Goal: Task Accomplishment & Management: Manage account settings

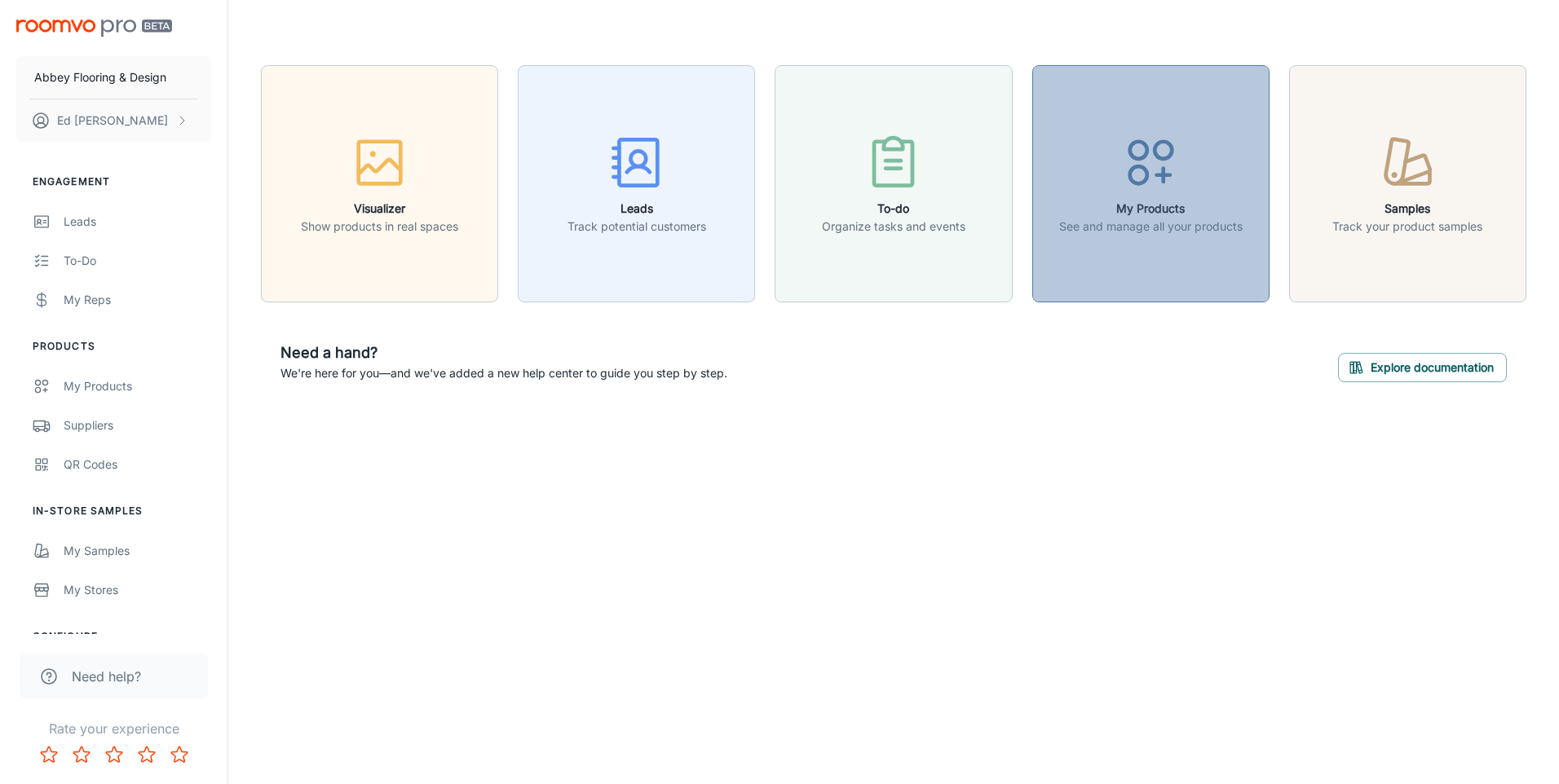
click at [1134, 255] on button "My Products See and manage all your products" at bounding box center [1151, 184] width 237 height 237
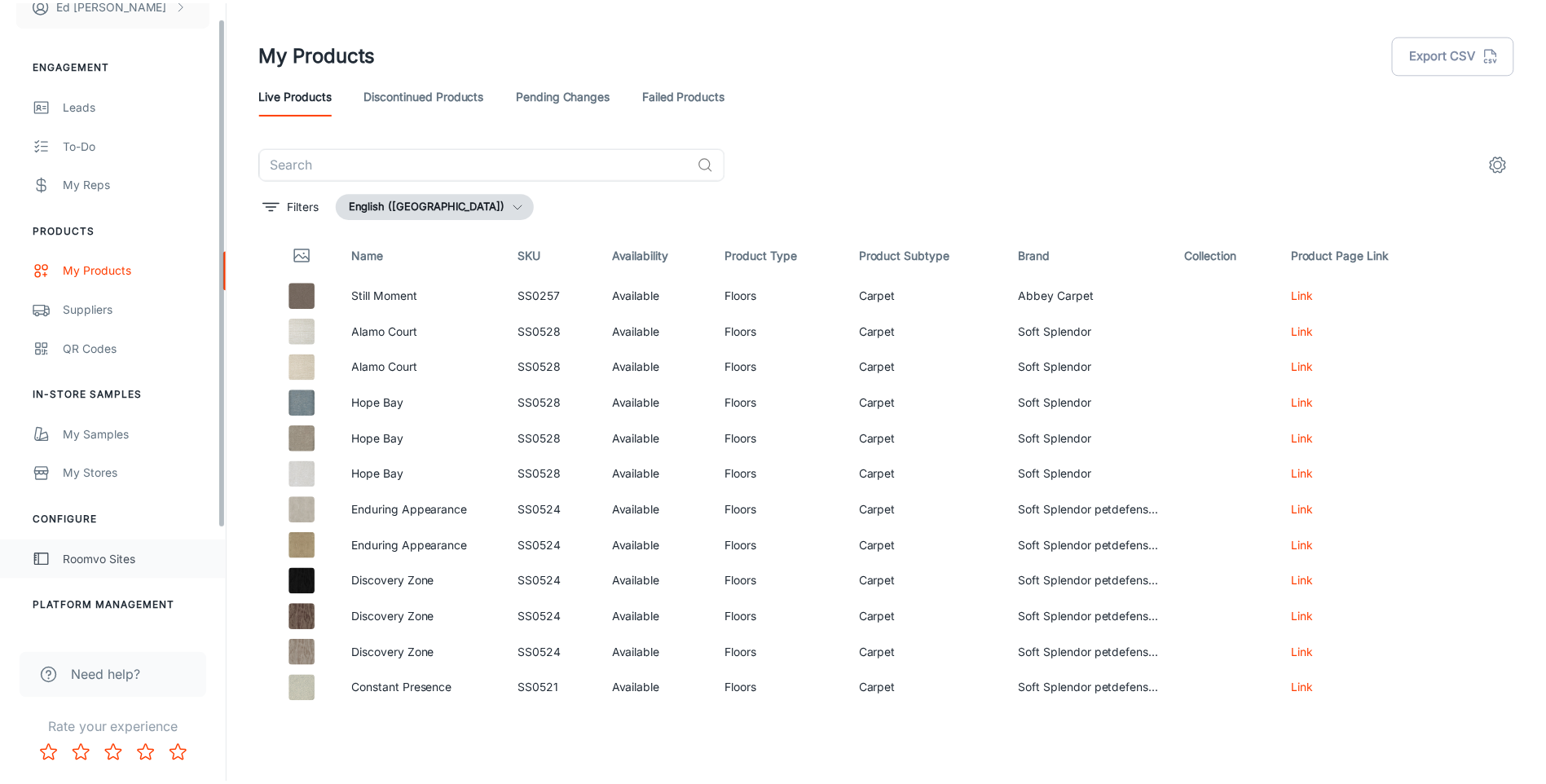
scroll to position [148, 0]
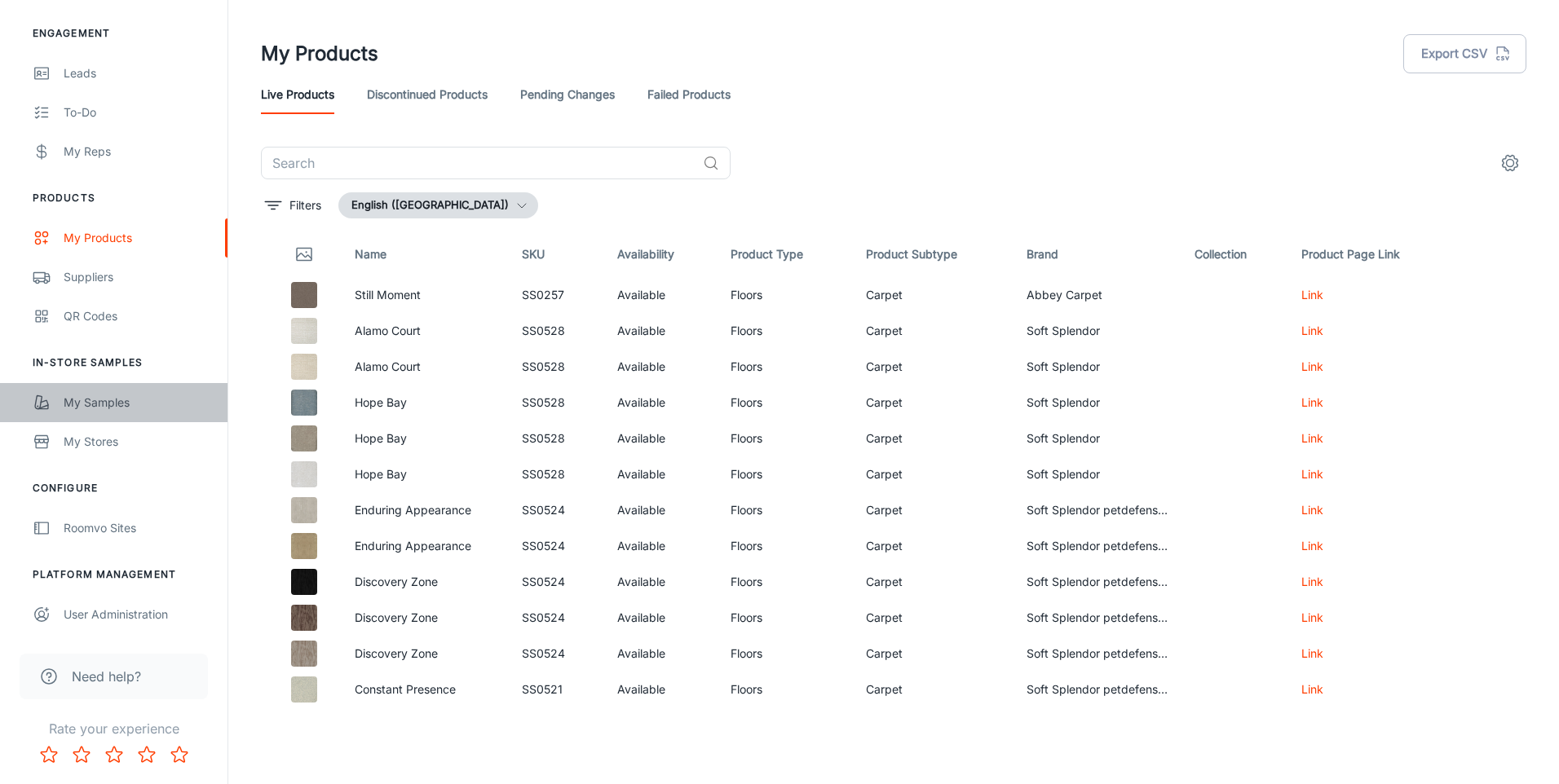
click at [100, 400] on div "My Samples" at bounding box center [137, 403] width 148 height 18
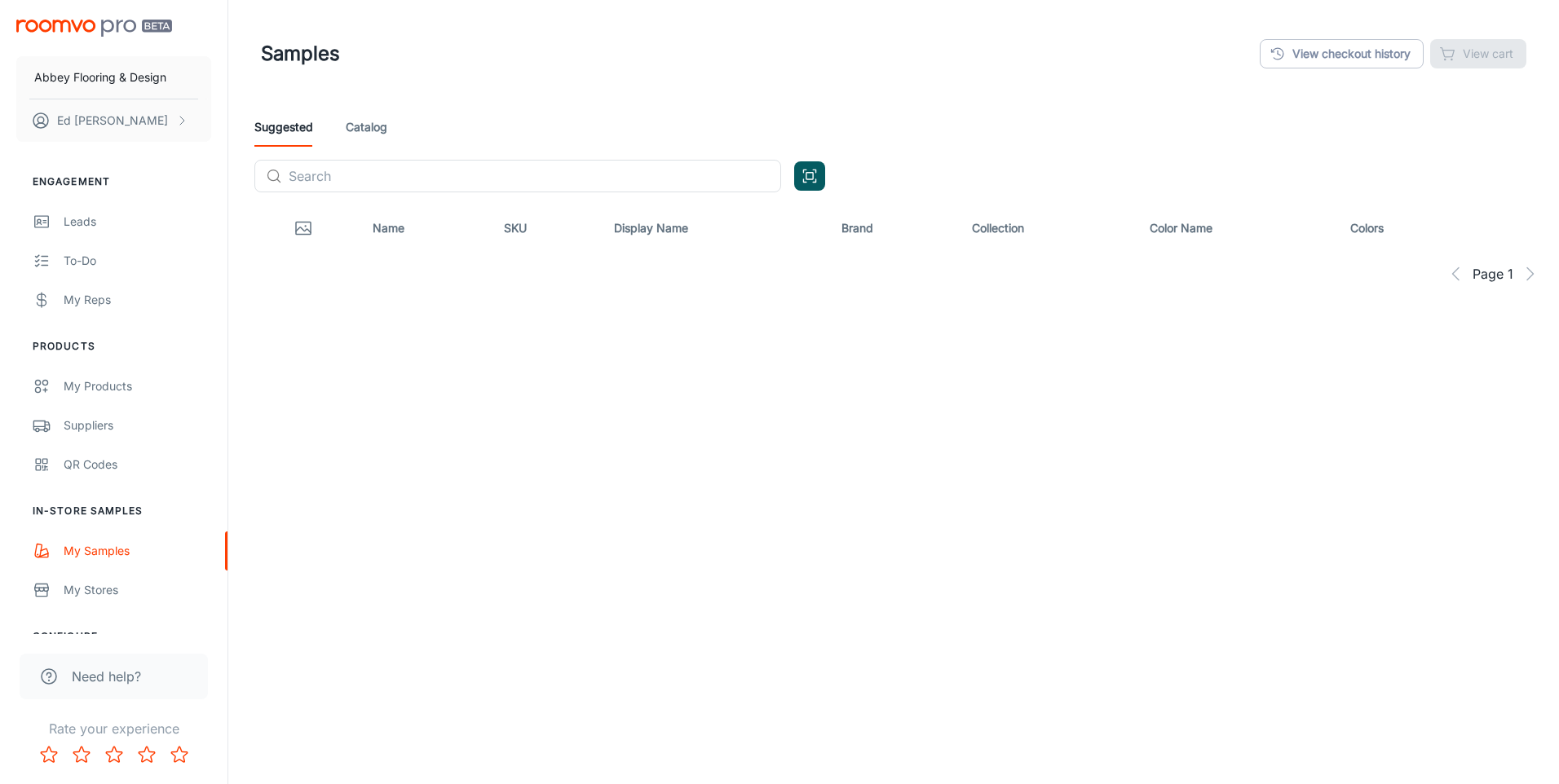
click at [369, 127] on link "Catalog" at bounding box center [366, 127] width 42 height 39
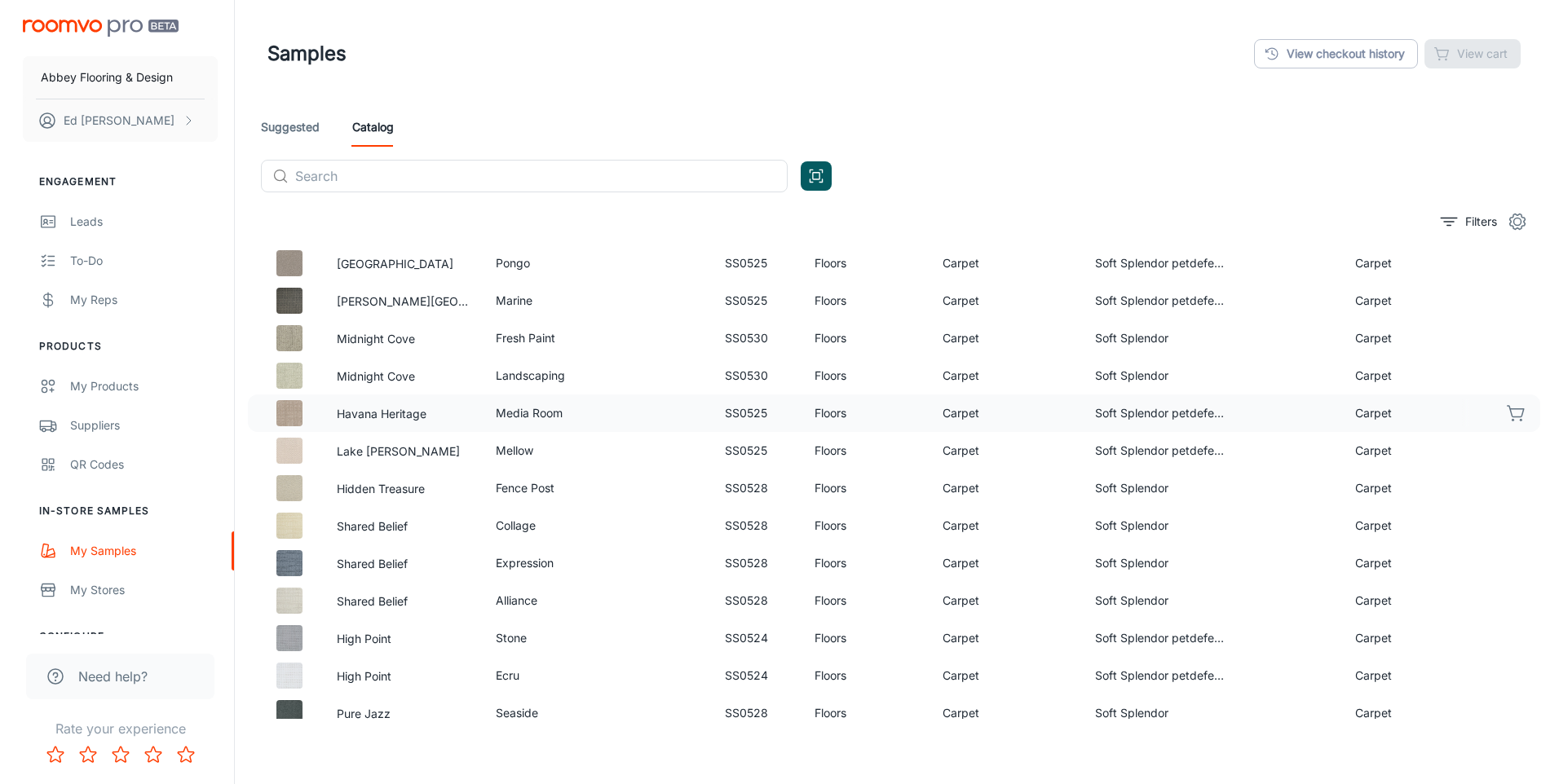
scroll to position [652, 0]
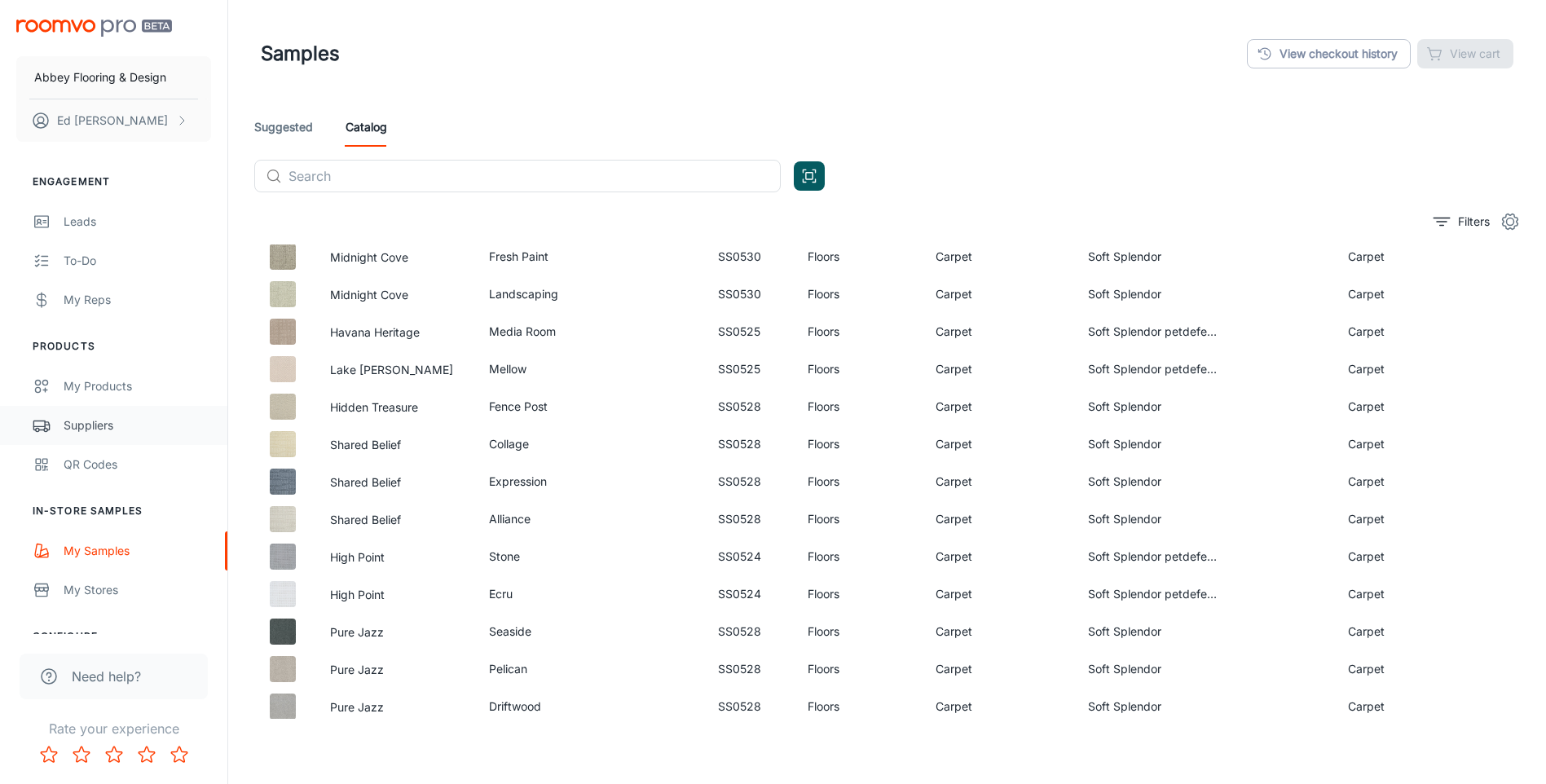
click at [88, 430] on div "Suppliers" at bounding box center [137, 425] width 148 height 18
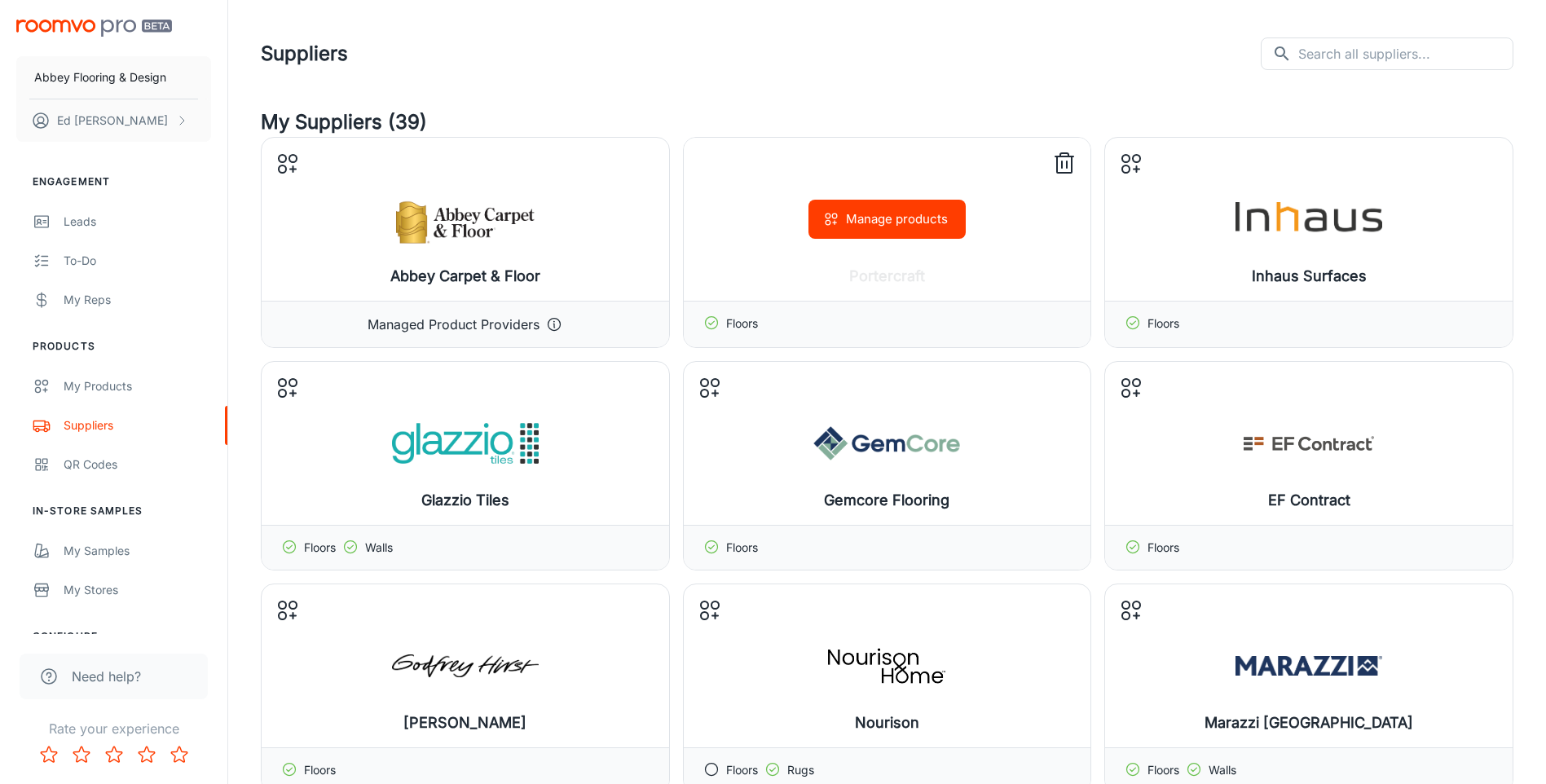
click at [893, 219] on button "Manage products" at bounding box center [887, 219] width 158 height 39
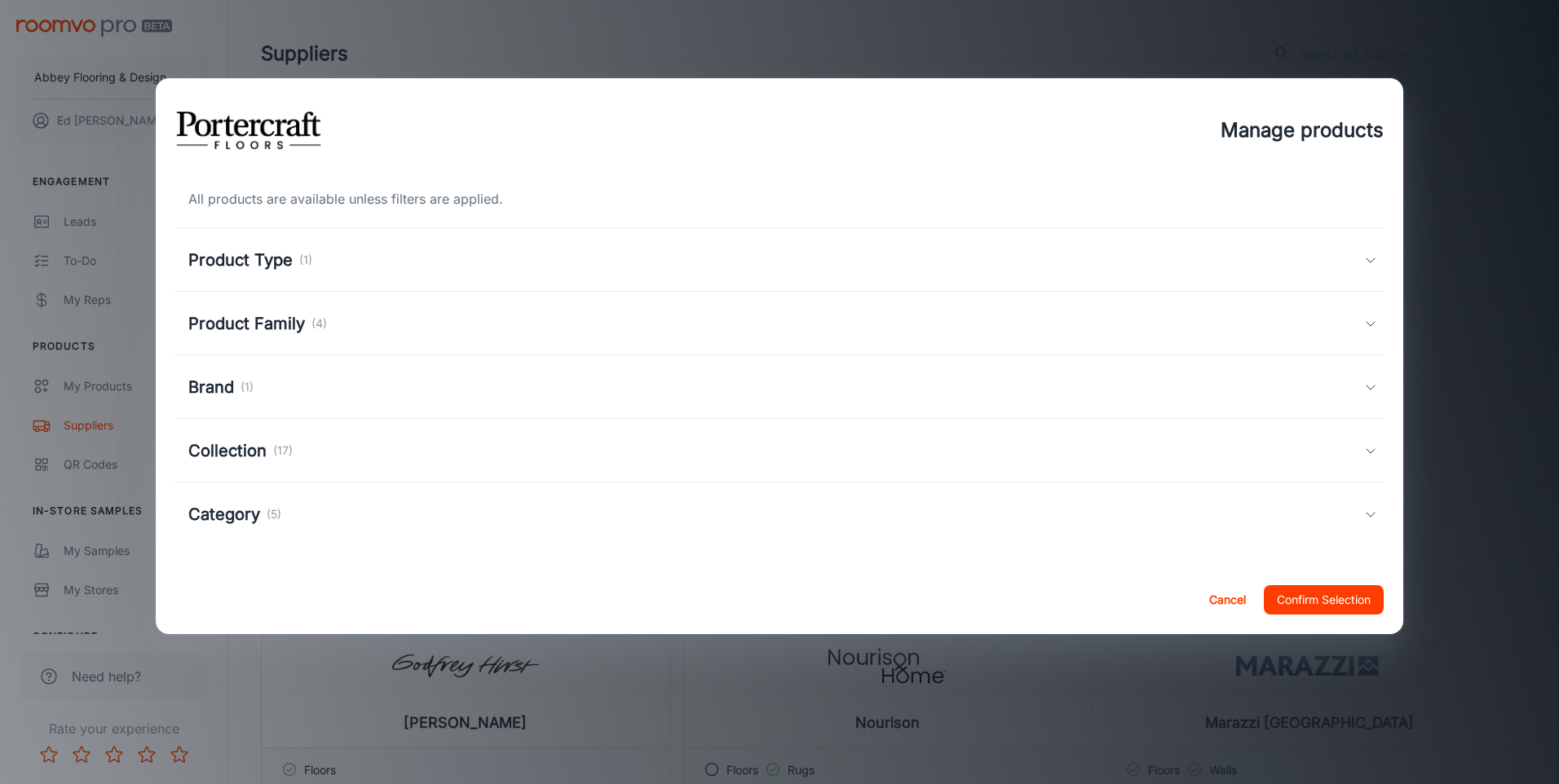
click at [1371, 262] on icon at bounding box center [1370, 259] width 13 height 13
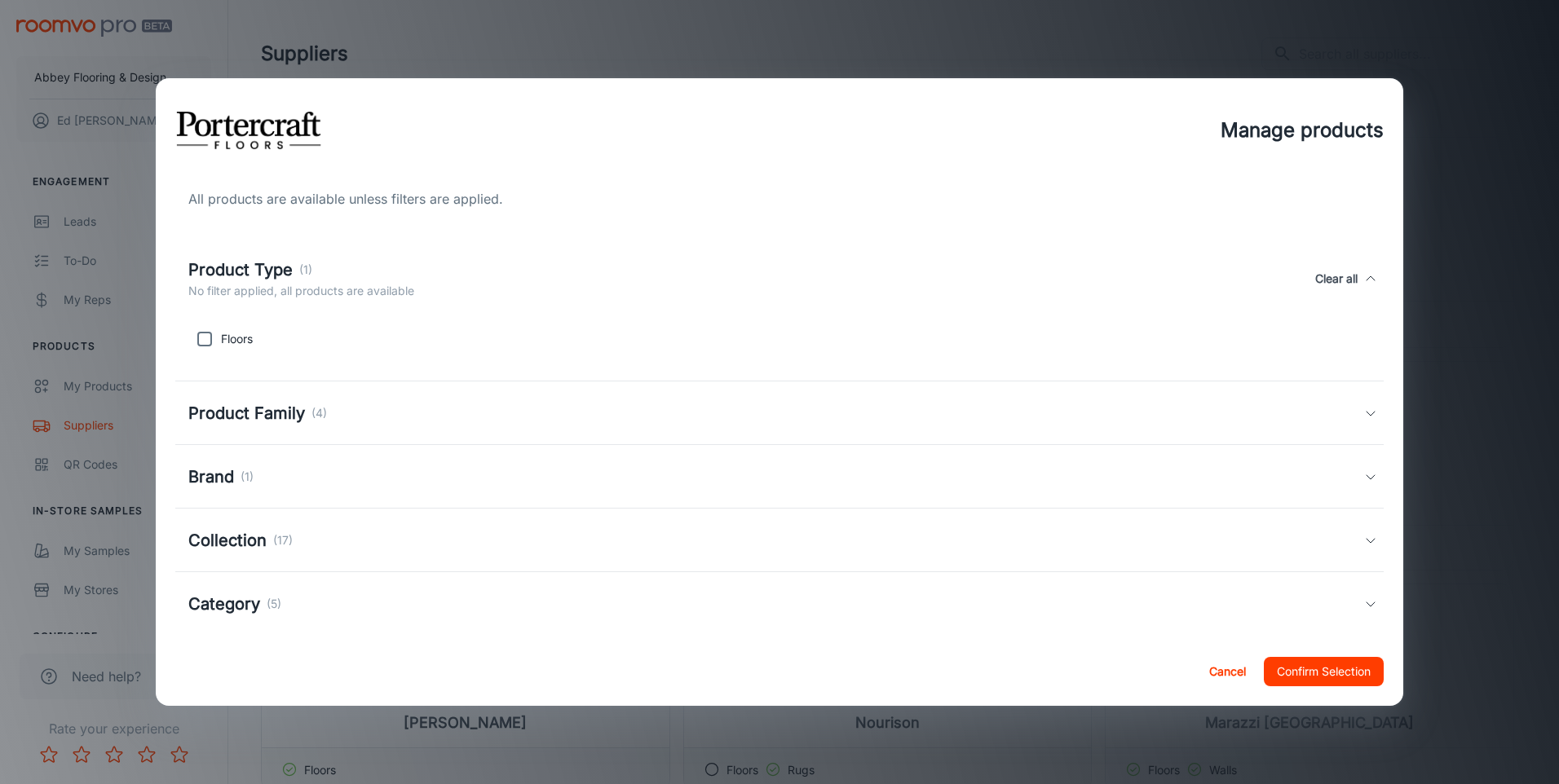
click at [1364, 412] on icon at bounding box center [1370, 412] width 13 height 13
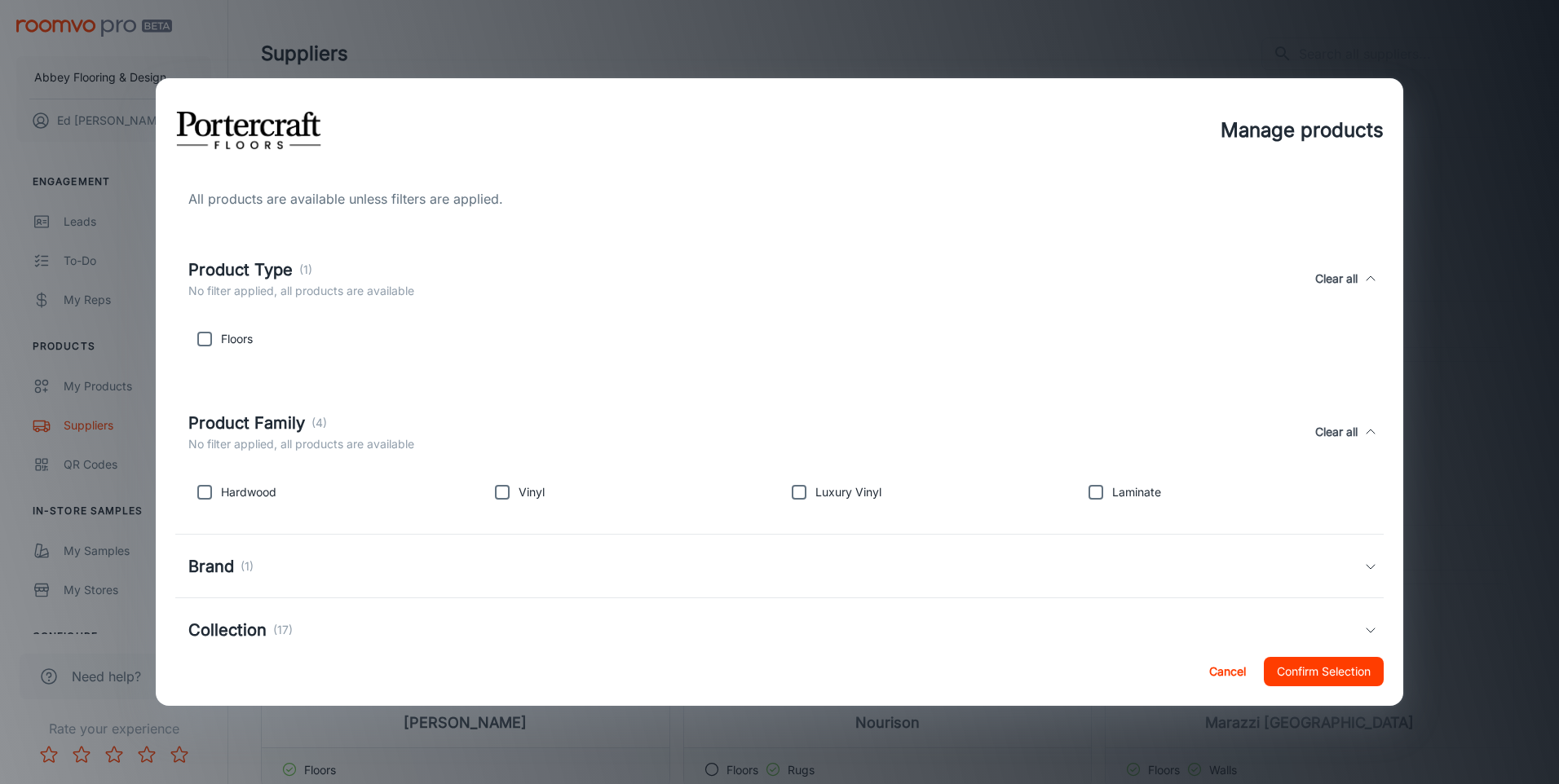
click at [792, 493] on input "checkbox" at bounding box center [799, 492] width 33 height 33
checkbox input "true"
click at [500, 494] on input "checkbox" at bounding box center [502, 492] width 33 height 33
checkbox input "true"
click at [1364, 568] on icon at bounding box center [1370, 566] width 13 height 13
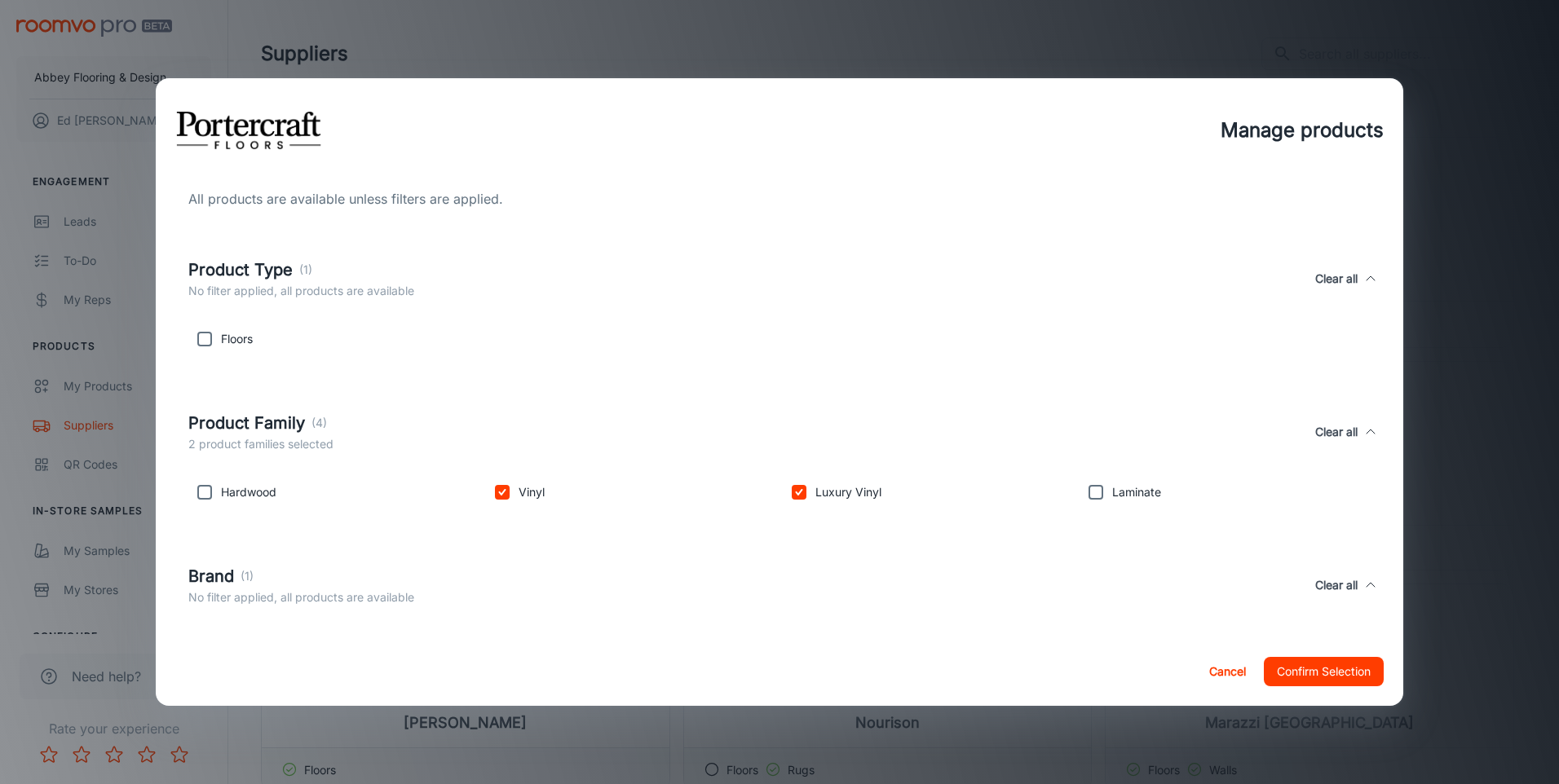
click at [849, 574] on div "Brand (1) No filter applied, all products are available Clear all" at bounding box center [775, 585] width 1176 height 43
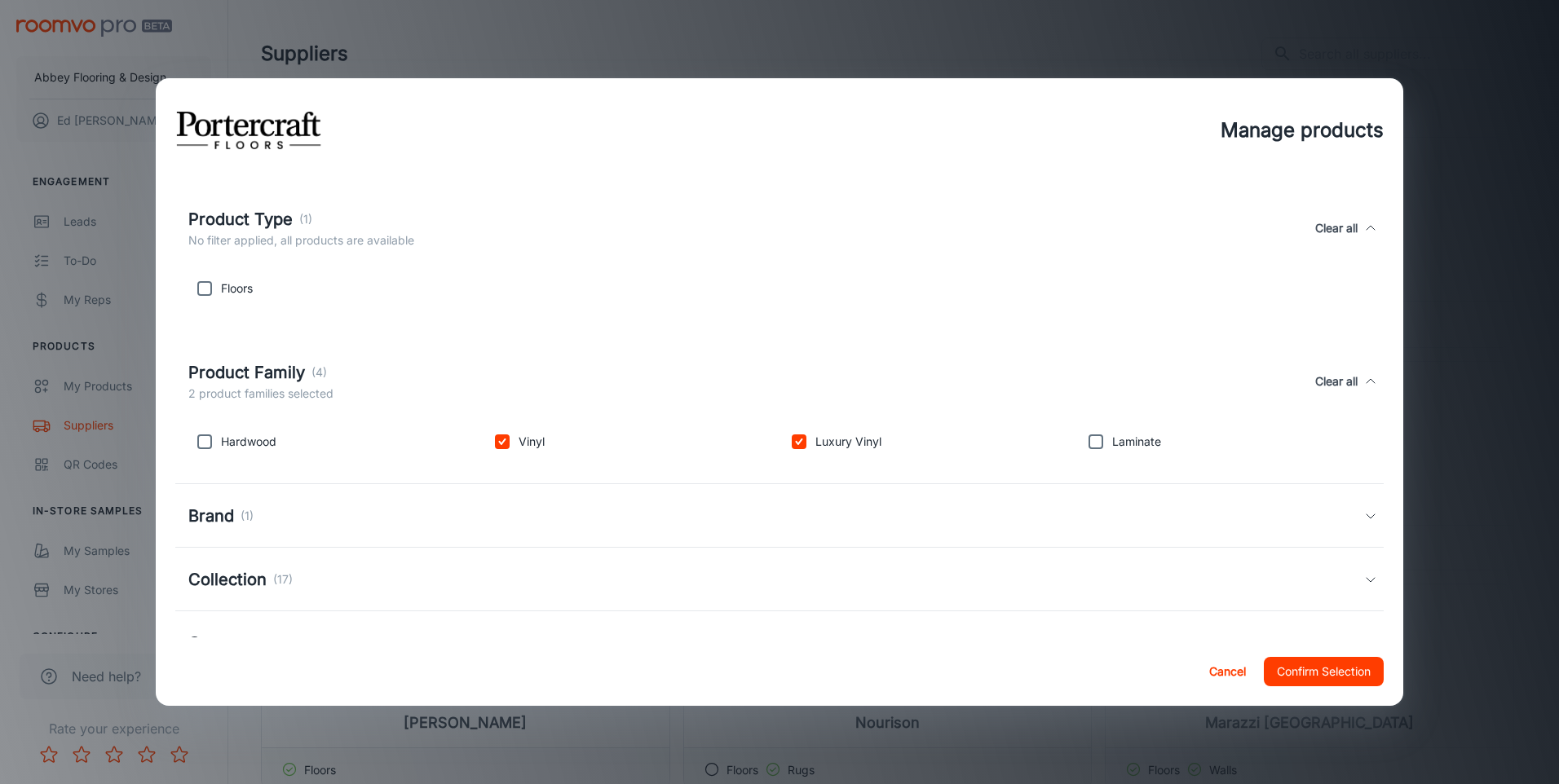
scroll to position [108, 0]
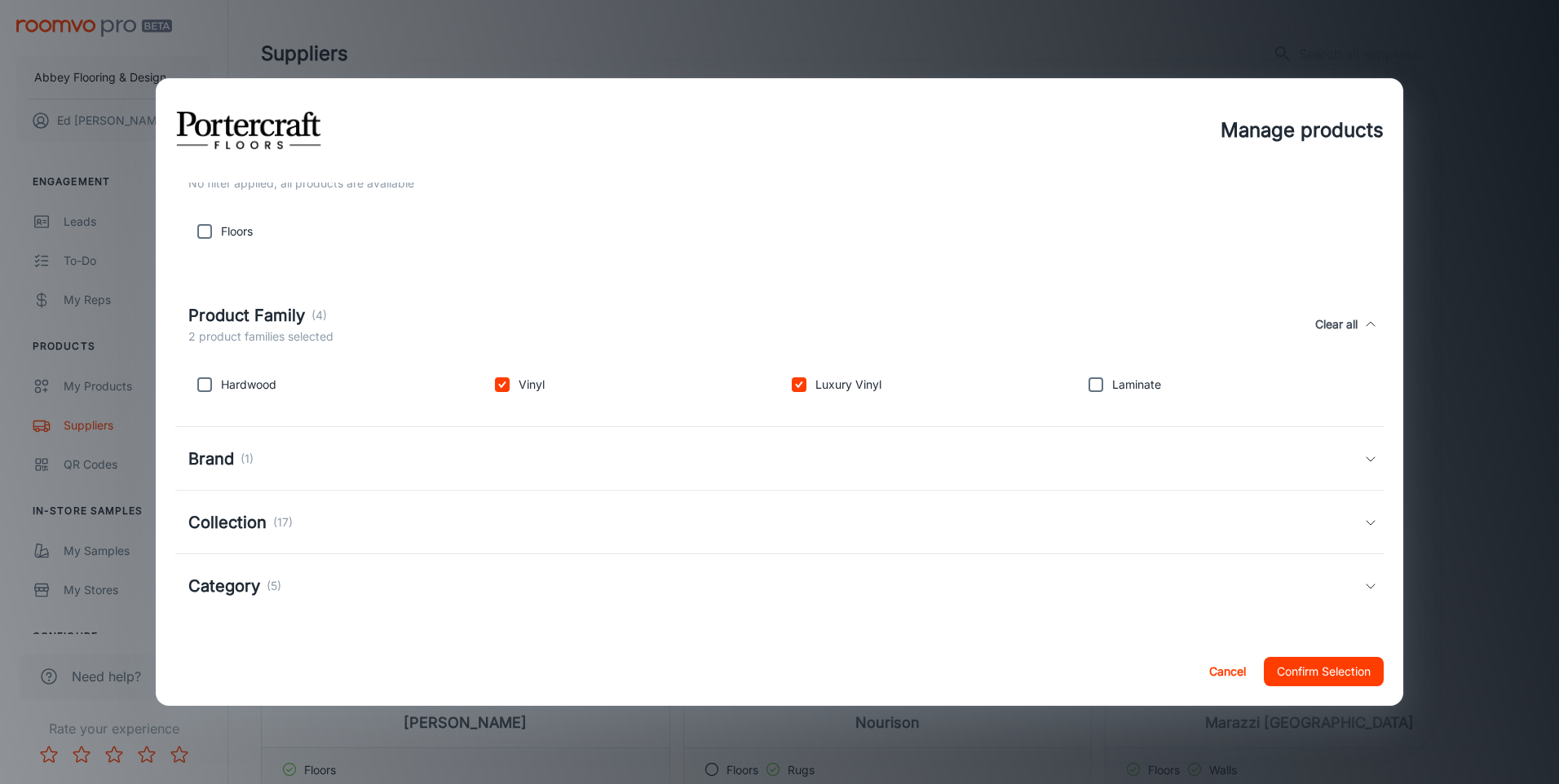
click at [1364, 524] on icon at bounding box center [1370, 522] width 13 height 13
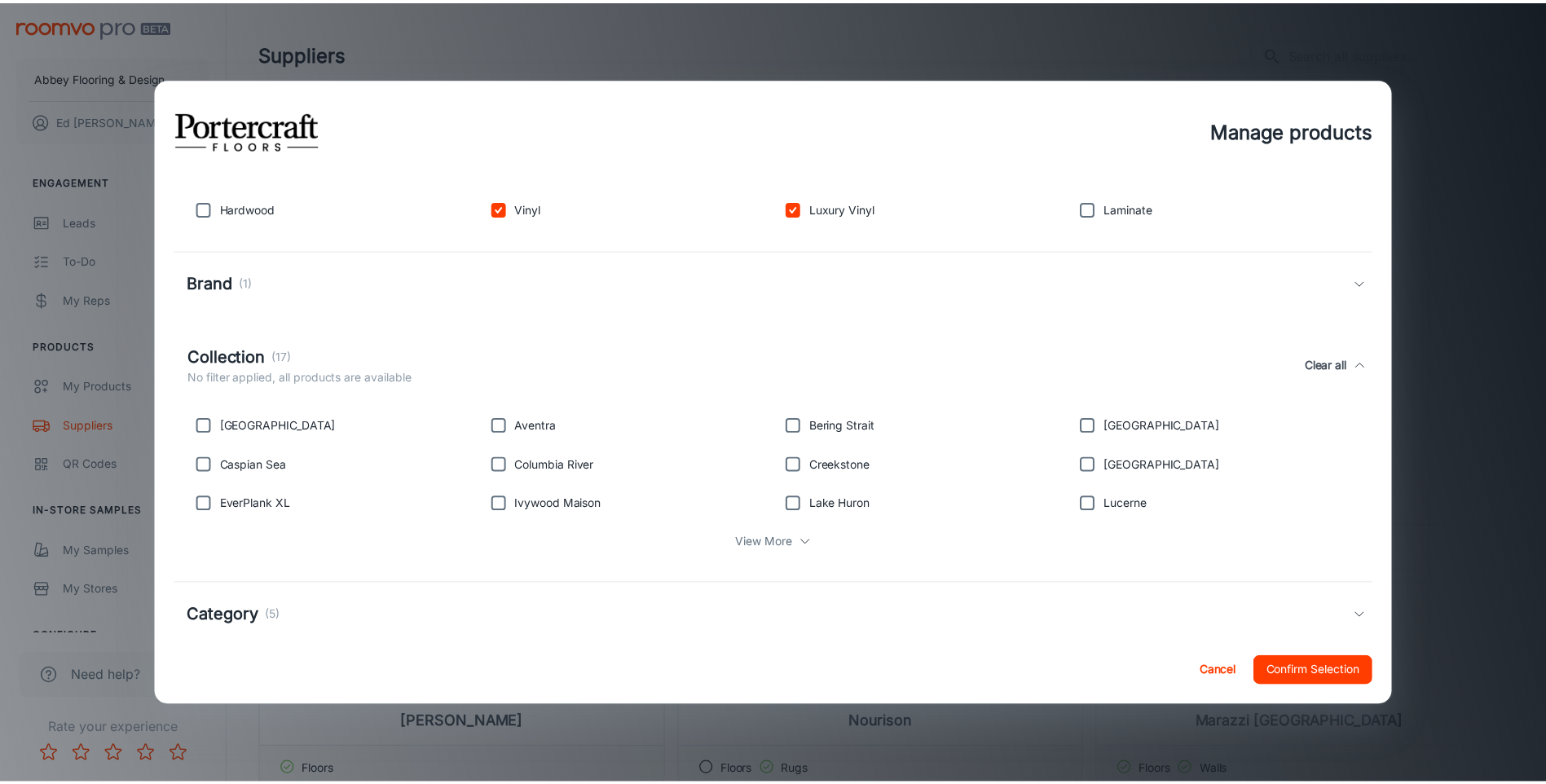
scroll to position [313, 0]
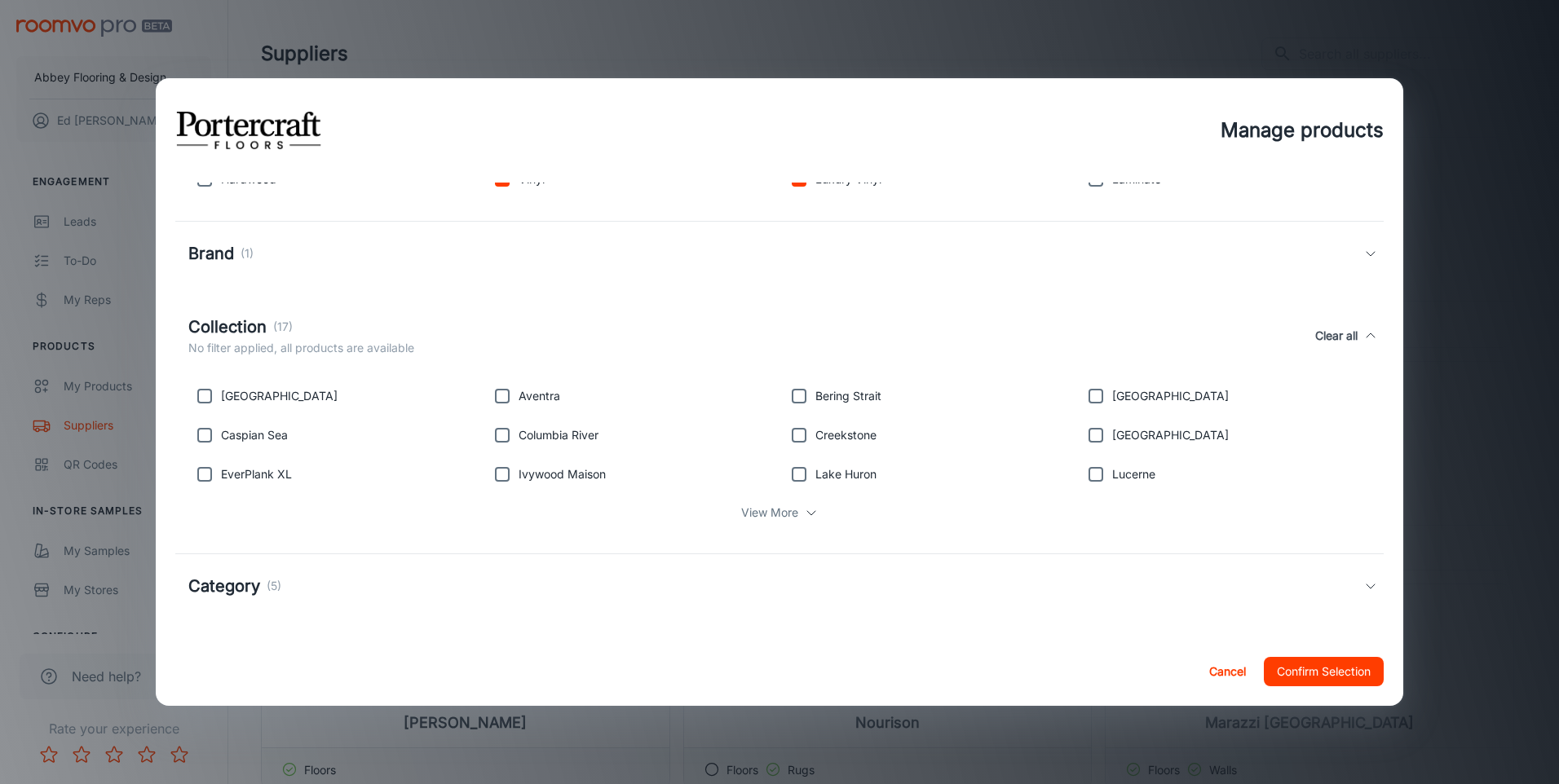
click at [785, 511] on p "View More" at bounding box center [769, 512] width 57 height 18
click at [1325, 671] on button "Confirm Selection" at bounding box center [1323, 671] width 119 height 29
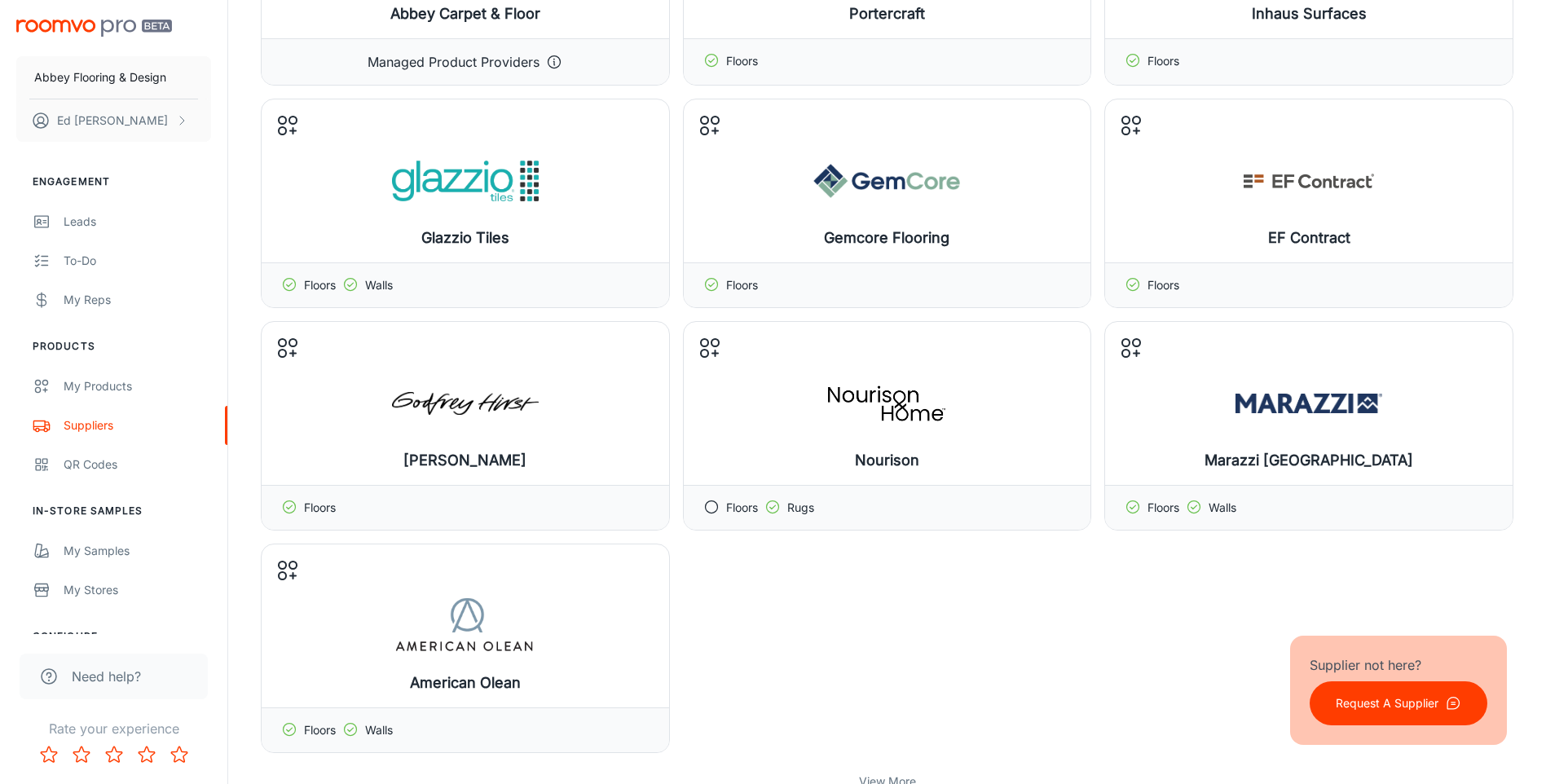
scroll to position [326, 0]
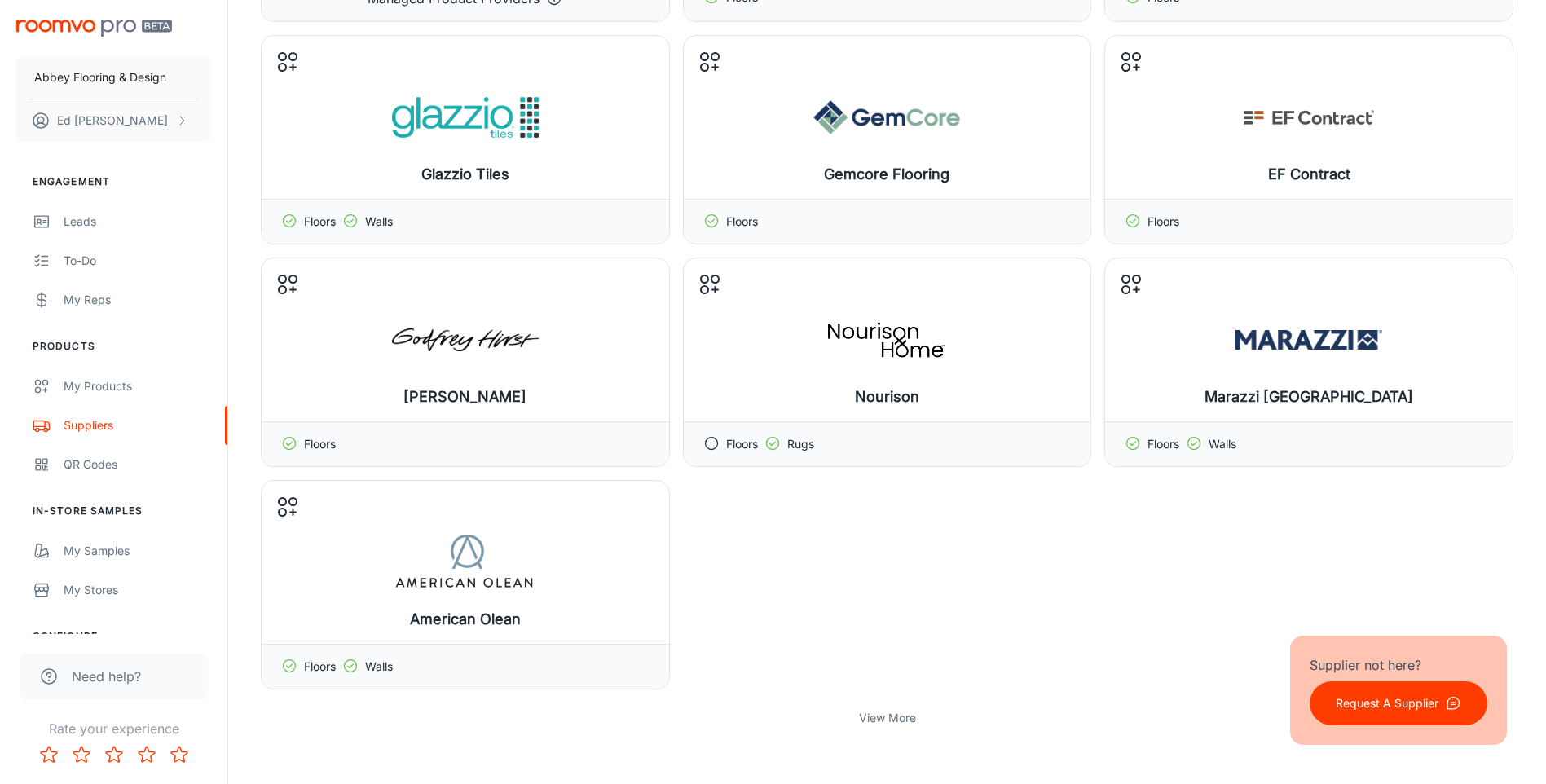
click at [897, 718] on p "View More" at bounding box center [888, 718] width 57 height 18
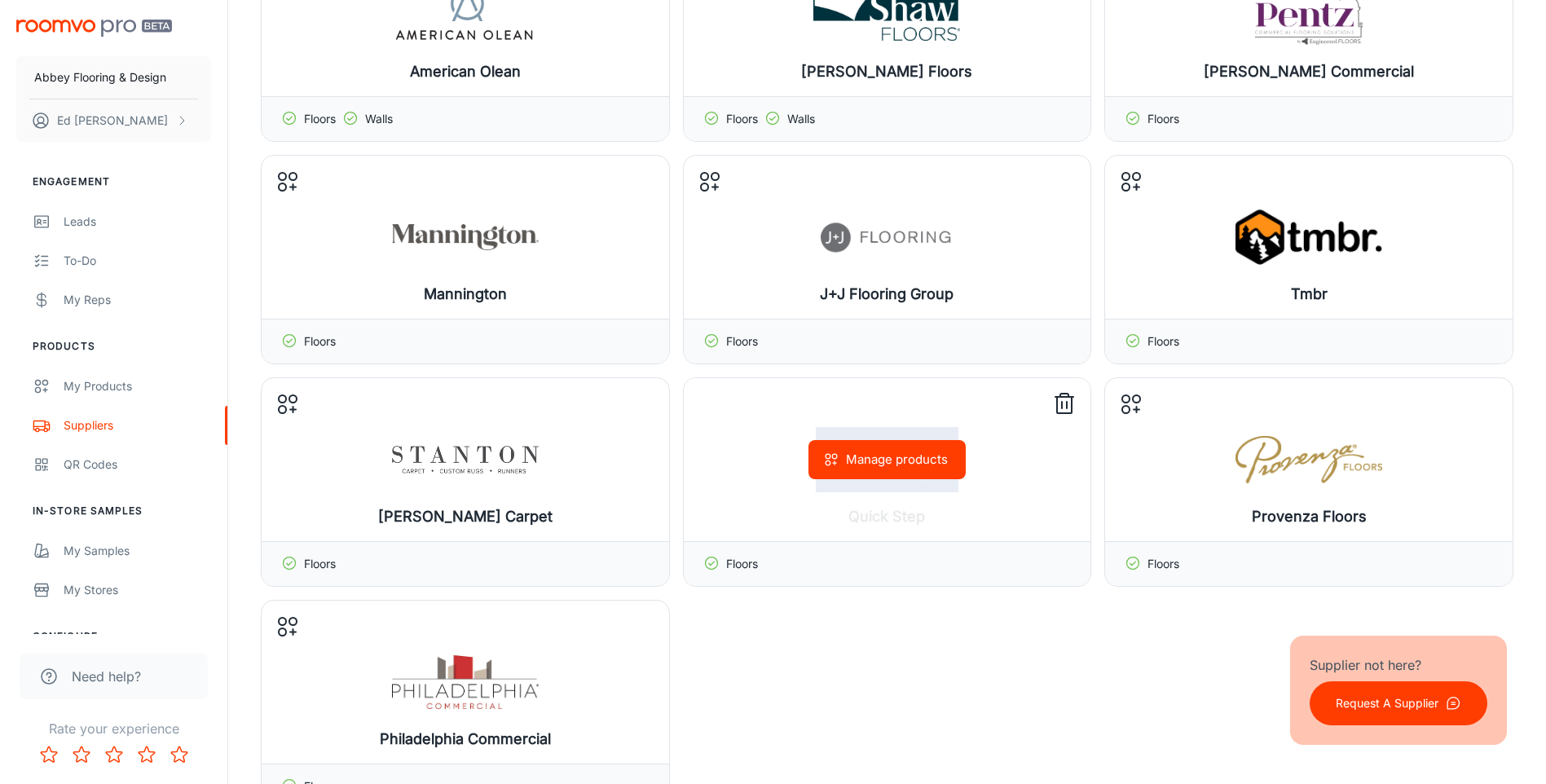
scroll to position [896, 0]
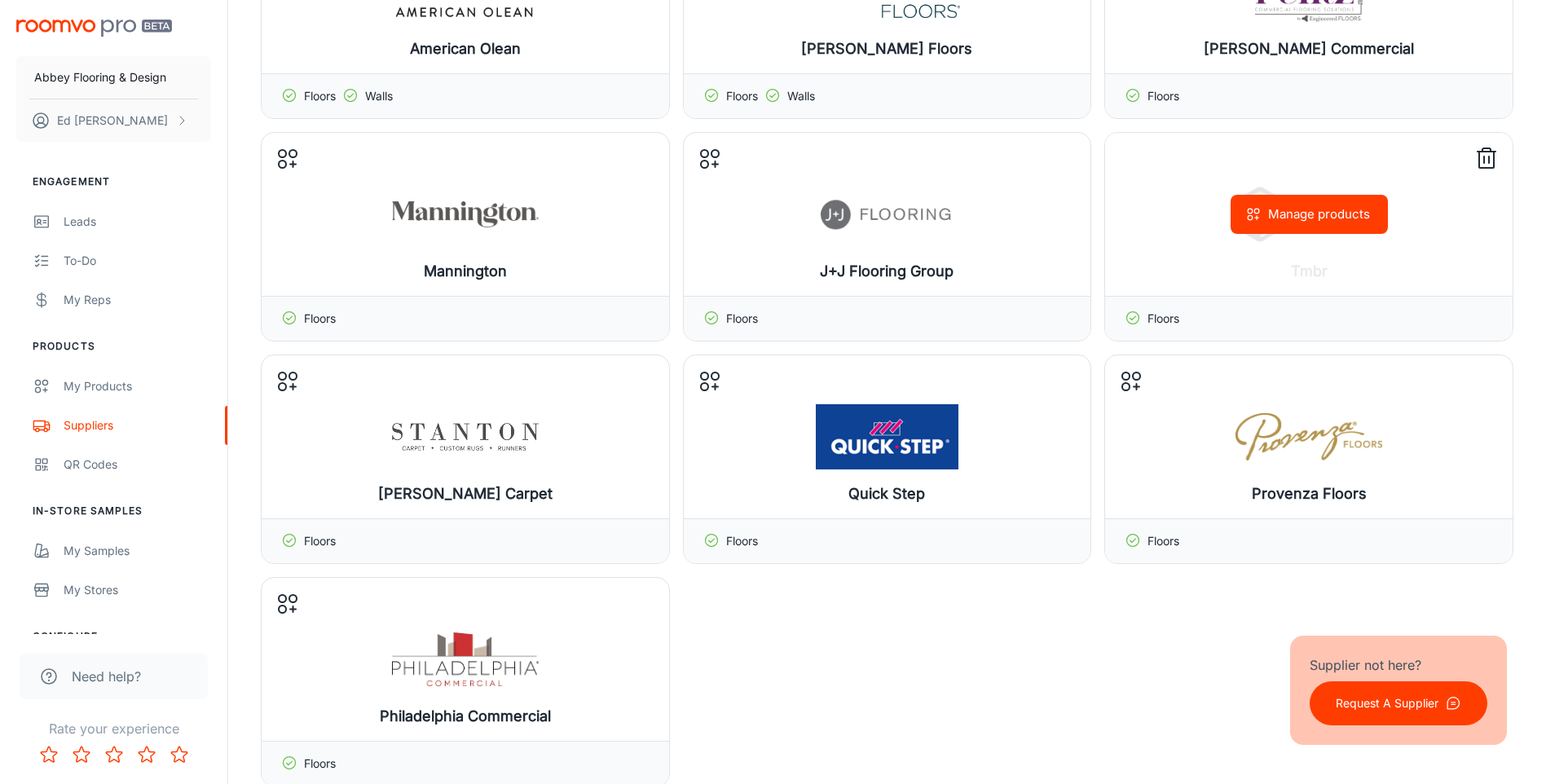
click at [1481, 161] on icon at bounding box center [1485, 159] width 26 height 26
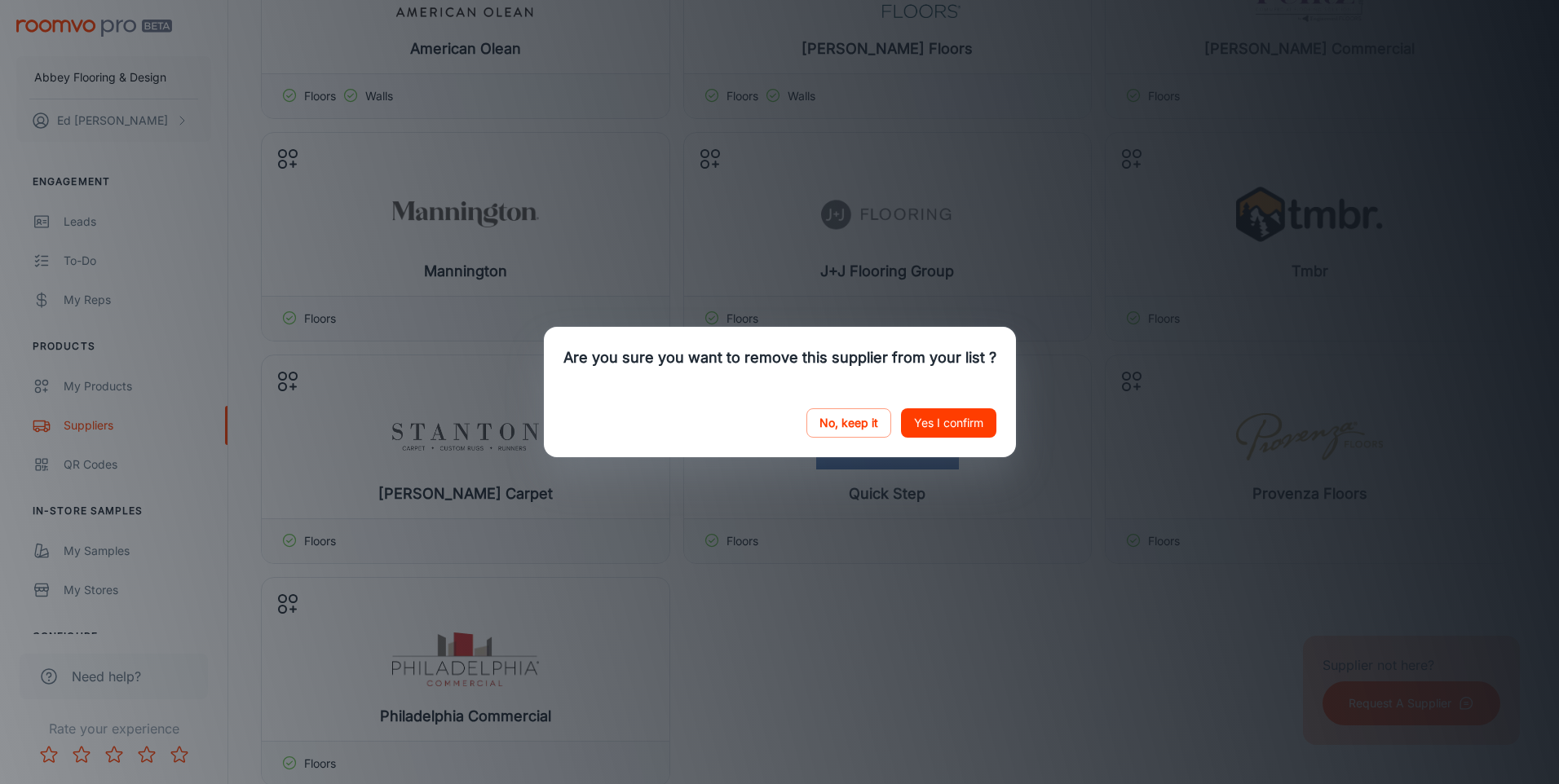
click at [936, 417] on button "Yes I confirm" at bounding box center [948, 422] width 95 height 29
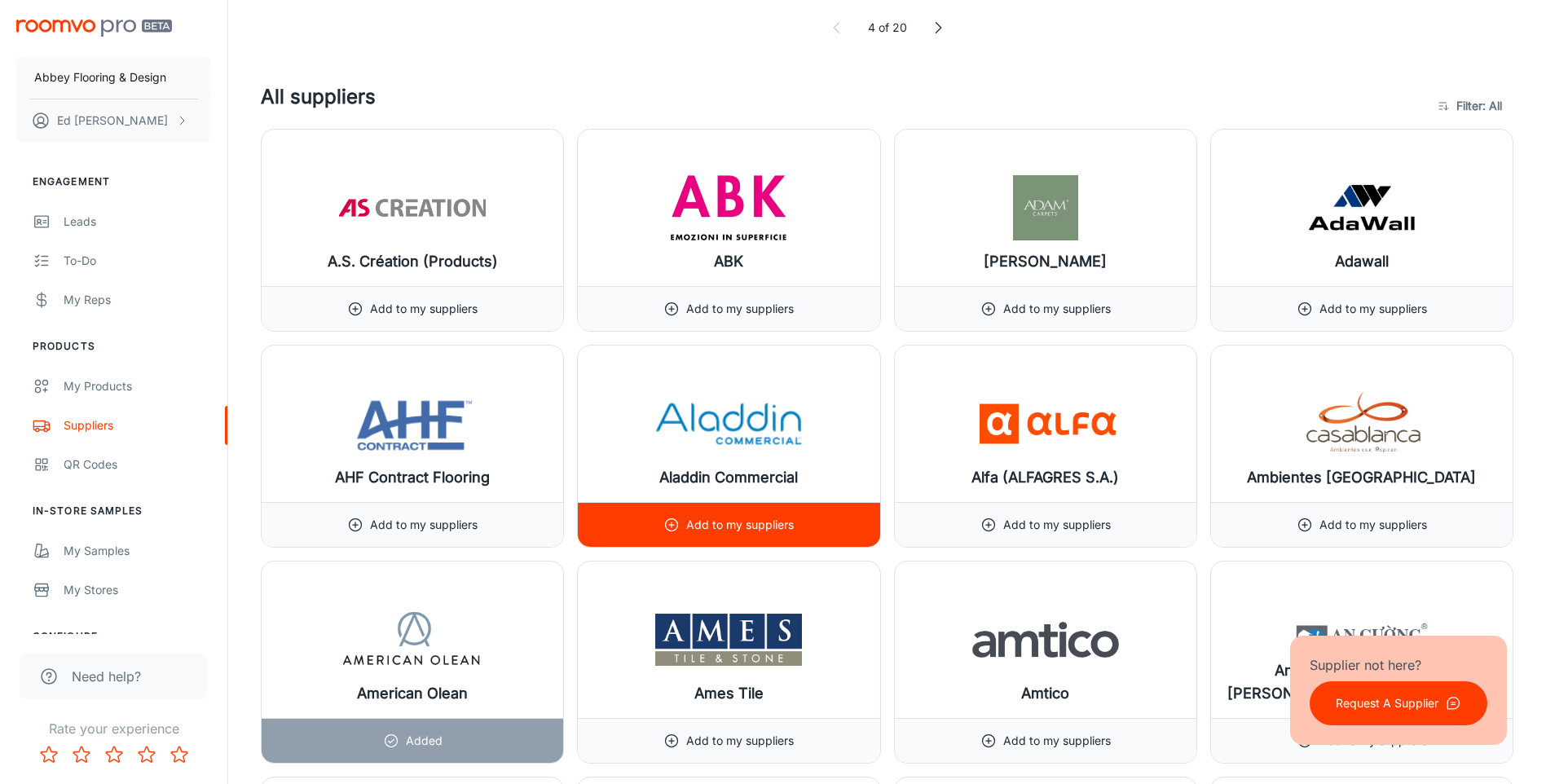
scroll to position [2363, 0]
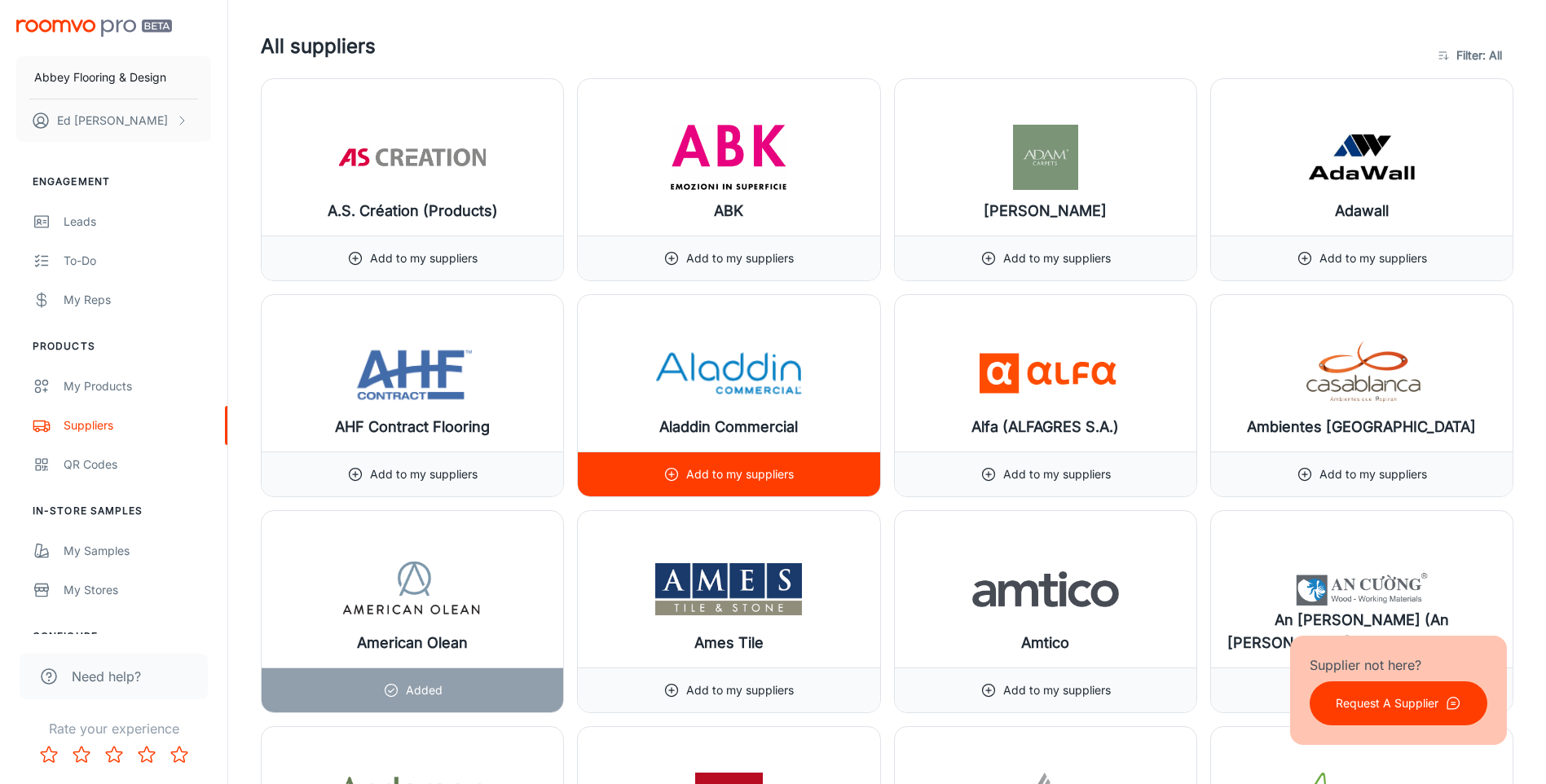
click at [702, 465] on p "Add to my suppliers" at bounding box center [740, 474] width 108 height 18
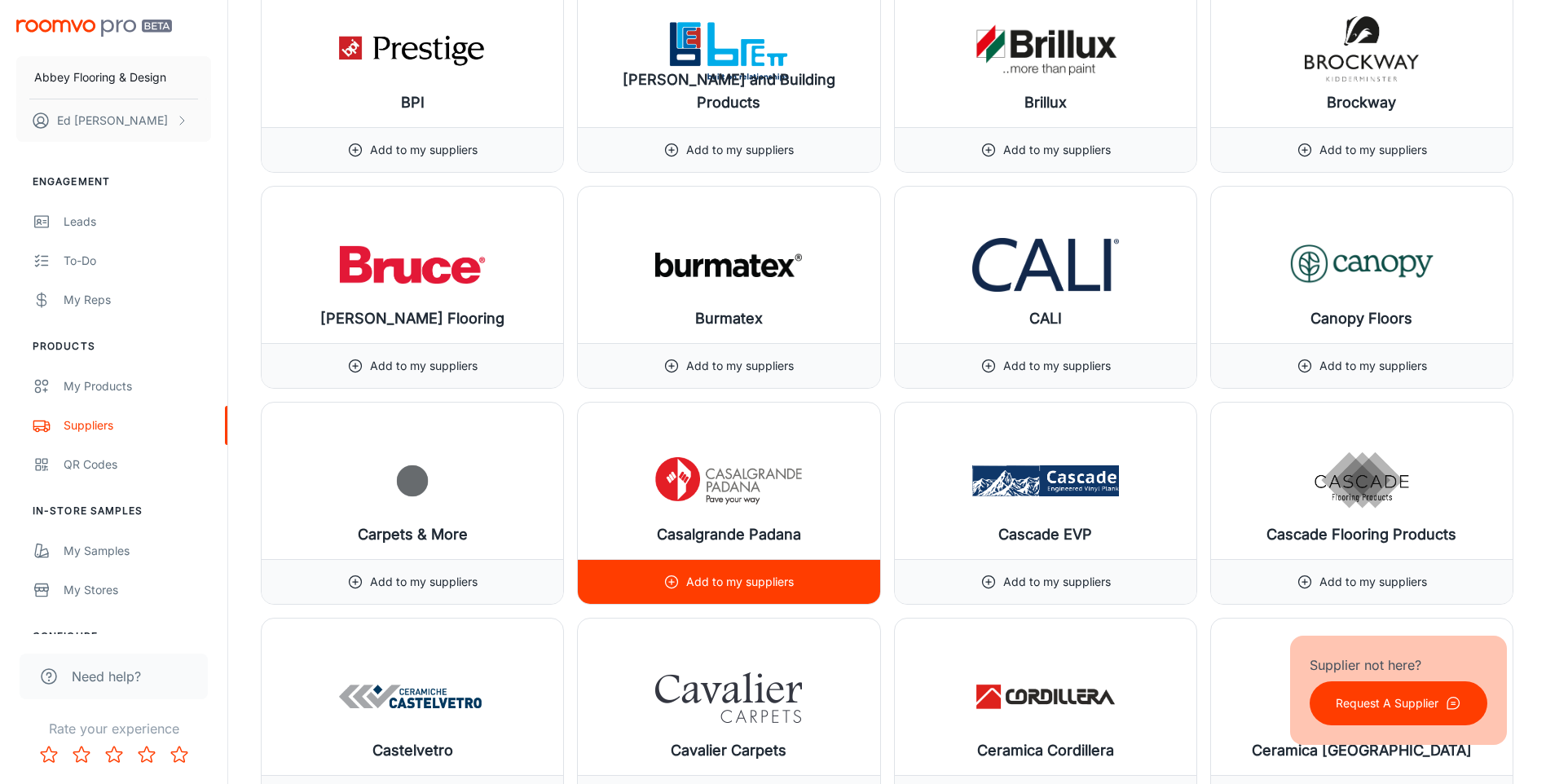
scroll to position [5133, 0]
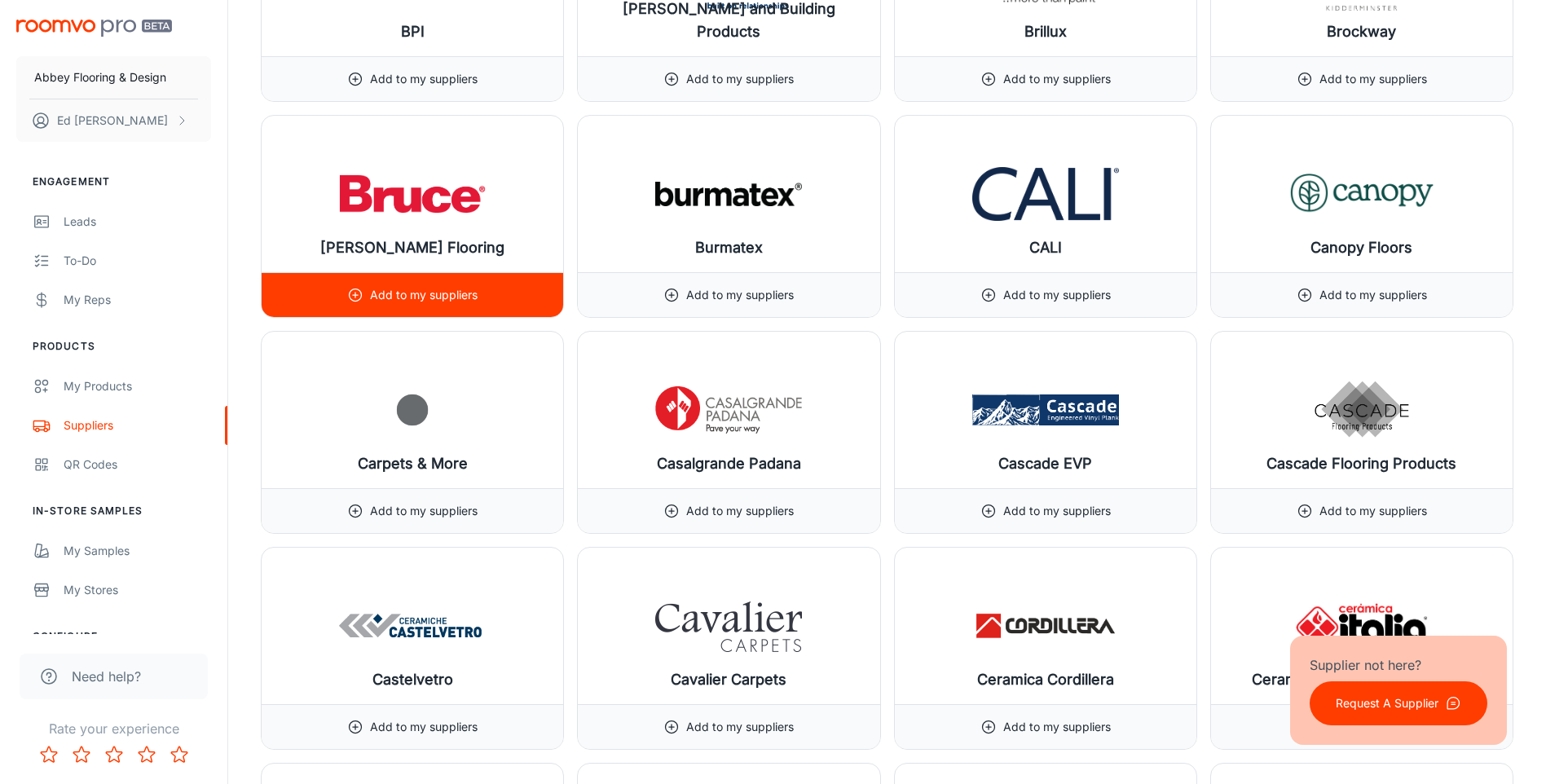
click at [425, 294] on p "Add to my suppliers" at bounding box center [423, 295] width 108 height 18
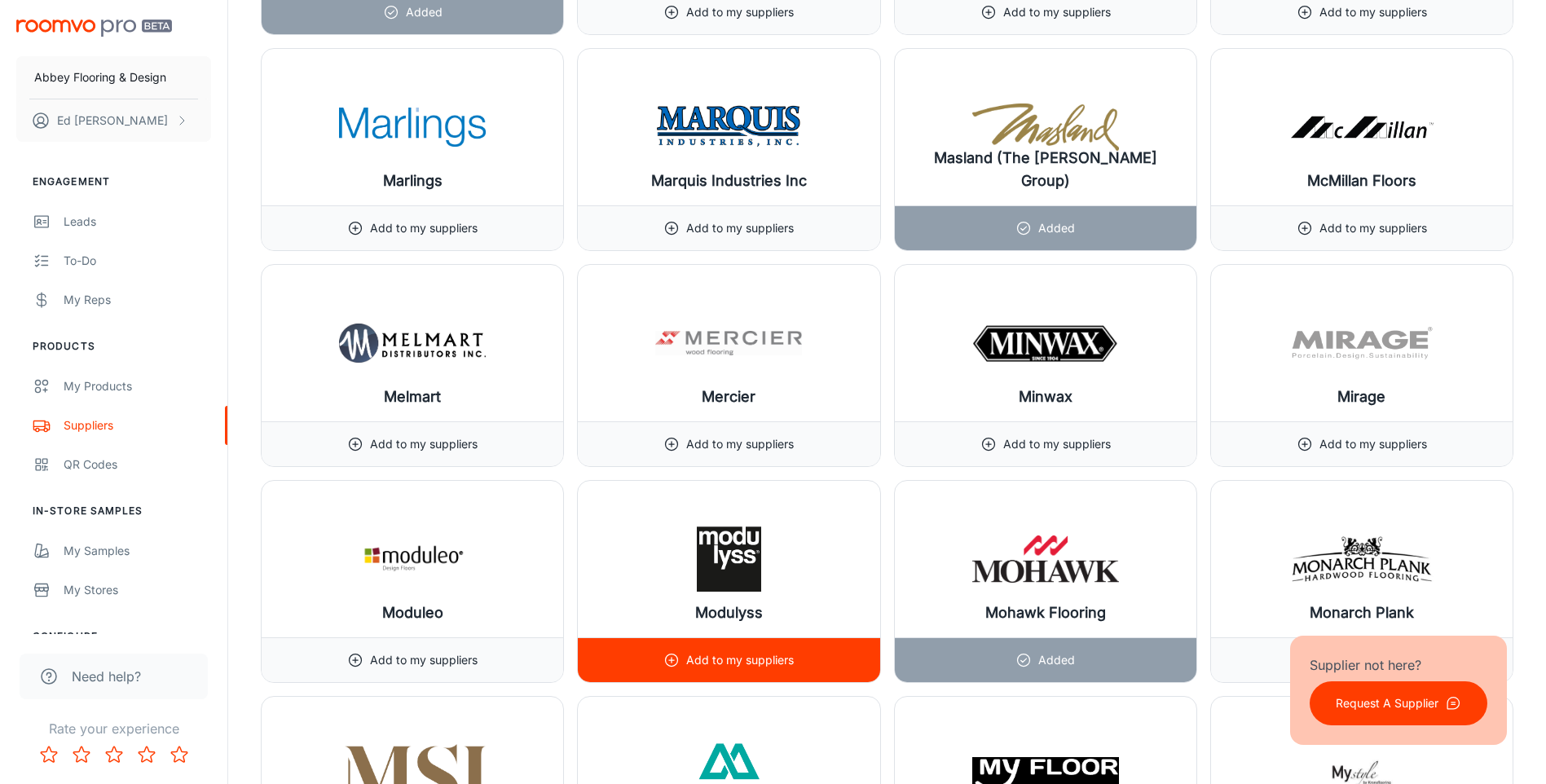
scroll to position [14339, 0]
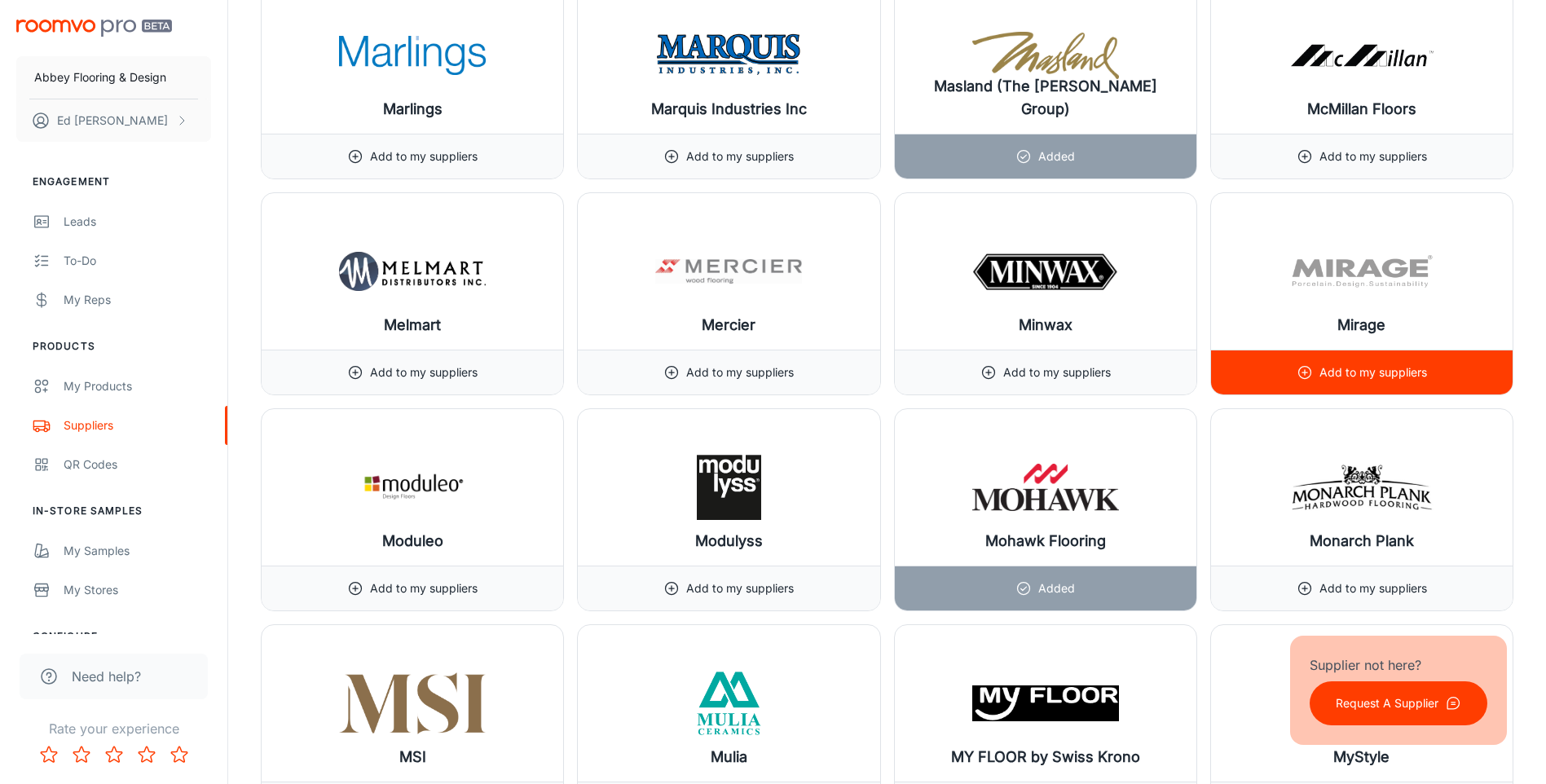
click at [1364, 372] on p "Add to my suppliers" at bounding box center [1373, 372] width 108 height 18
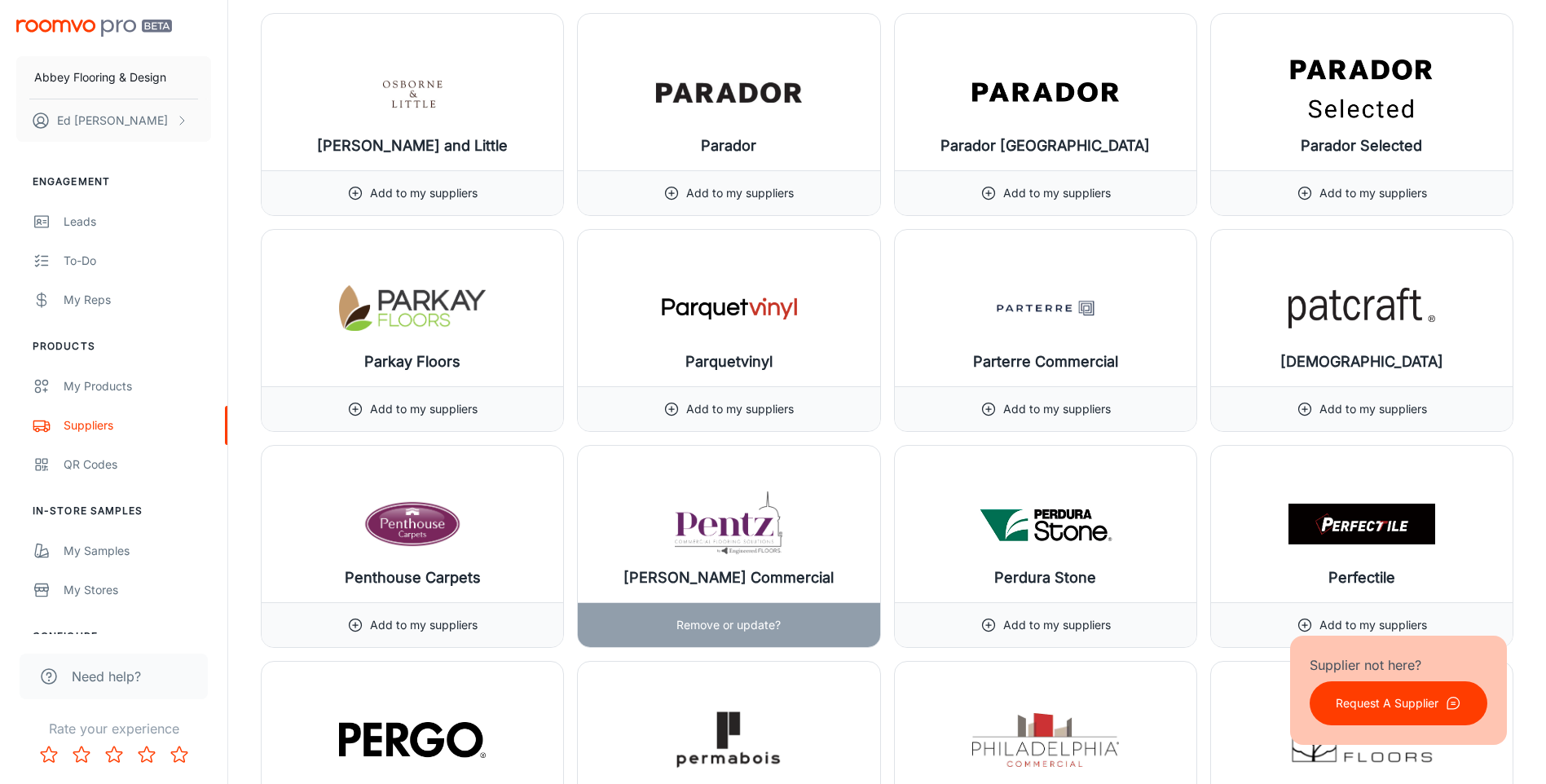
scroll to position [16051, 0]
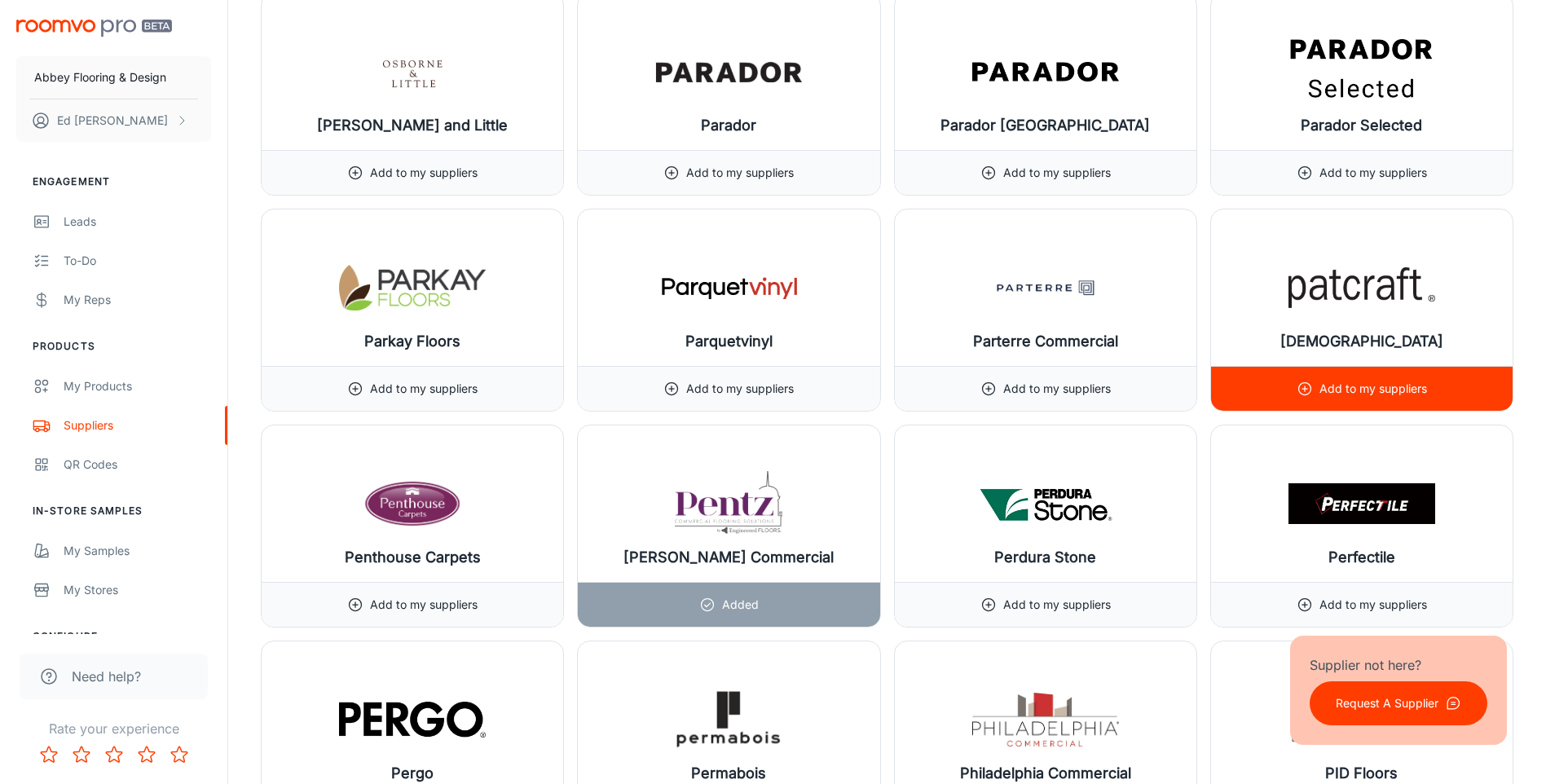
click at [1360, 398] on div "Add to my suppliers" at bounding box center [1362, 388] width 130 height 44
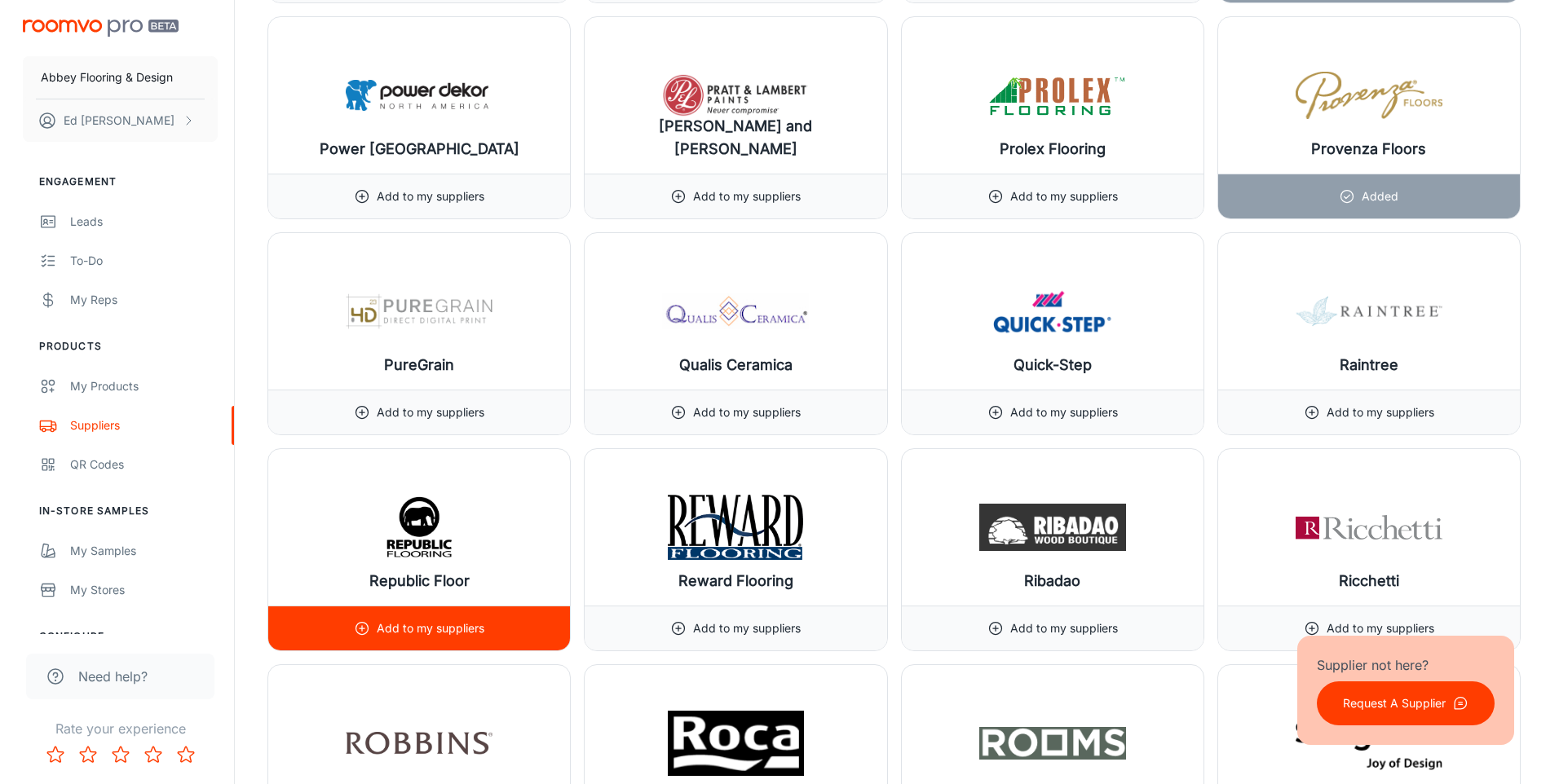
scroll to position [17110, 0]
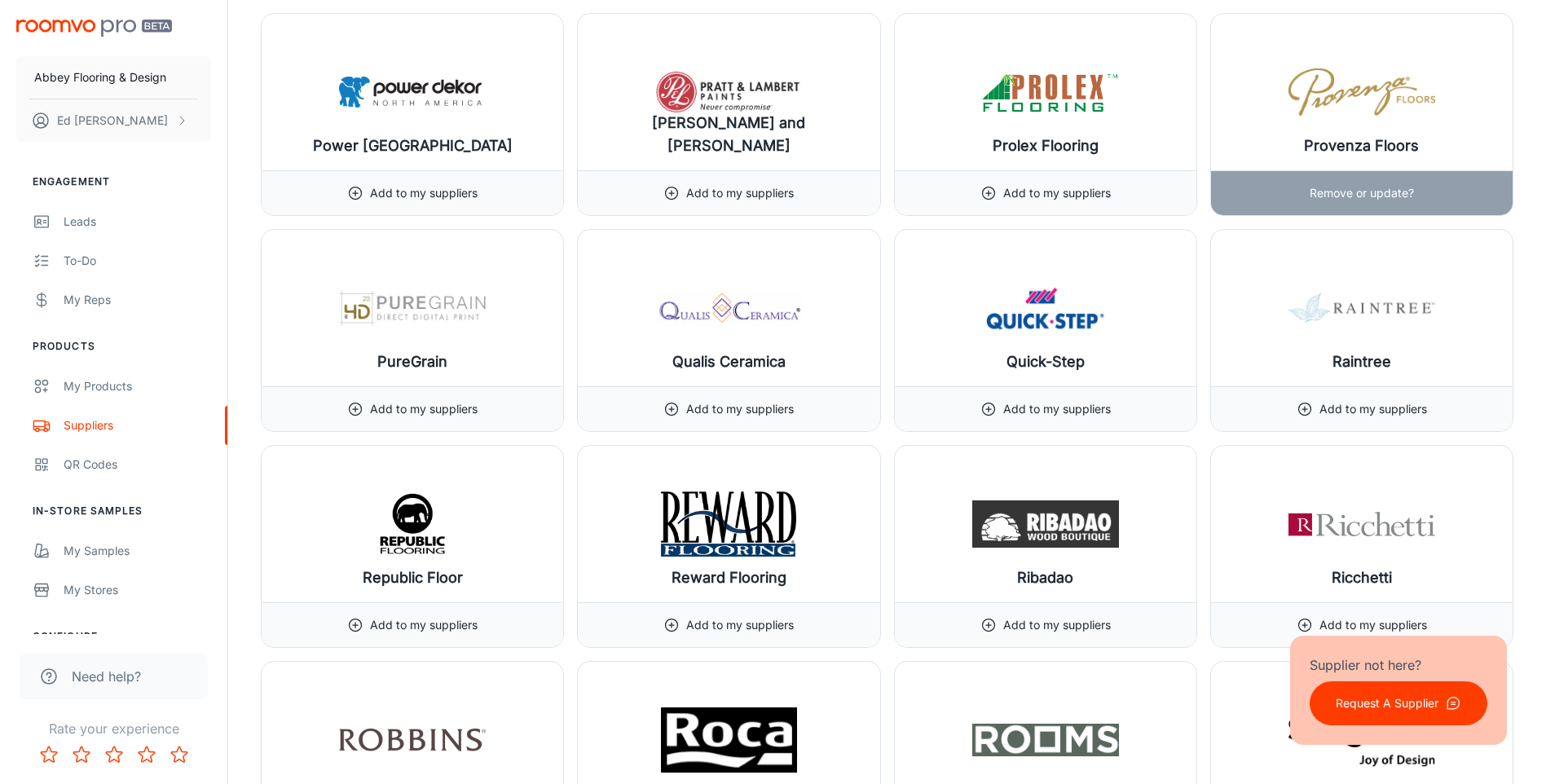
click at [1383, 89] on img at bounding box center [1362, 92] width 147 height 65
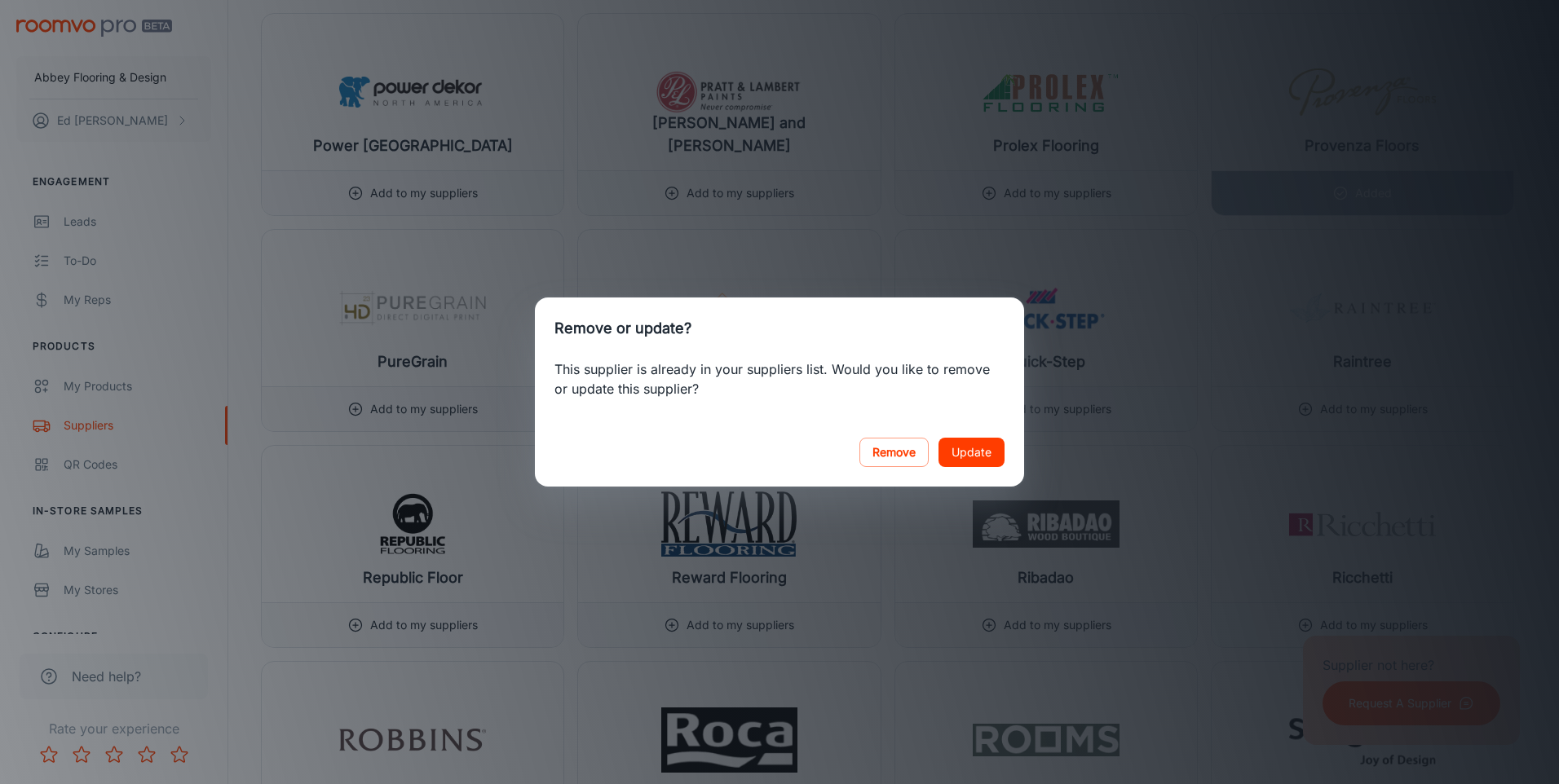
click at [971, 447] on button "Update" at bounding box center [972, 452] width 66 height 29
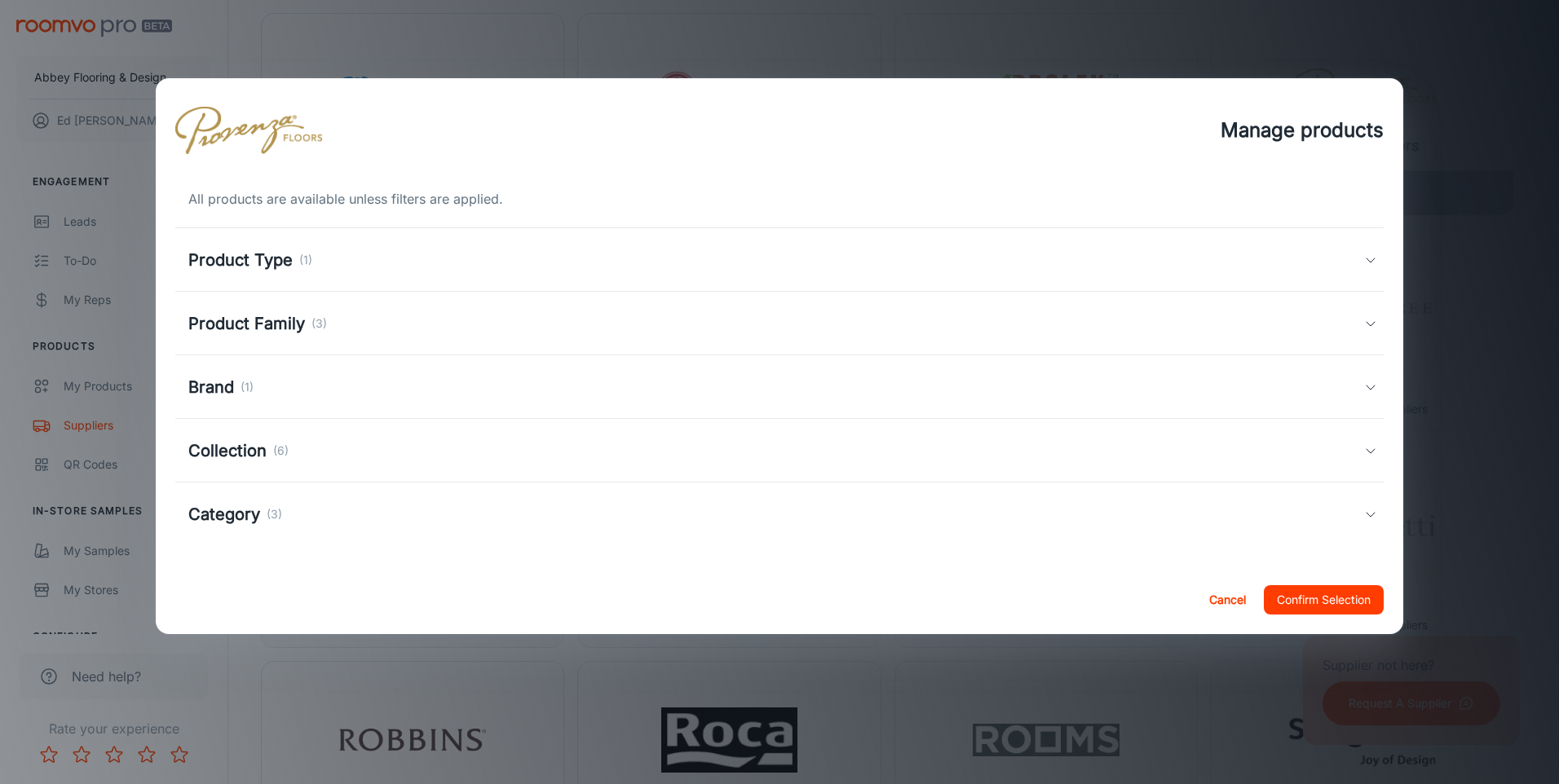
click at [1373, 323] on polyline at bounding box center [1370, 323] width 8 height 4
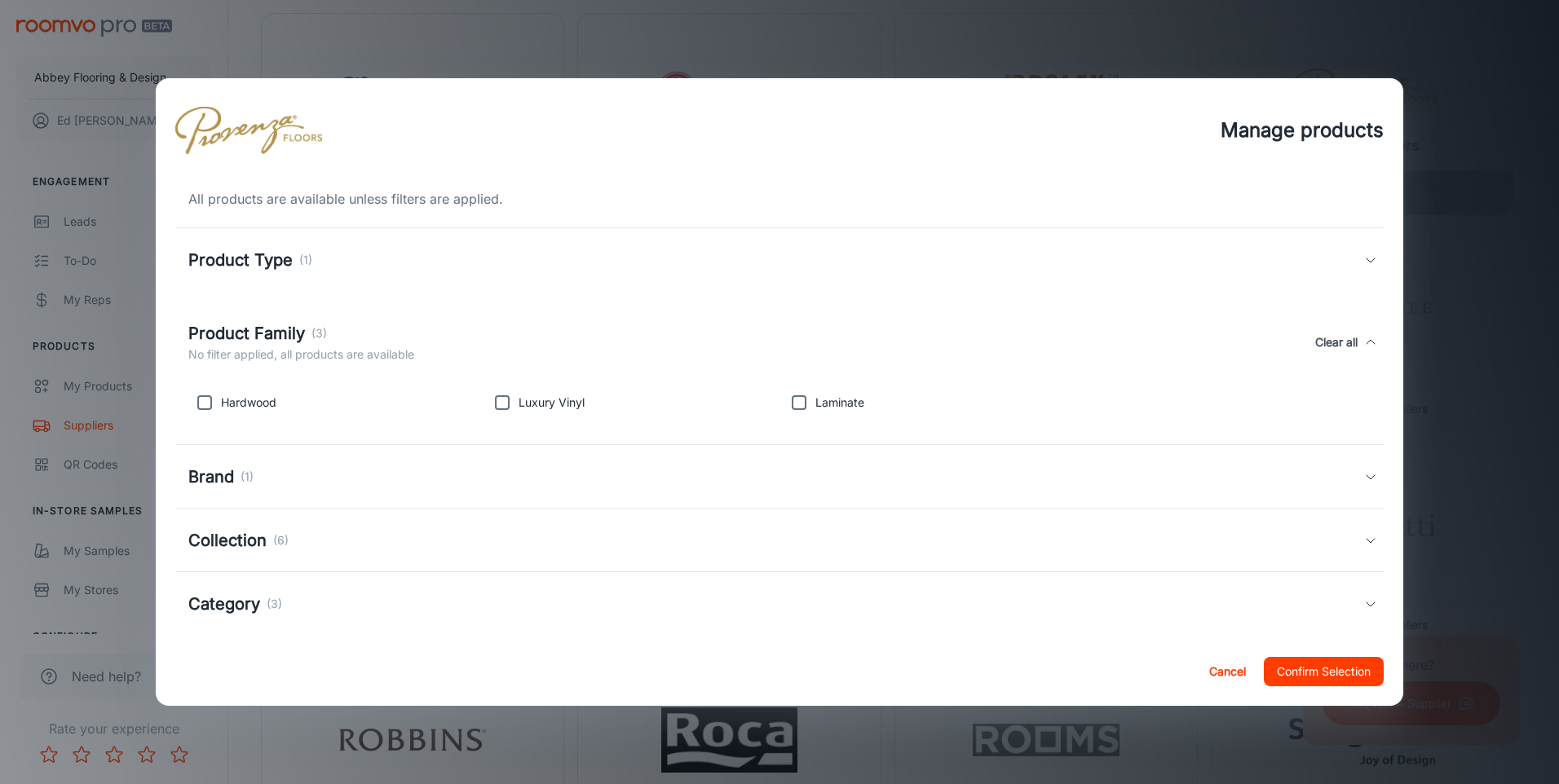
click at [794, 402] on input "checkbox" at bounding box center [799, 402] width 33 height 33
checkbox input "true"
click at [204, 401] on input "checkbox" at bounding box center [204, 402] width 33 height 33
checkbox input "false"
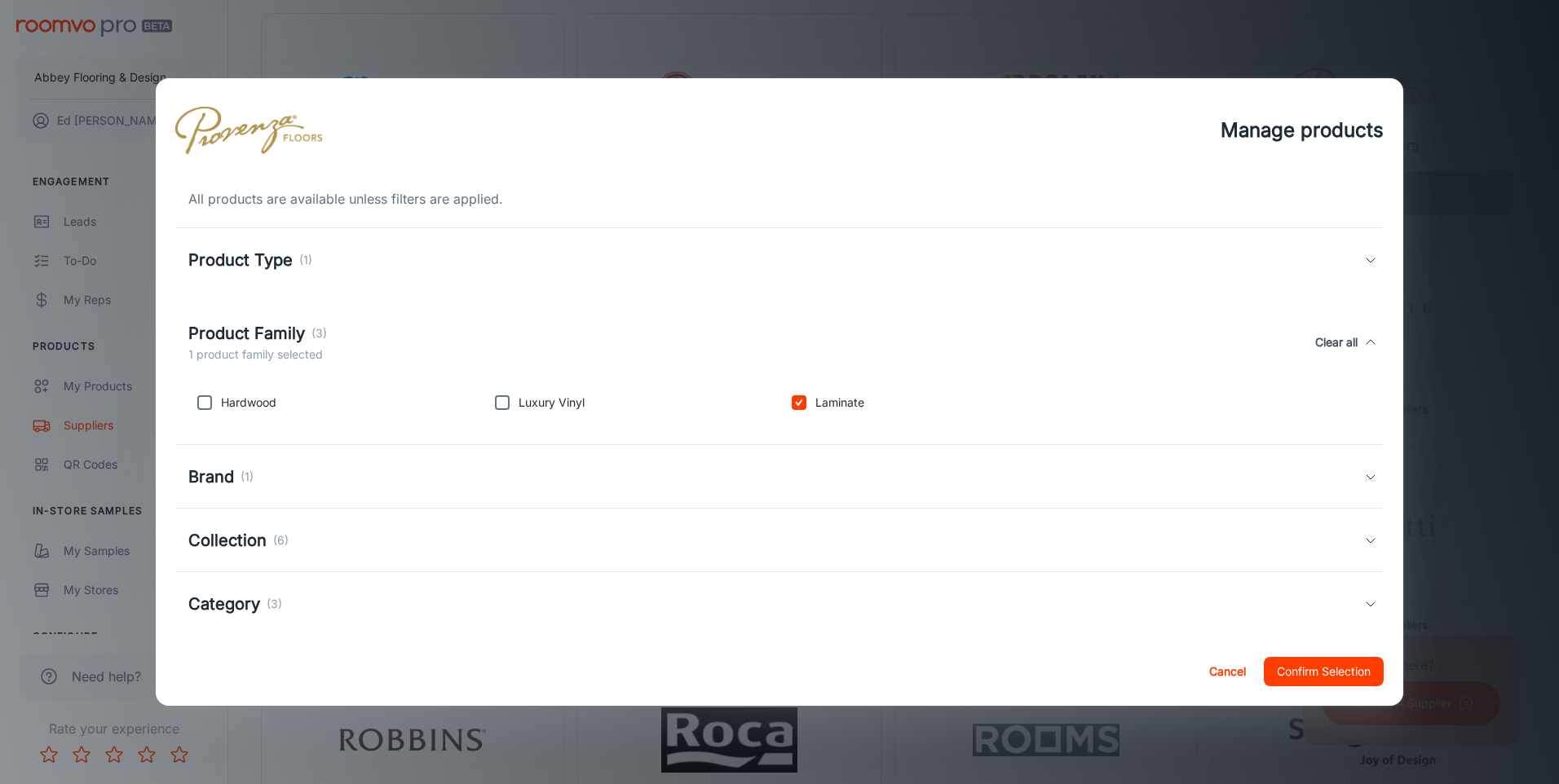
click at [1364, 541] on icon at bounding box center [1370, 540] width 13 height 13
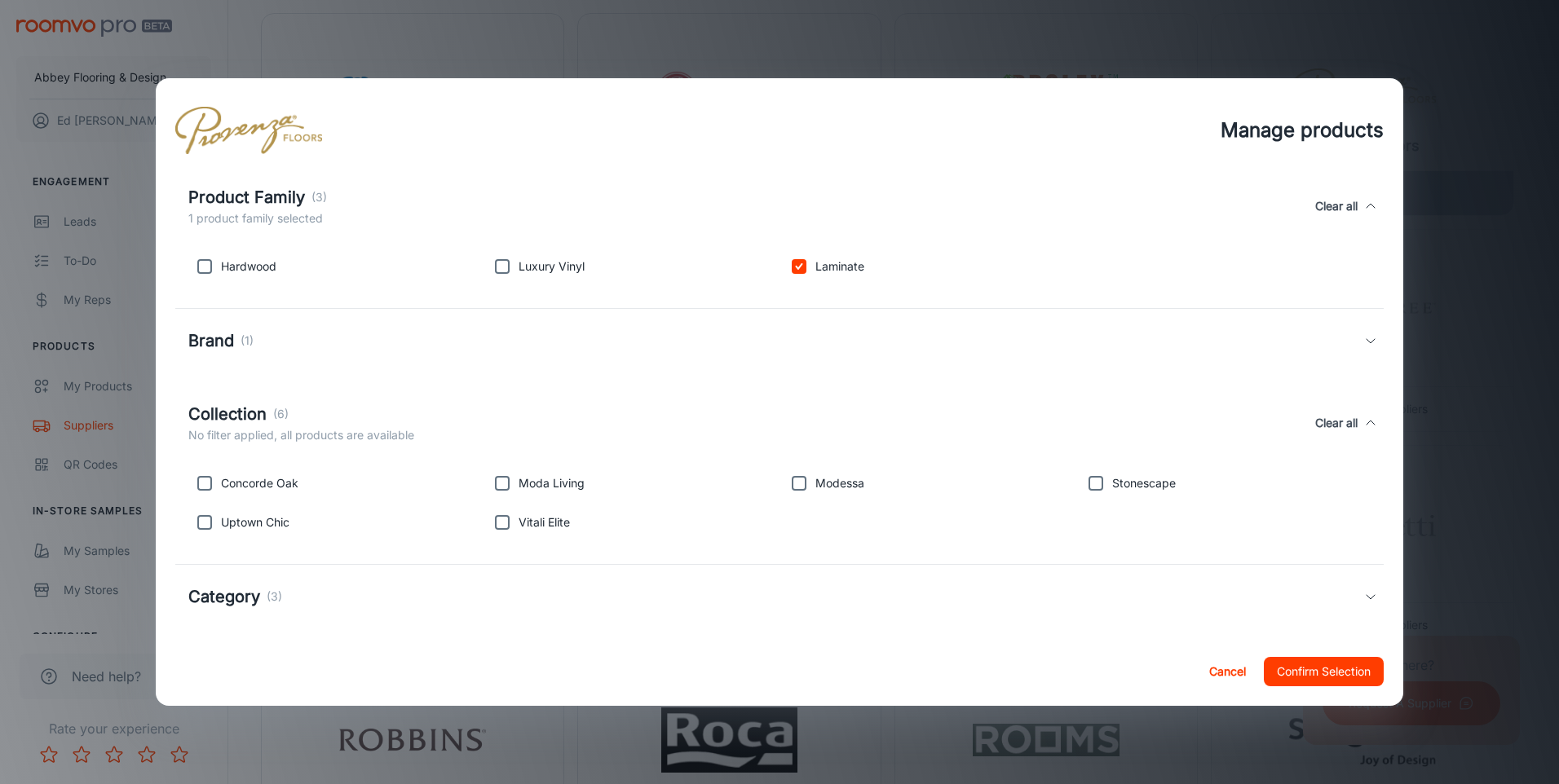
scroll to position [147, 0]
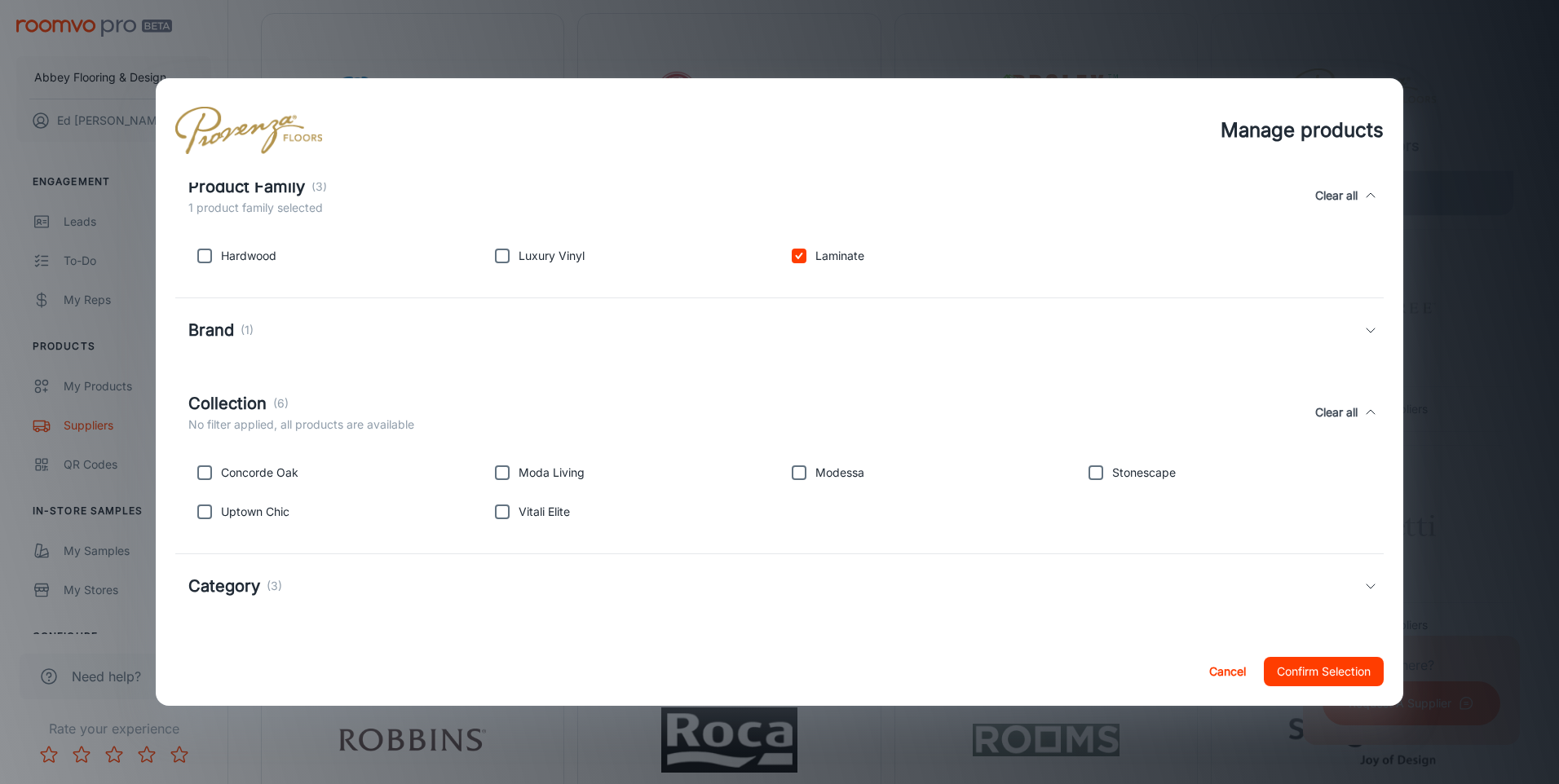
click at [1364, 586] on icon at bounding box center [1370, 585] width 13 height 13
click at [289, 625] on p "No filter applied, all products are available" at bounding box center [300, 617] width 226 height 18
click at [322, 614] on div "Category (3)" at bounding box center [779, 585] width 1208 height 63
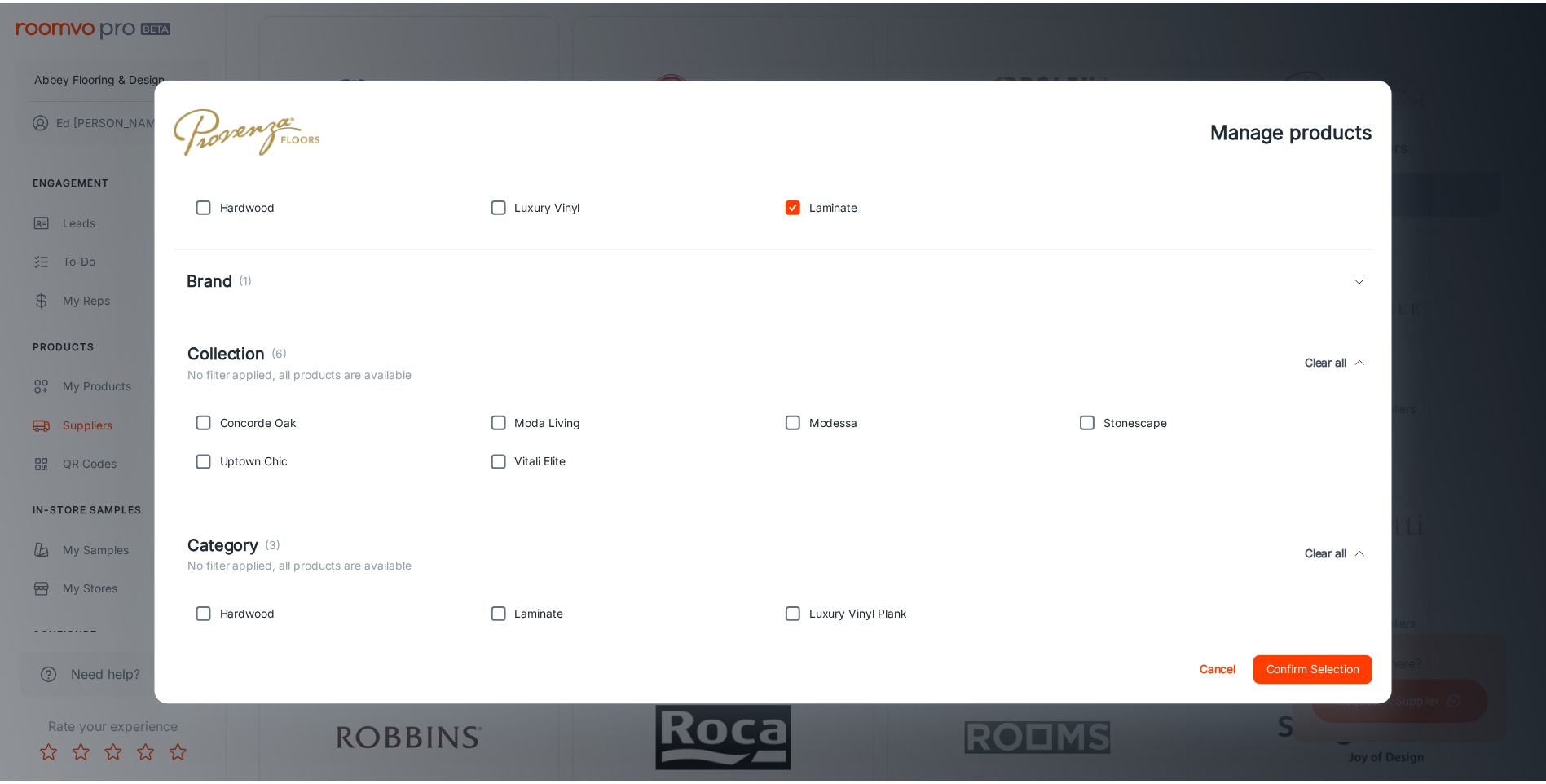
scroll to position [224, 0]
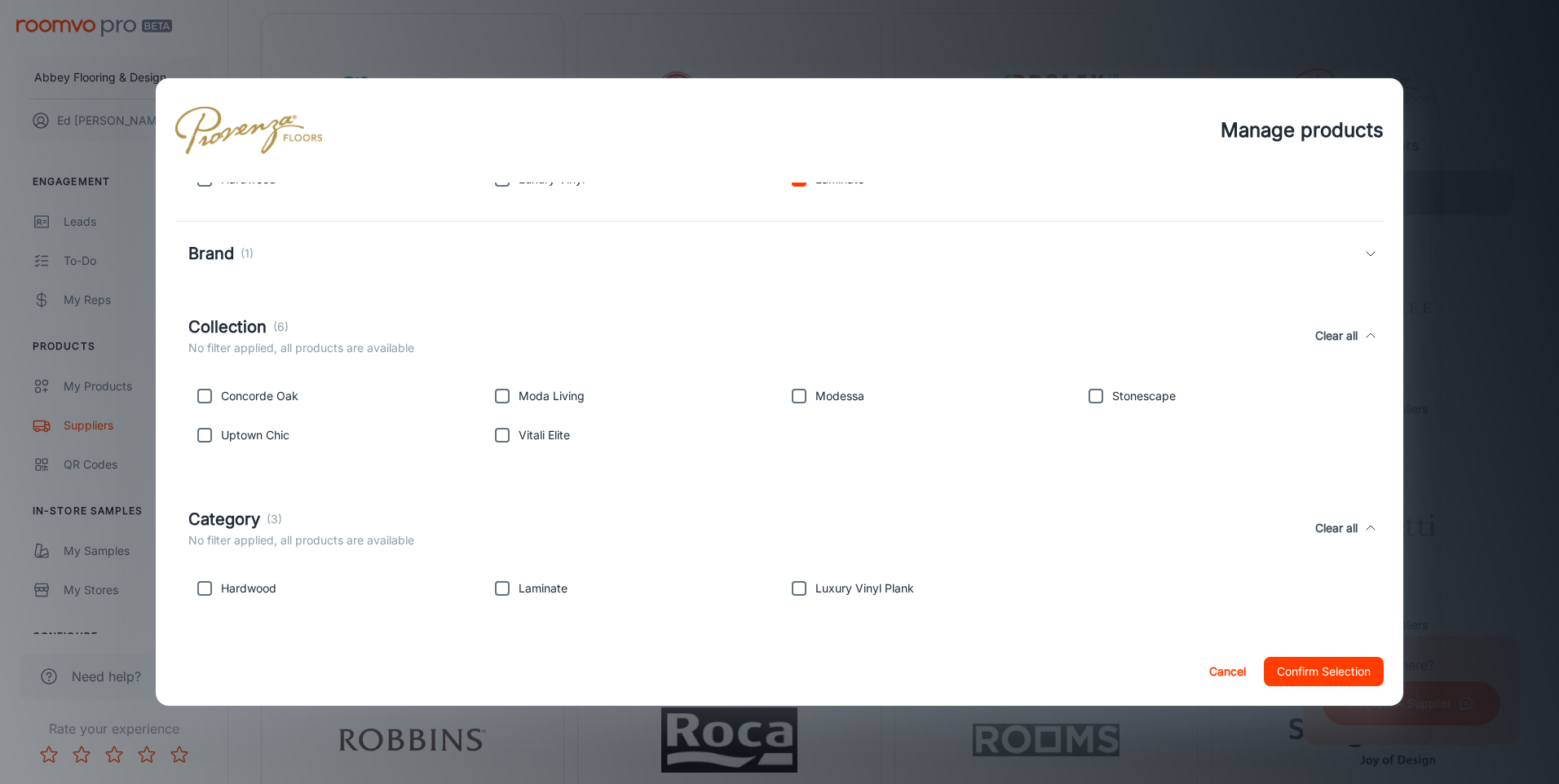
click at [502, 586] on input "checkbox" at bounding box center [502, 588] width 33 height 33
checkbox input "true"
click at [1333, 667] on button "Confirm Selection" at bounding box center [1323, 671] width 119 height 29
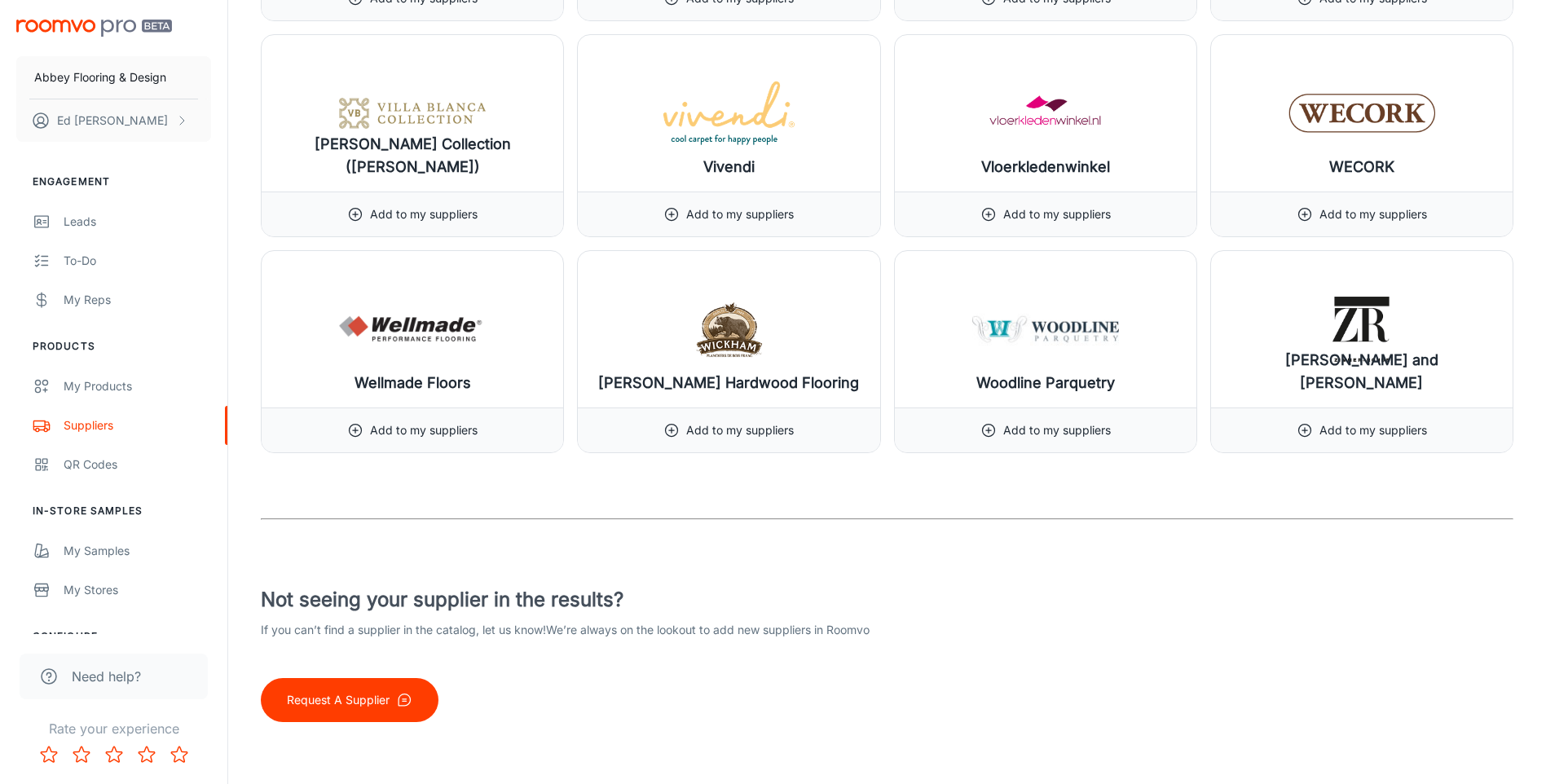
scroll to position [20546, 0]
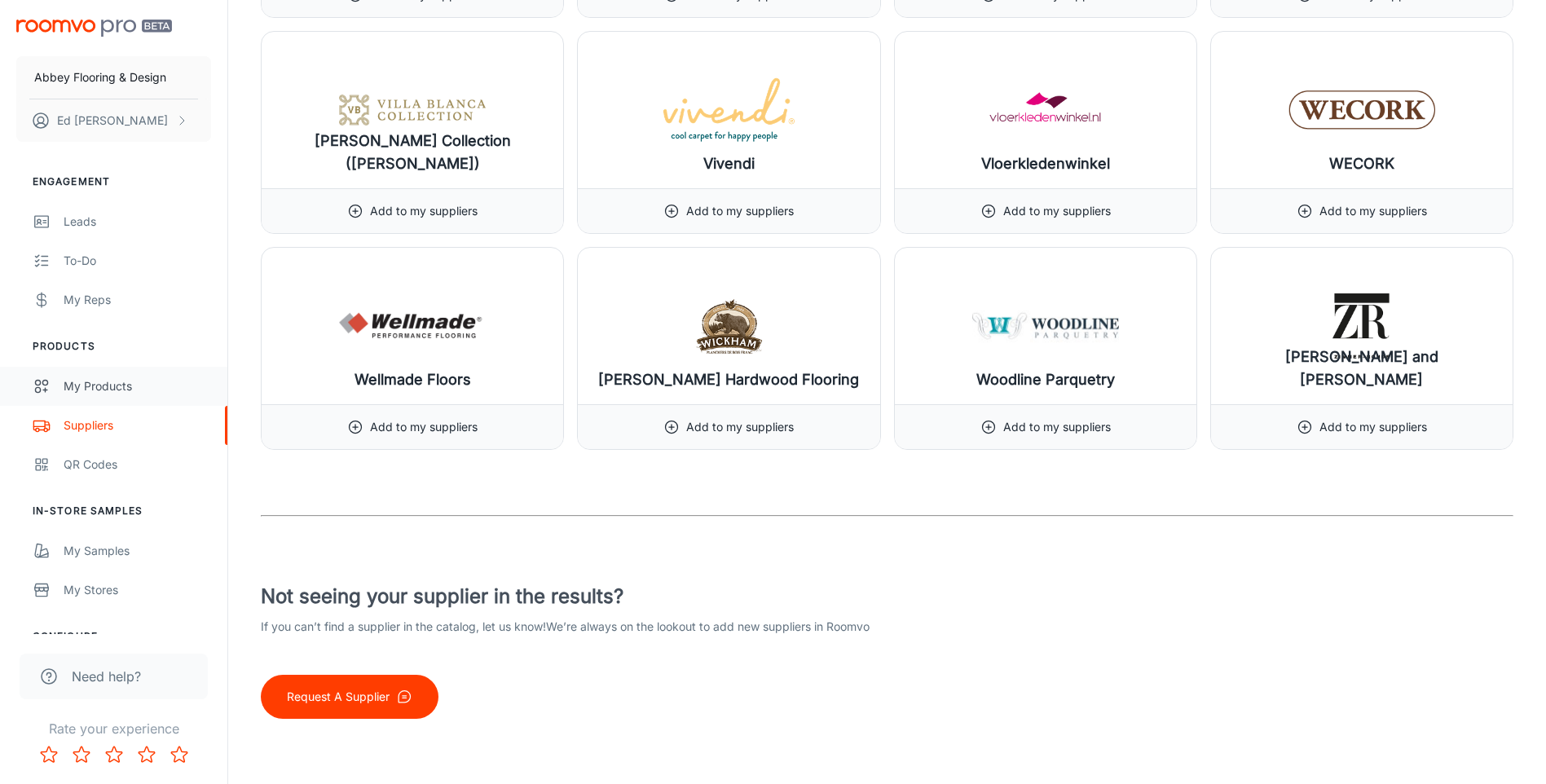
click at [91, 380] on div "My Products" at bounding box center [137, 386] width 148 height 18
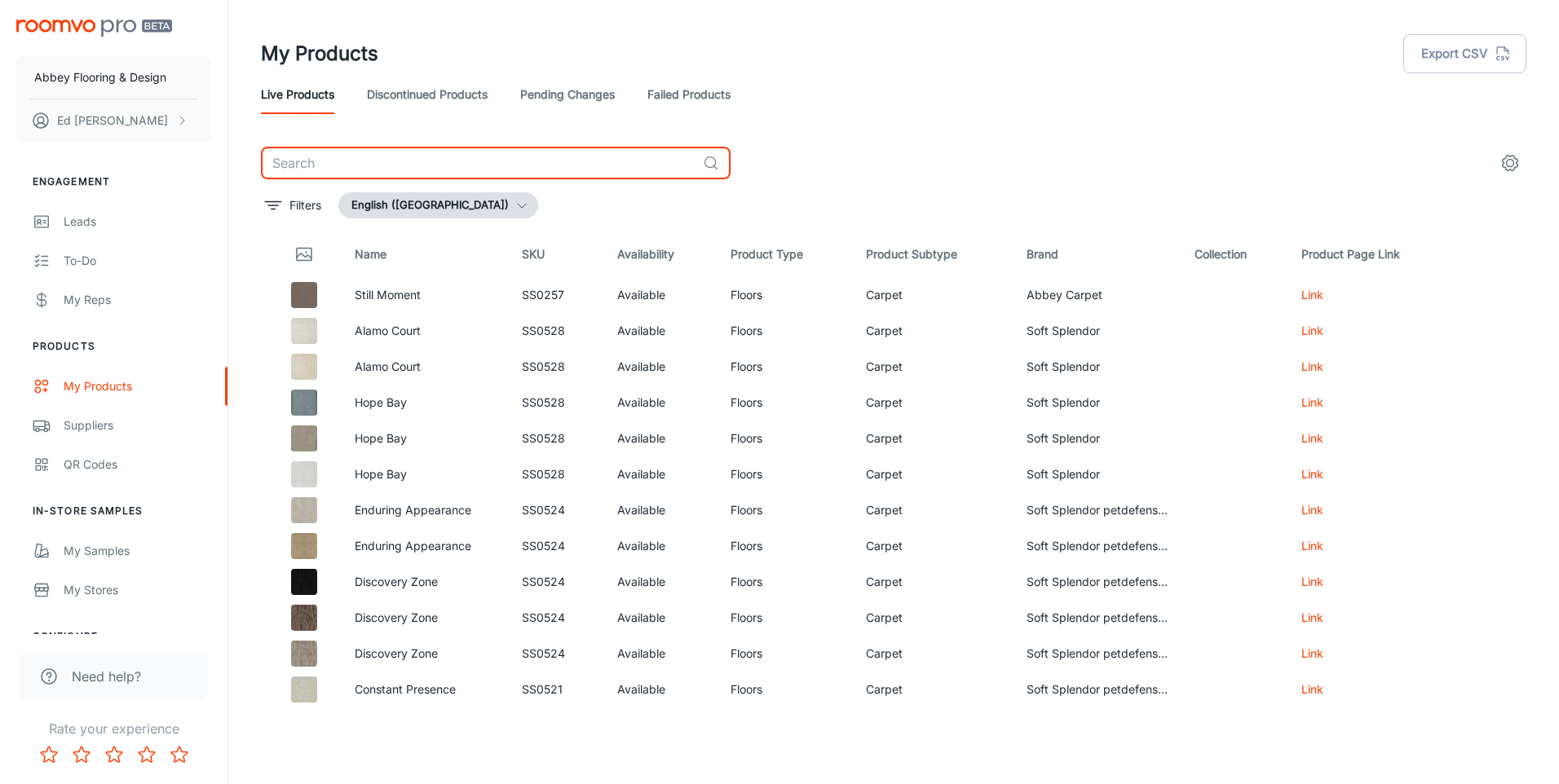
click at [308, 164] on input "text" at bounding box center [479, 163] width 435 height 33
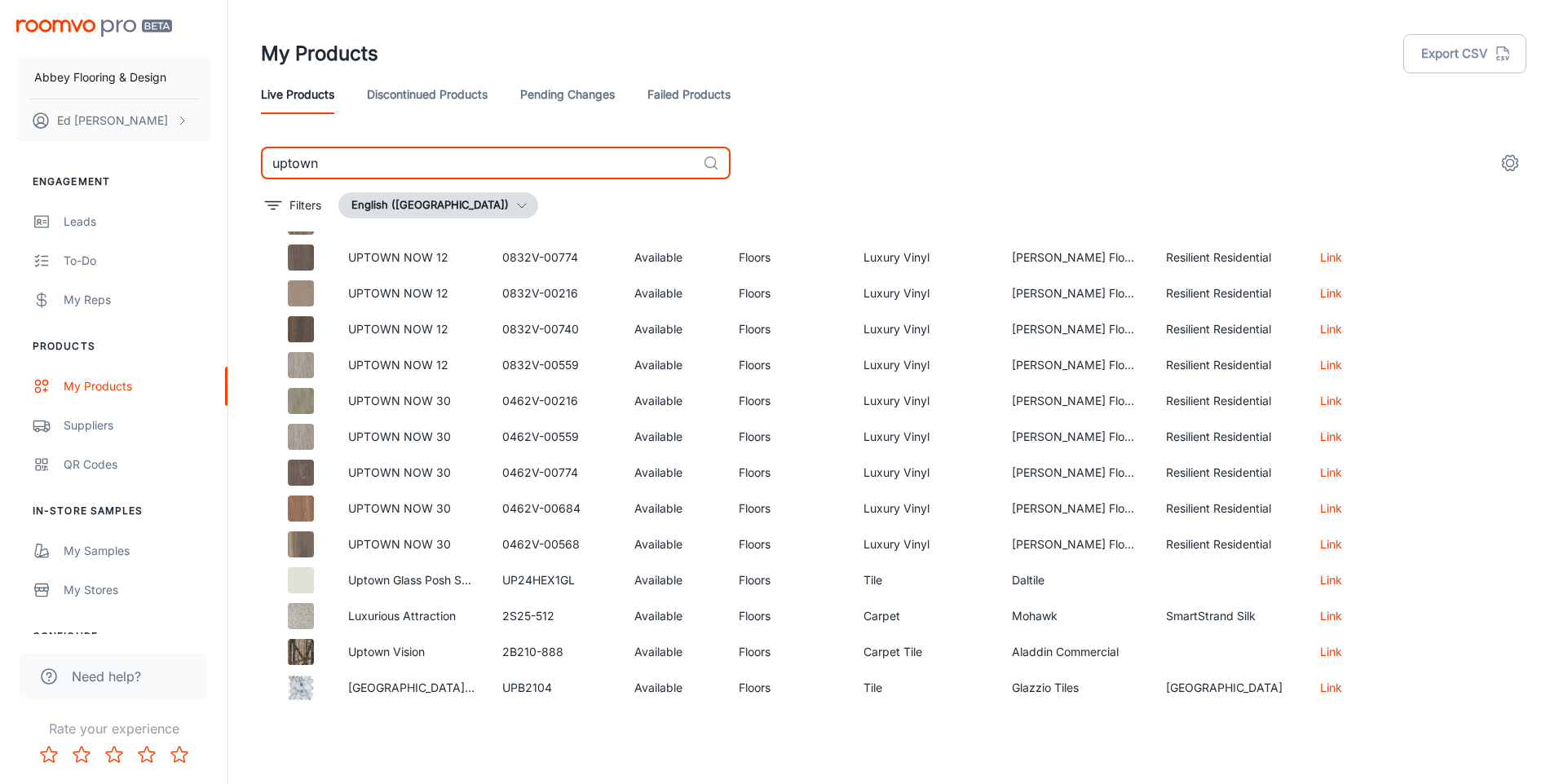
scroll to position [3176, 0]
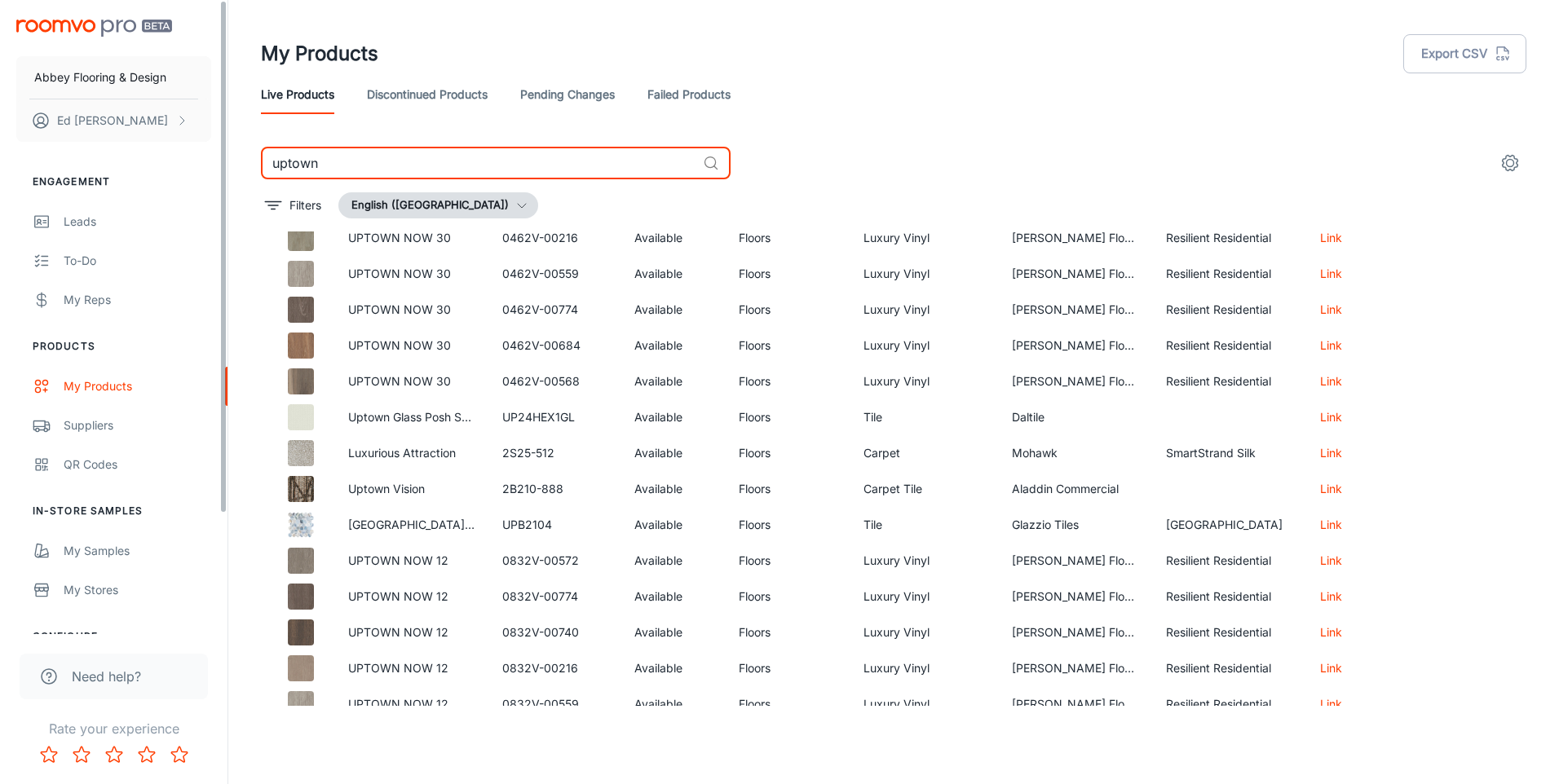
drag, startPoint x: 367, startPoint y: 162, endPoint x: 63, endPoint y: 198, distance: 306.1
click at [65, 196] on div "Abbey Flooring & Design [PERSON_NAME] Engagement Leads To-do My Reps Products M…" at bounding box center [779, 385] width 1559 height 771
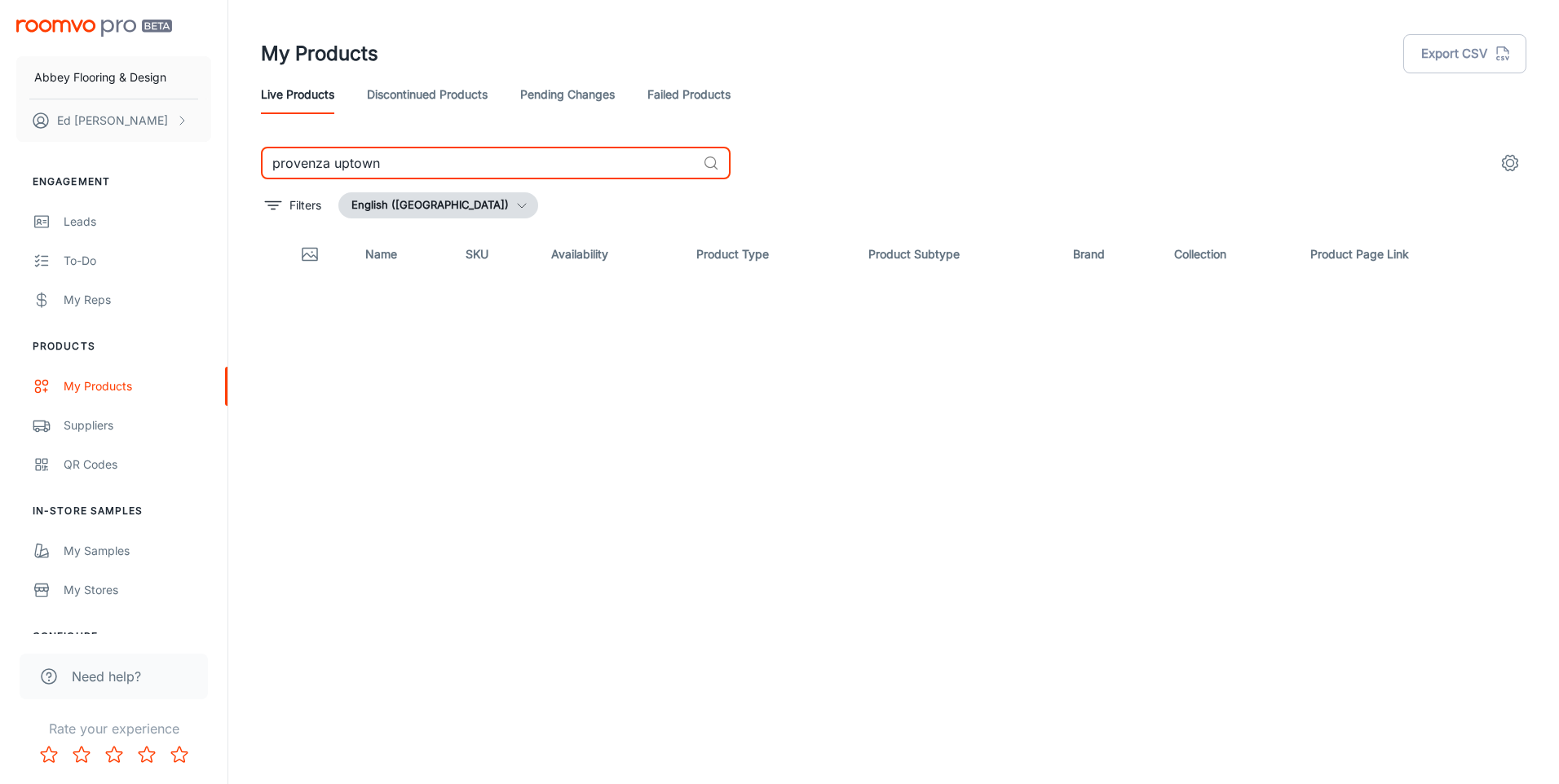
click at [577, 340] on div "Name SKU Availability Product Type Product Subtype Brand Collection Product Pag…" at bounding box center [893, 469] width 1265 height 474
click at [710, 159] on icon at bounding box center [710, 163] width 16 height 16
click at [659, 407] on div "Name SKU Availability Product Type Product Subtype Brand Collection Product Pag…" at bounding box center [893, 469] width 1265 height 474
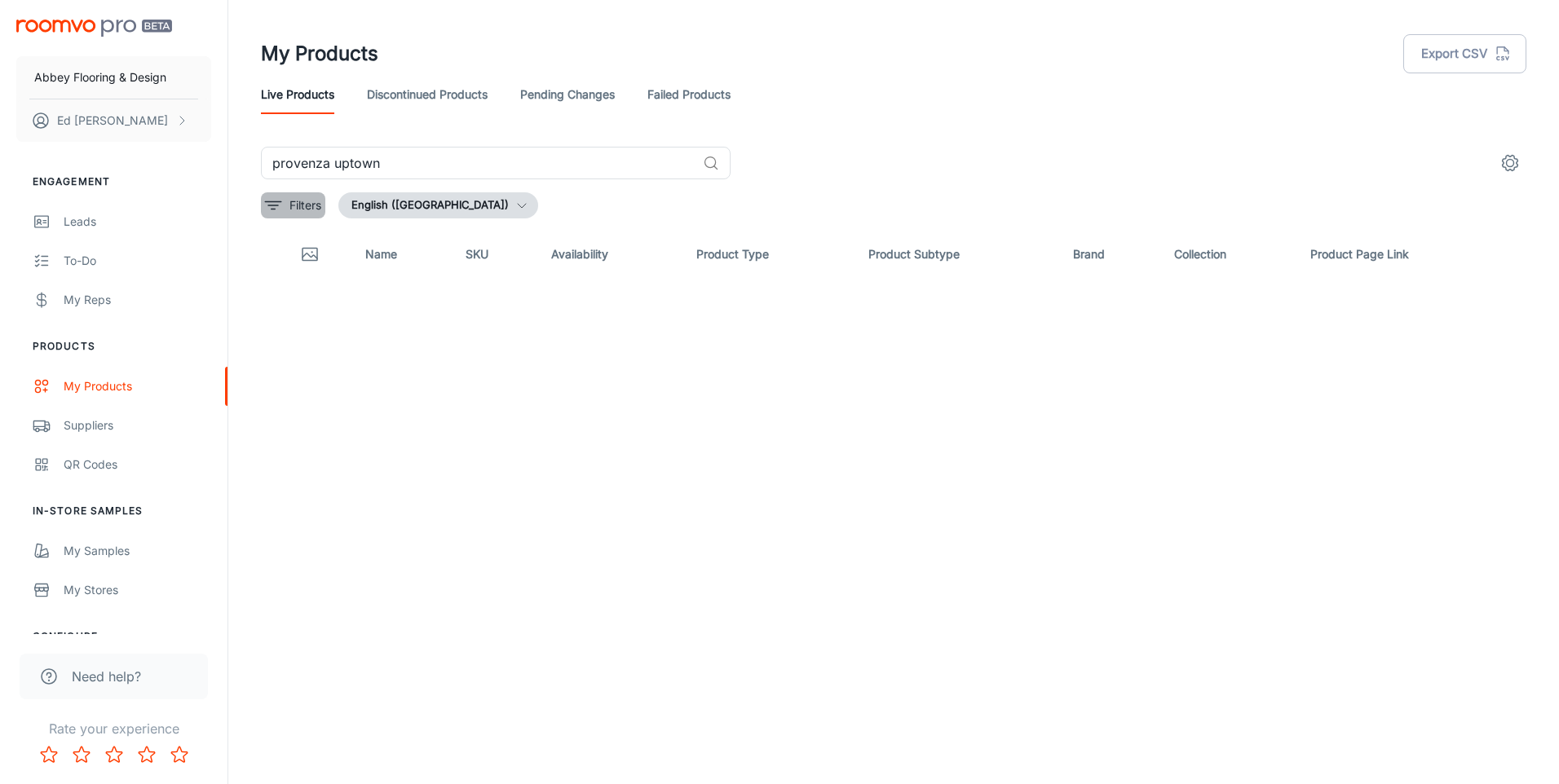
click at [291, 200] on button "Filters" at bounding box center [293, 205] width 64 height 26
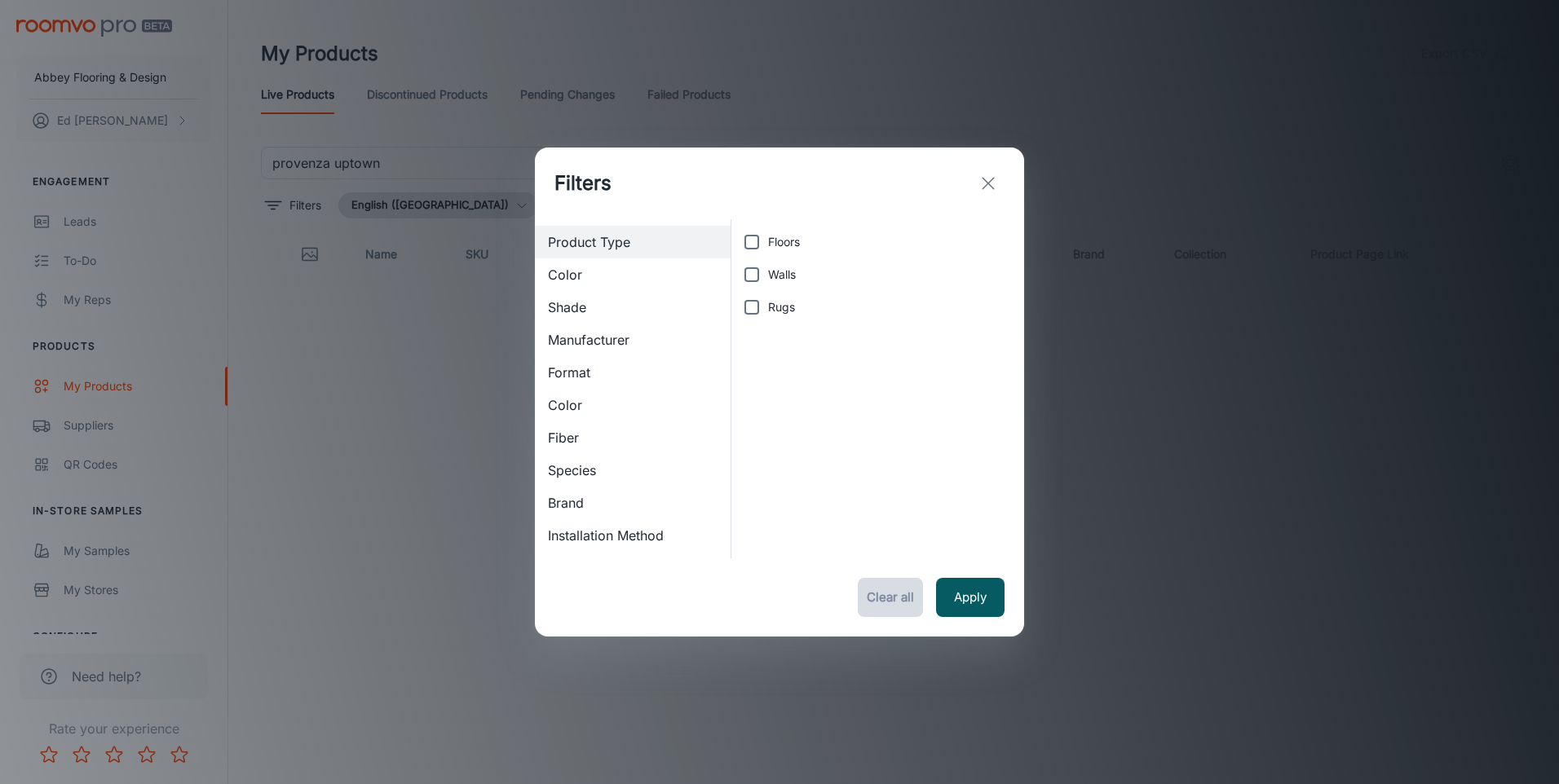
click at [892, 599] on button "Clear all" at bounding box center [890, 597] width 65 height 39
click at [897, 596] on button "Clear all" at bounding box center [890, 597] width 65 height 39
click at [989, 183] on line "exit" at bounding box center [988, 183] width 12 height 12
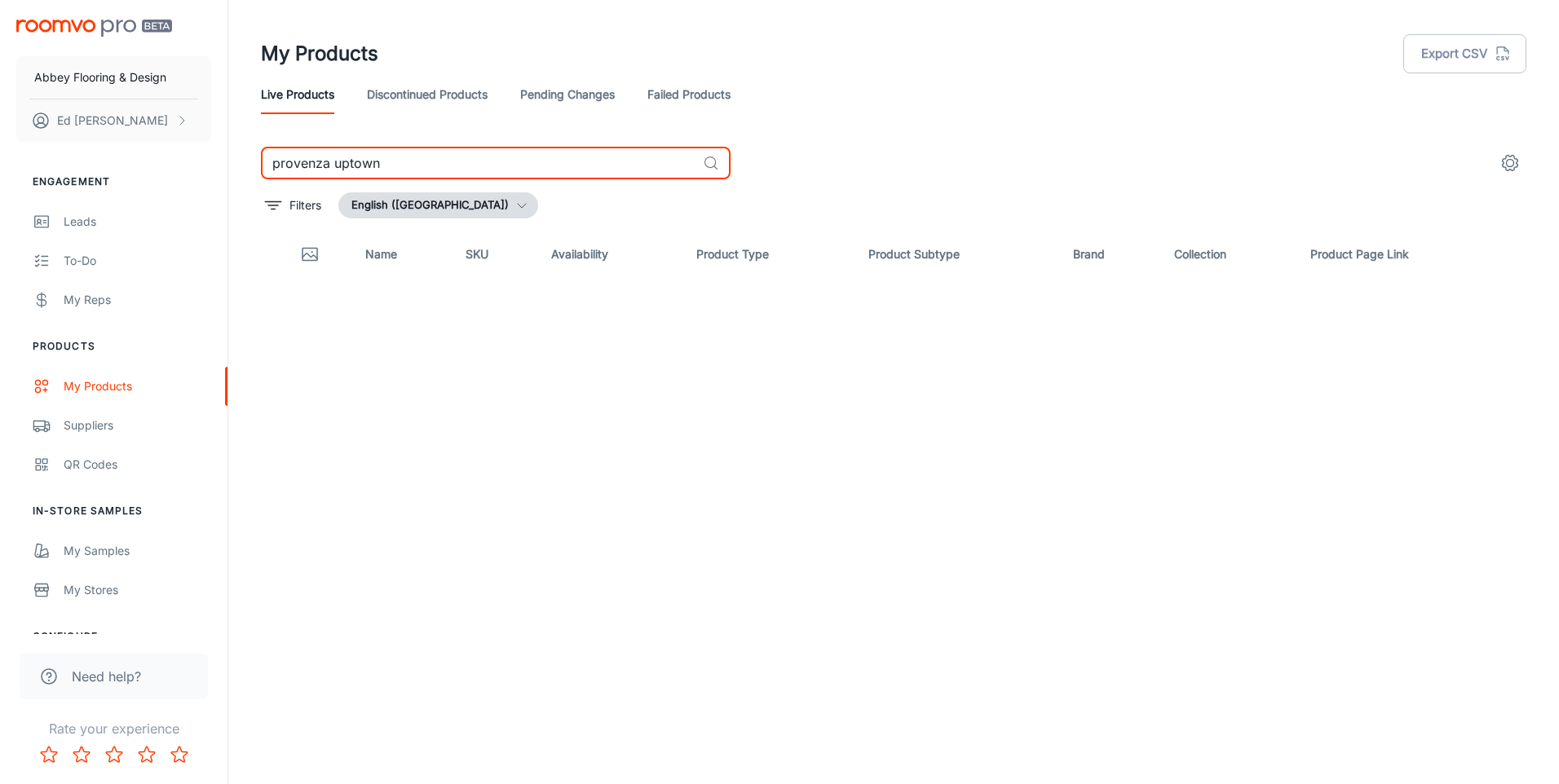
drag, startPoint x: 334, startPoint y: 162, endPoint x: 292, endPoint y: 161, distance: 42.0
click at [289, 161] on input "provenza uptown" at bounding box center [479, 163] width 435 height 33
click at [389, 165] on input "provenza uptown" at bounding box center [479, 163] width 435 height 33
drag, startPoint x: 386, startPoint y: 159, endPoint x: 332, endPoint y: 167, distance: 54.6
click at [331, 166] on input "provenza uptown" at bounding box center [479, 163] width 435 height 33
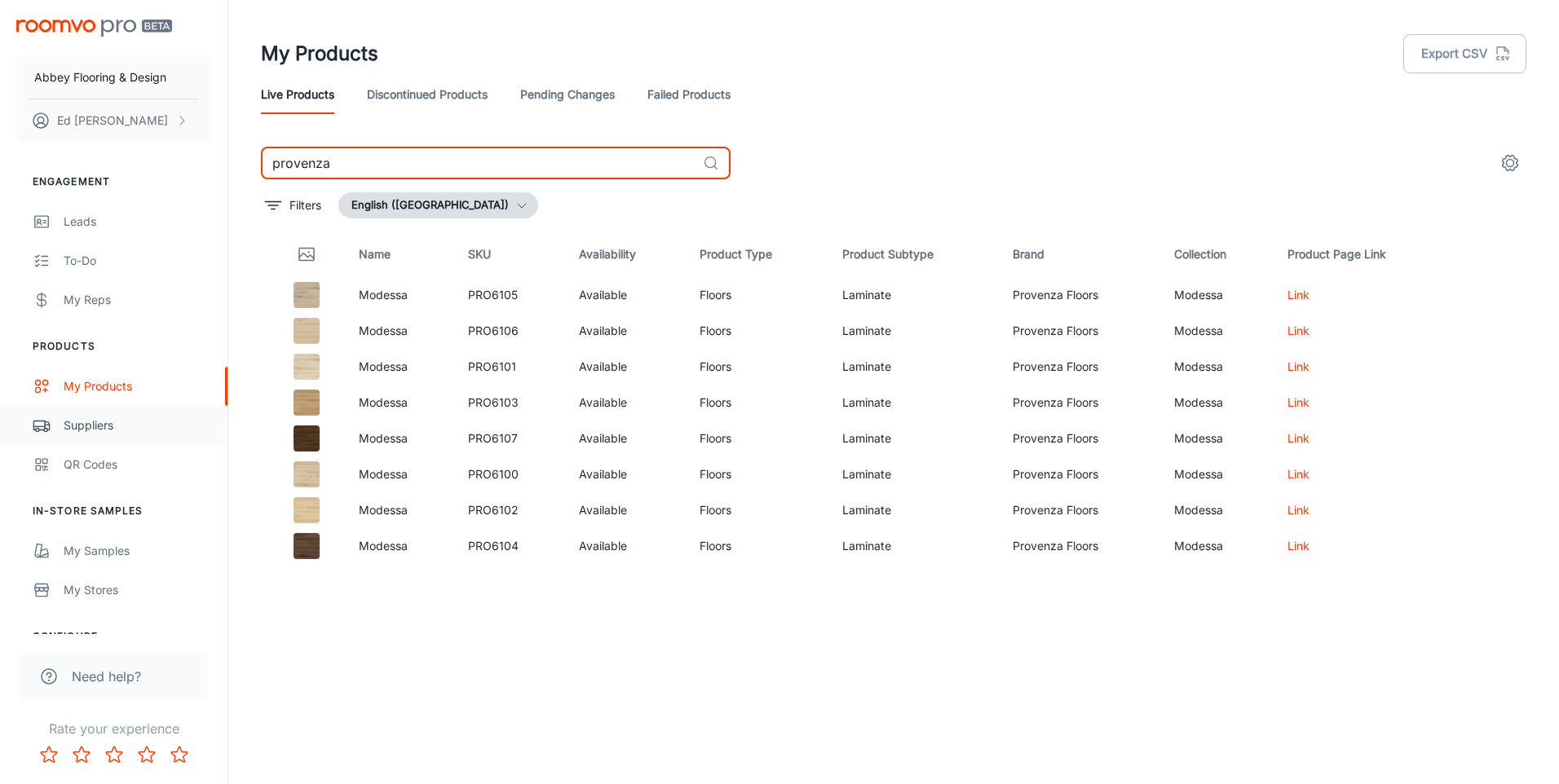
type input "provenza"
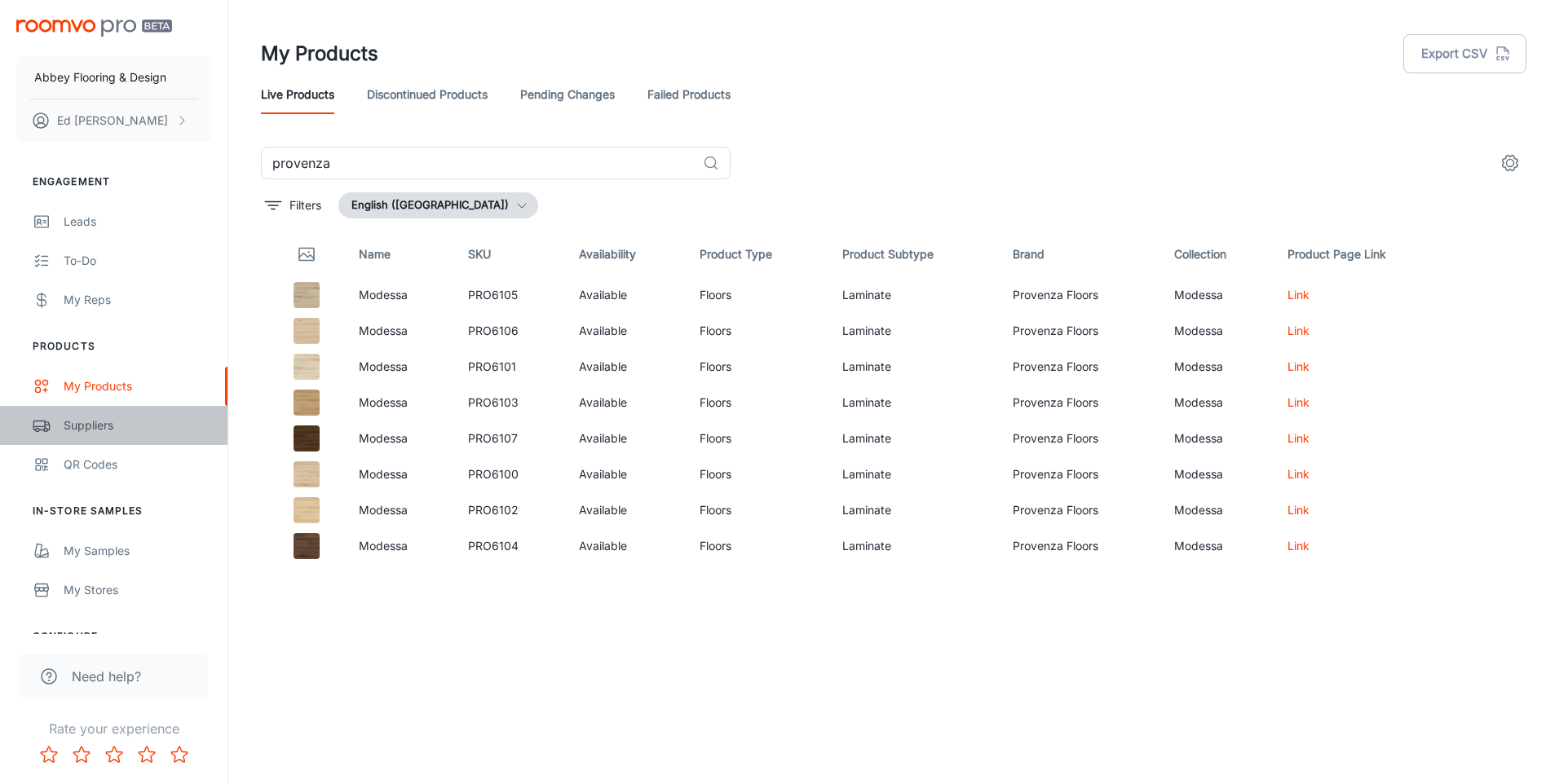
click at [94, 428] on div "Suppliers" at bounding box center [137, 425] width 148 height 18
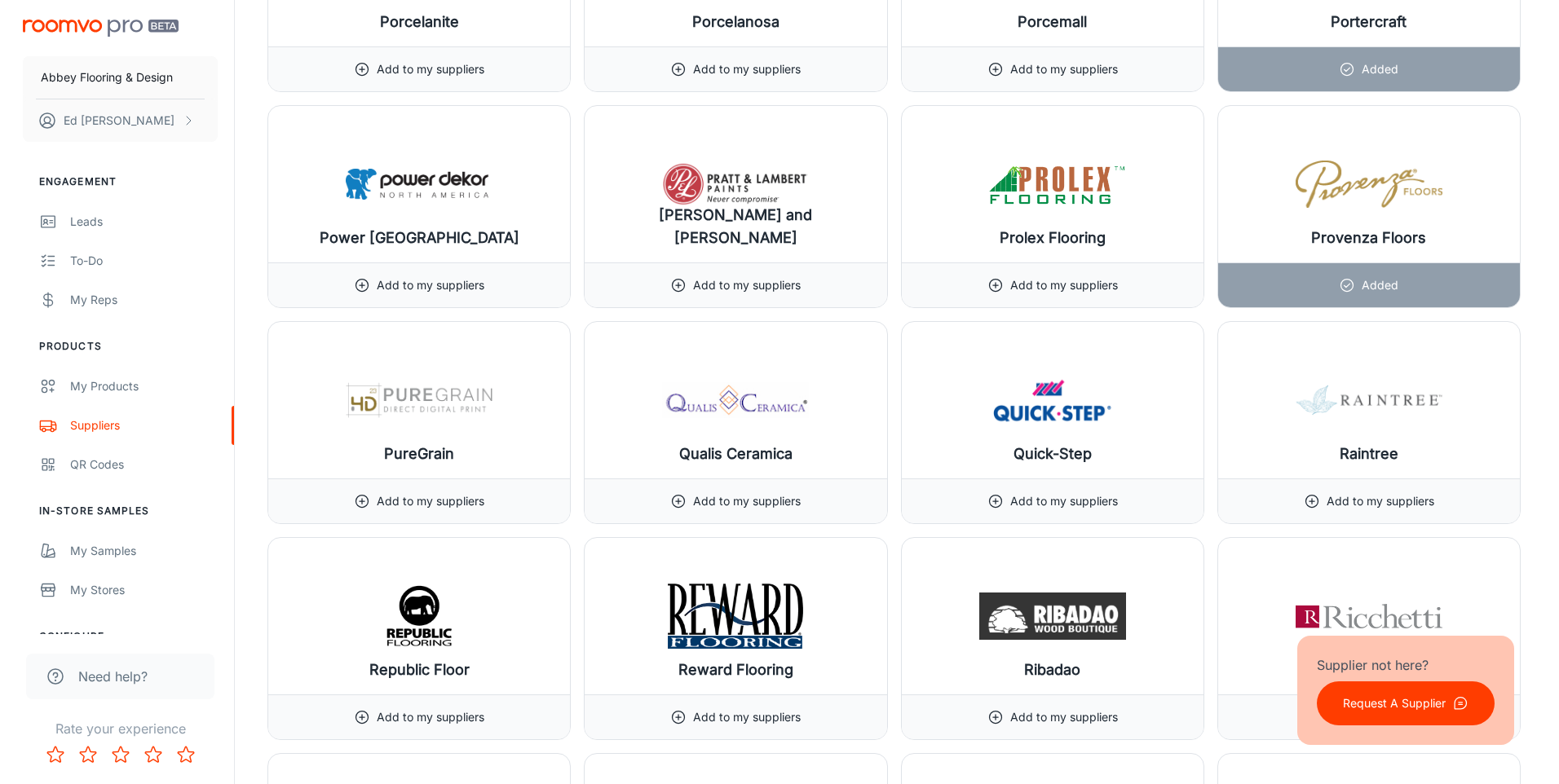
scroll to position [16328, 0]
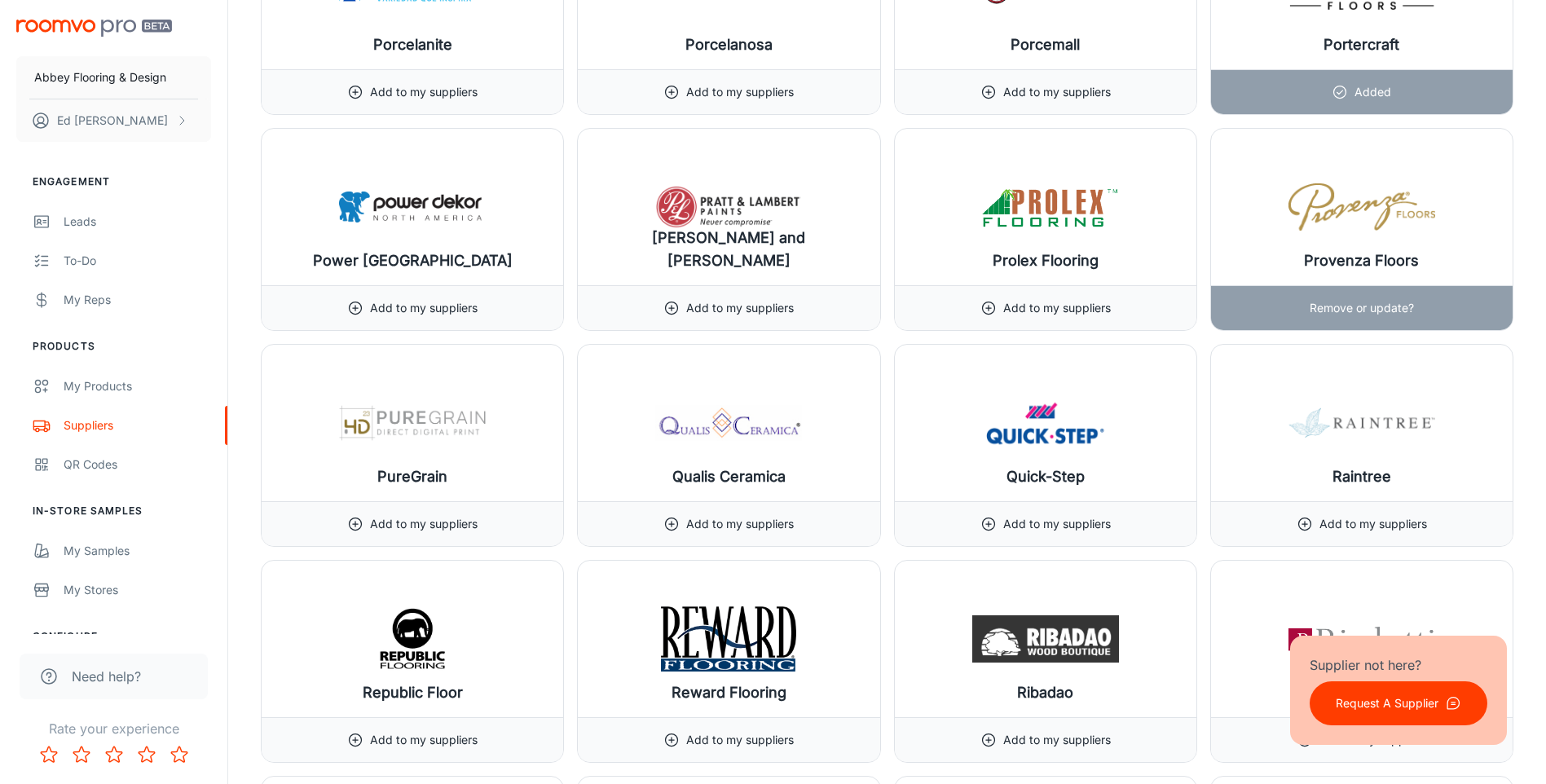
click at [1388, 299] on p "Remove or update?" at bounding box center [1362, 308] width 104 height 18
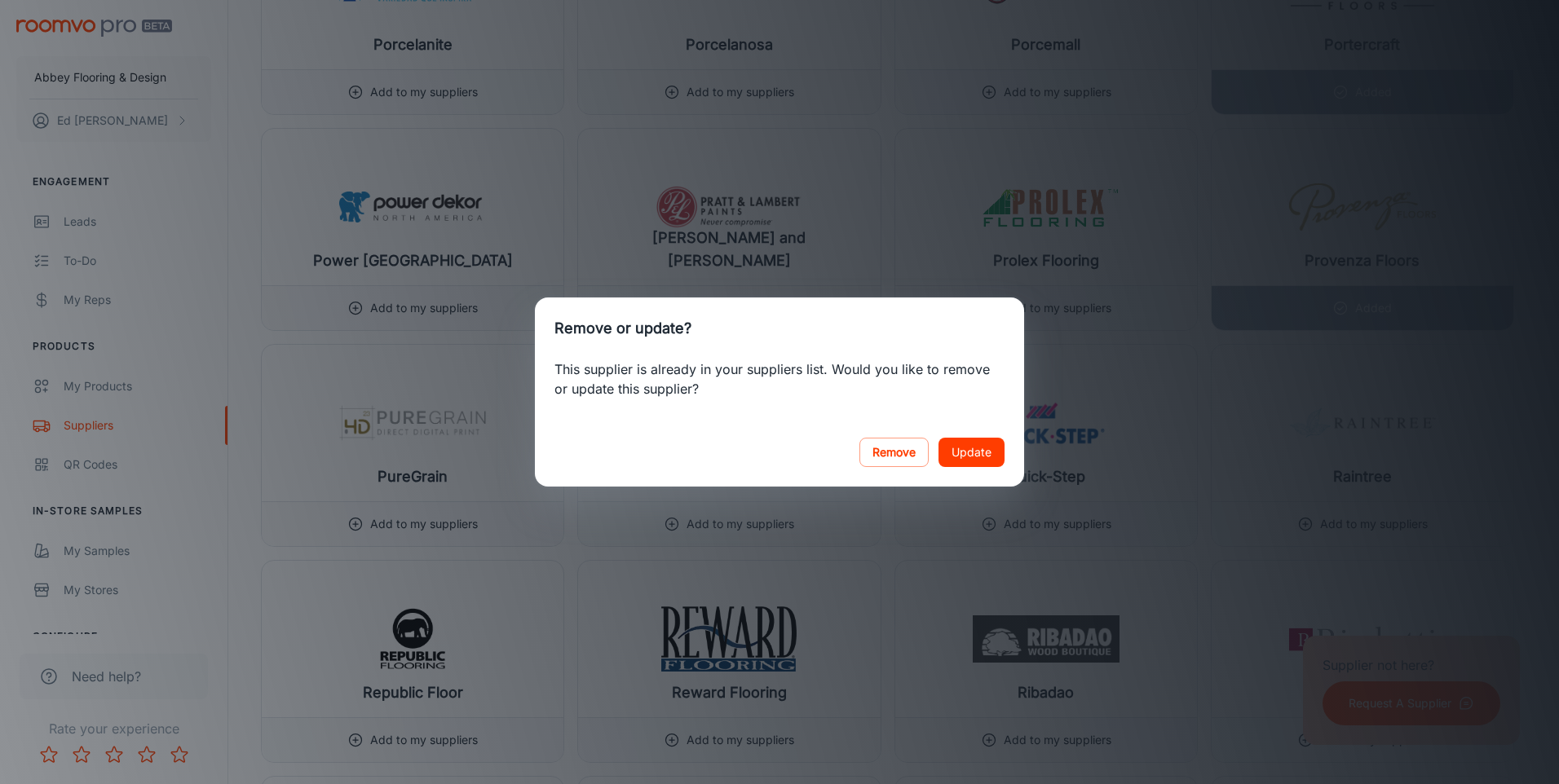
click at [976, 453] on button "Update" at bounding box center [972, 452] width 66 height 29
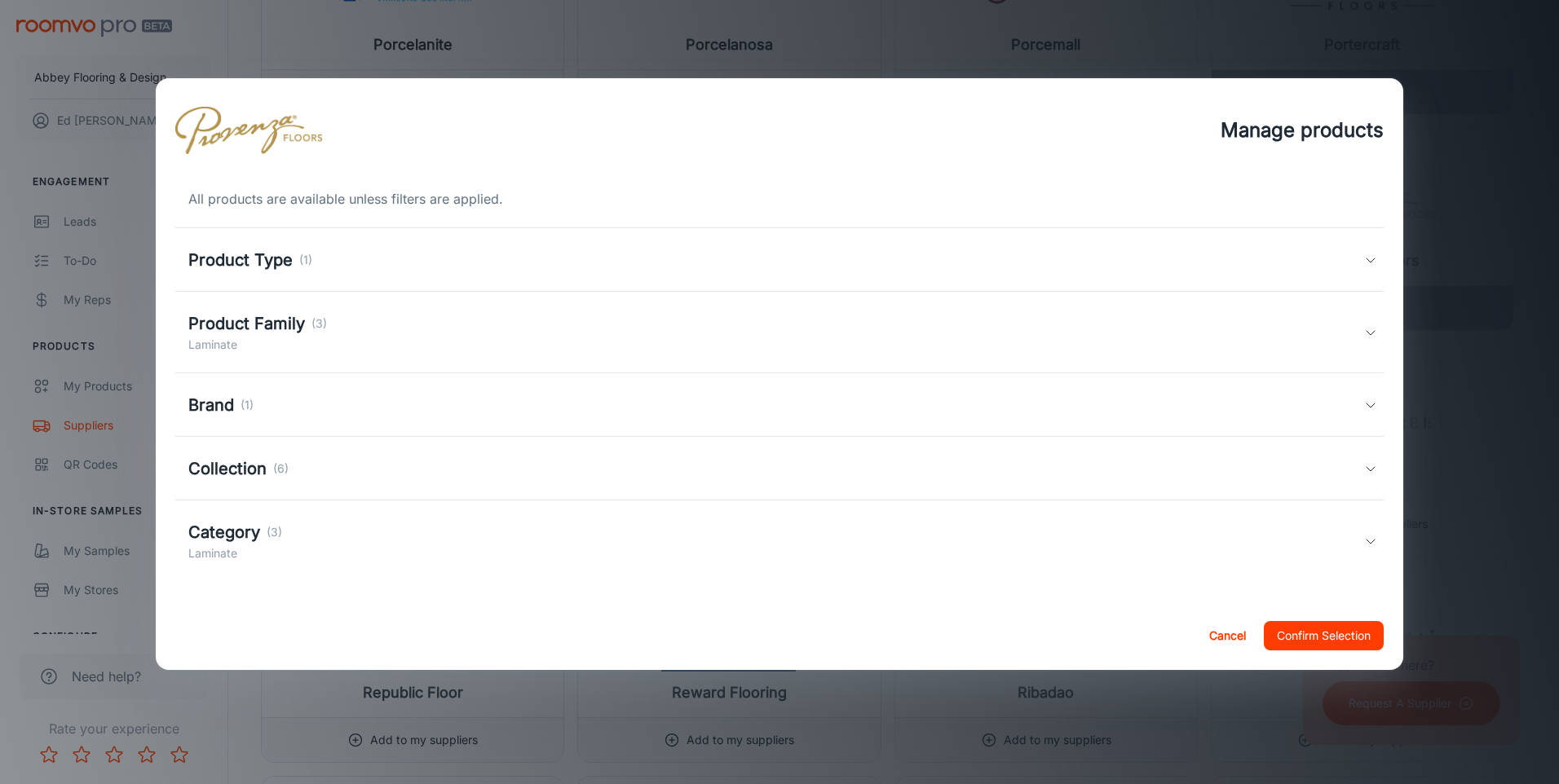
click at [274, 311] on h5 "Product Family" at bounding box center [246, 323] width 117 height 24
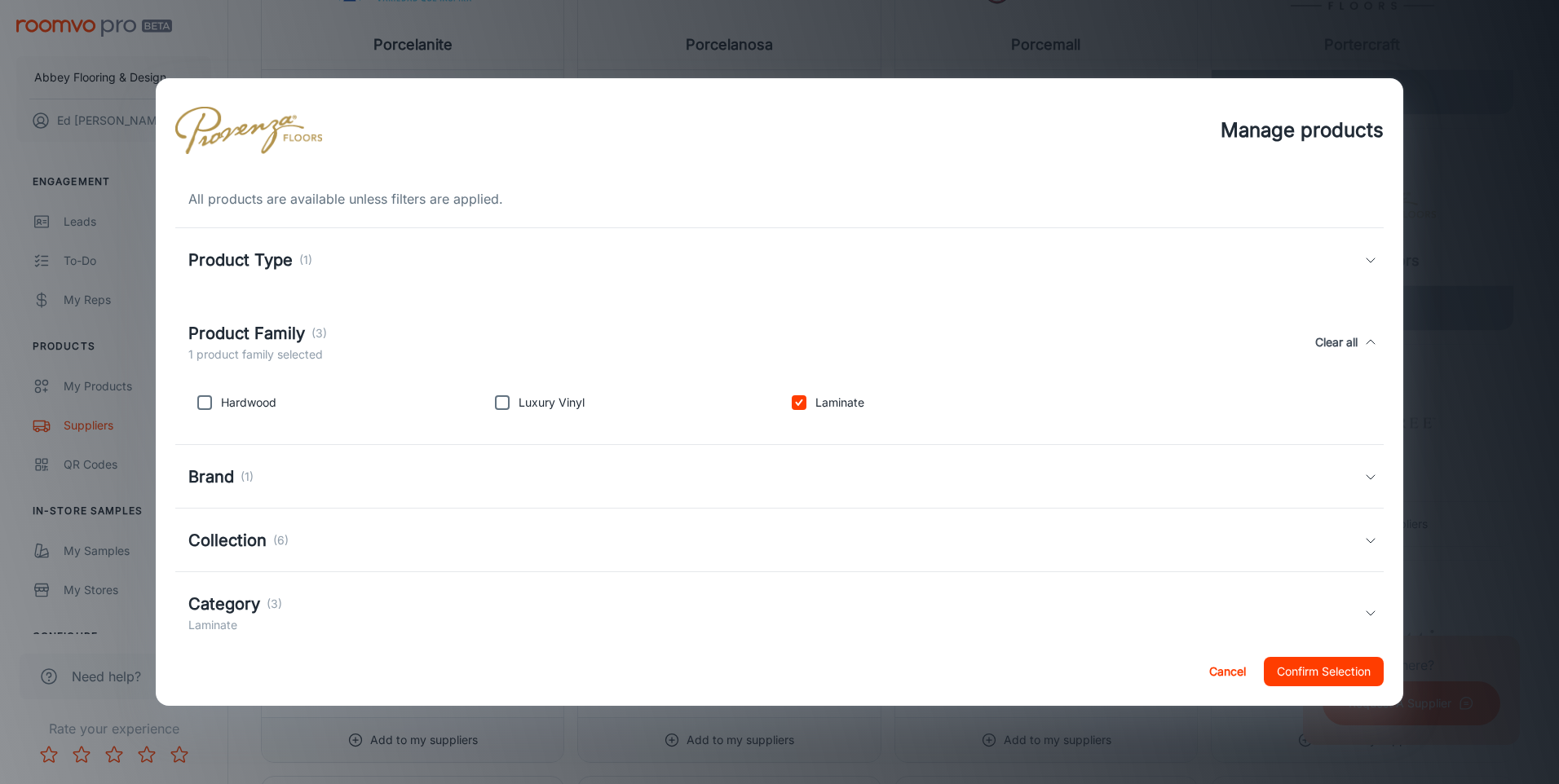
click at [206, 403] on input "checkbox" at bounding box center [204, 402] width 33 height 33
checkbox input "true"
drag, startPoint x: 493, startPoint y: 401, endPoint x: 561, endPoint y: 404, distance: 68.1
click at [498, 401] on input "checkbox" at bounding box center [502, 402] width 33 height 33
checkbox input "true"
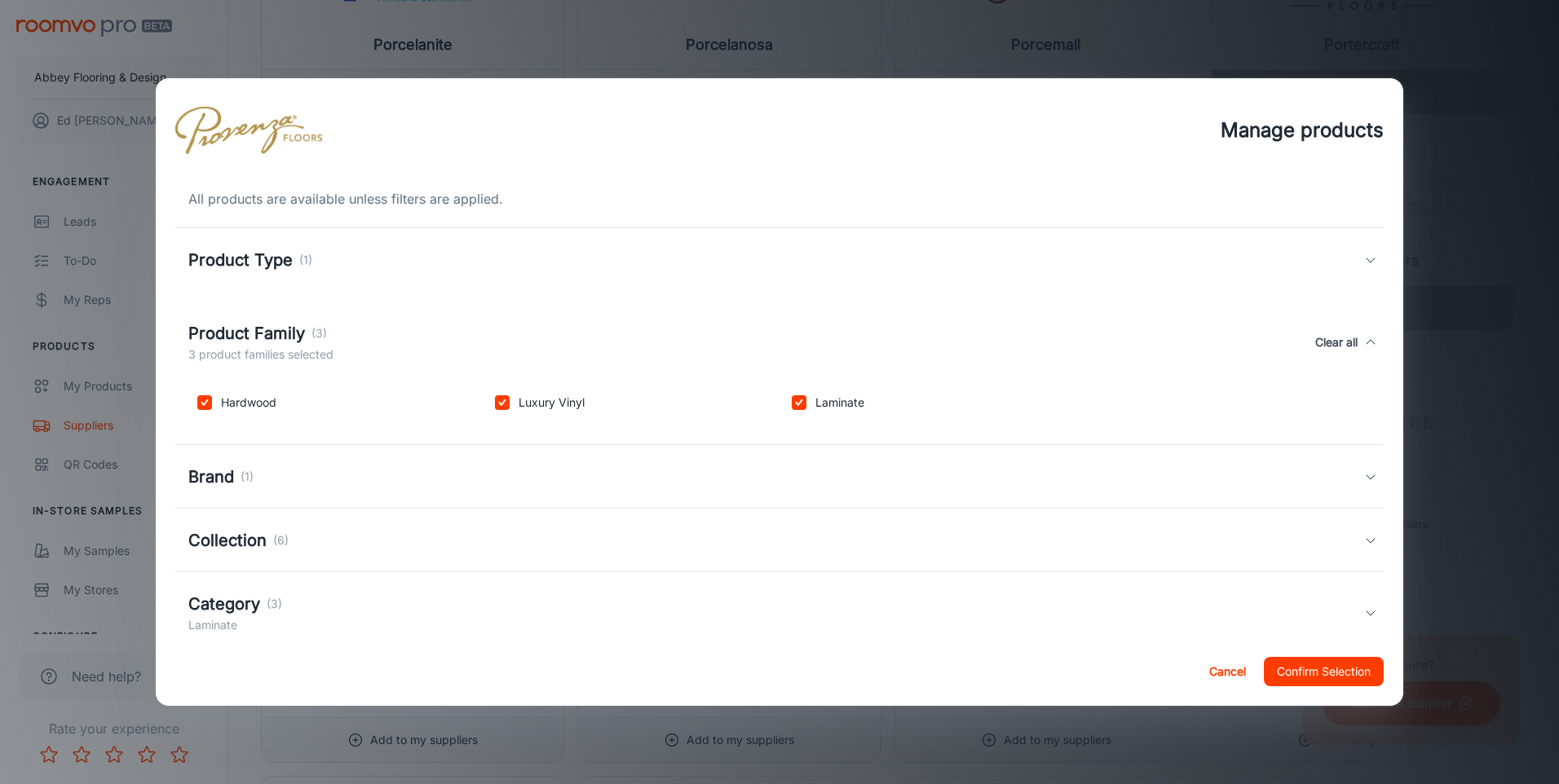
click at [804, 405] on input "checkbox" at bounding box center [799, 402] width 33 height 33
checkbox input "false"
click at [234, 615] on h5 "Category" at bounding box center [224, 603] width 71 height 24
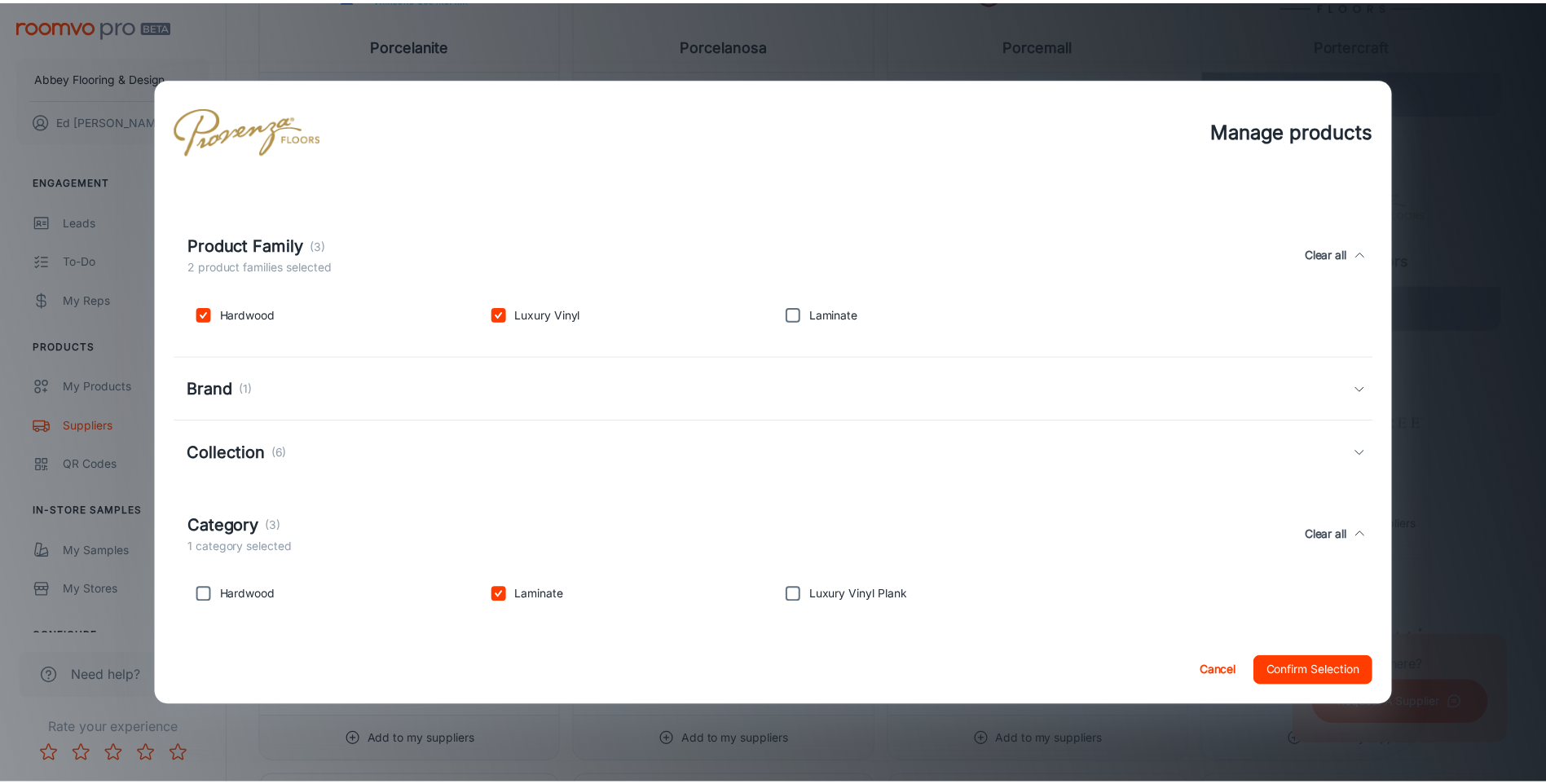
scroll to position [94, 0]
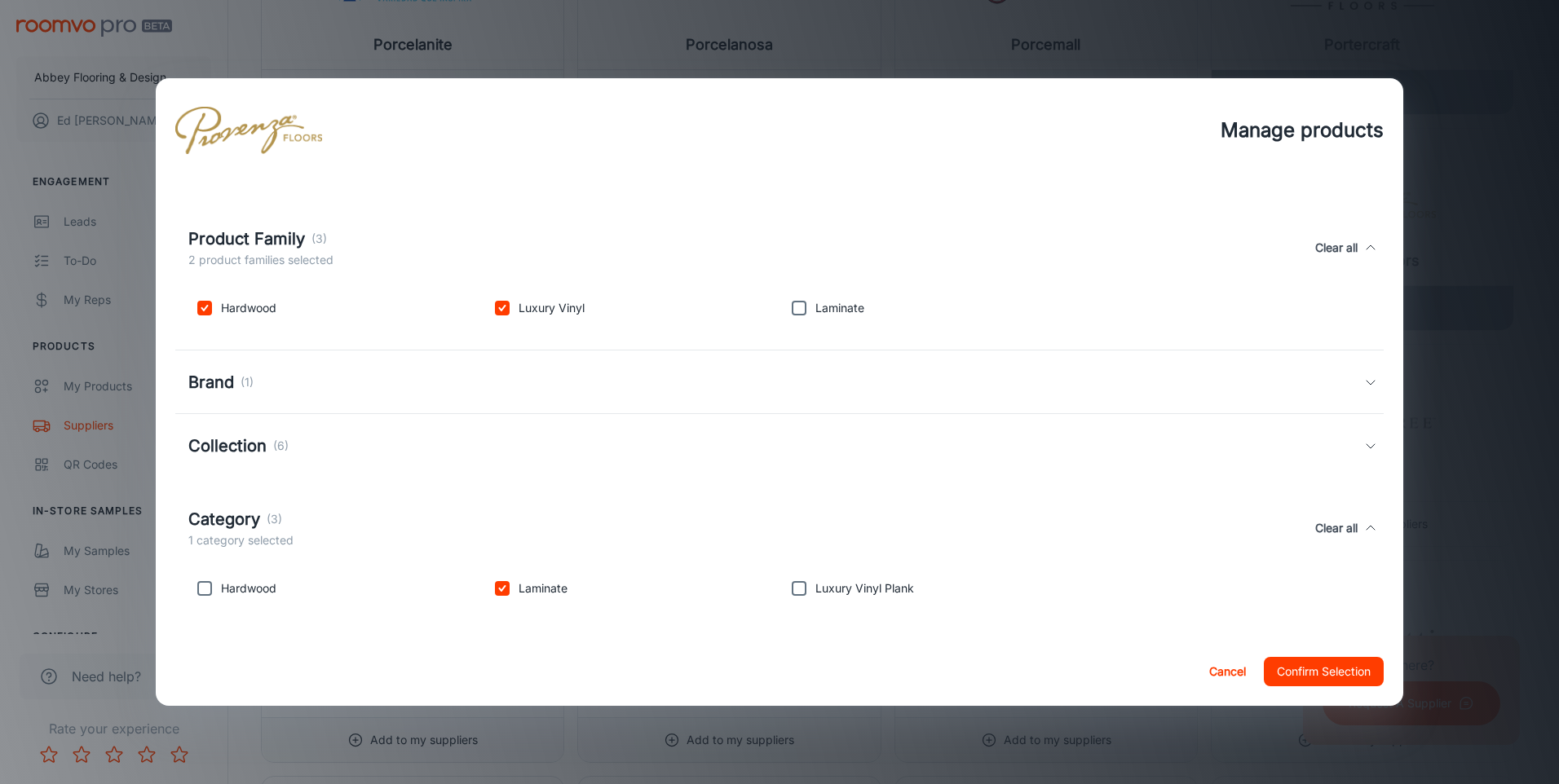
click at [203, 586] on input "checkbox" at bounding box center [204, 588] width 33 height 33
checkbox input "true"
drag, startPoint x: 504, startPoint y: 588, endPoint x: 733, endPoint y: 601, distance: 229.4
click at [510, 589] on input "checkbox" at bounding box center [502, 588] width 33 height 33
checkbox input "false"
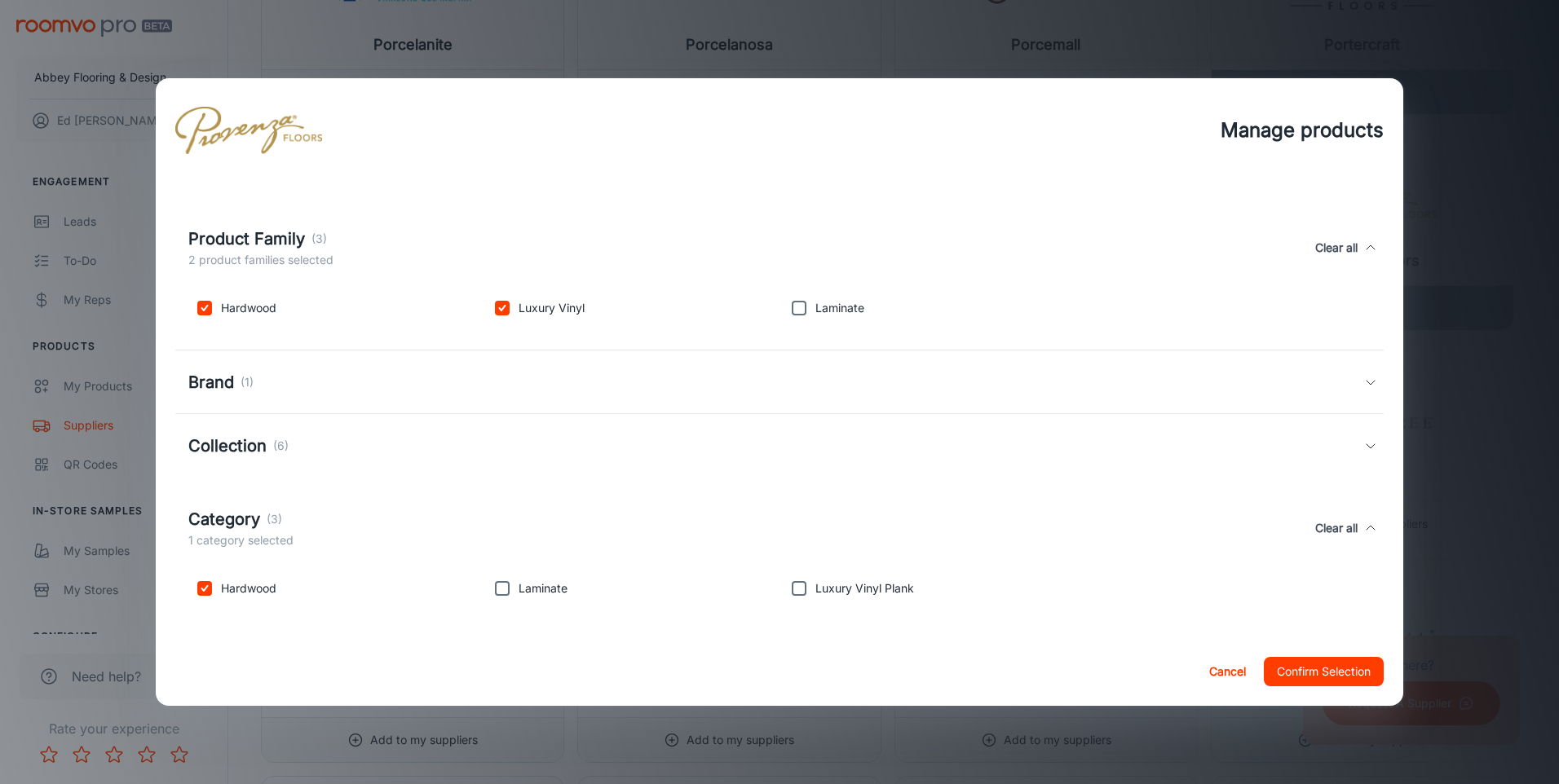
click at [791, 589] on input "checkbox" at bounding box center [799, 588] width 33 height 33
checkbox input "true"
click at [1337, 666] on button "Confirm Selection" at bounding box center [1323, 671] width 119 height 29
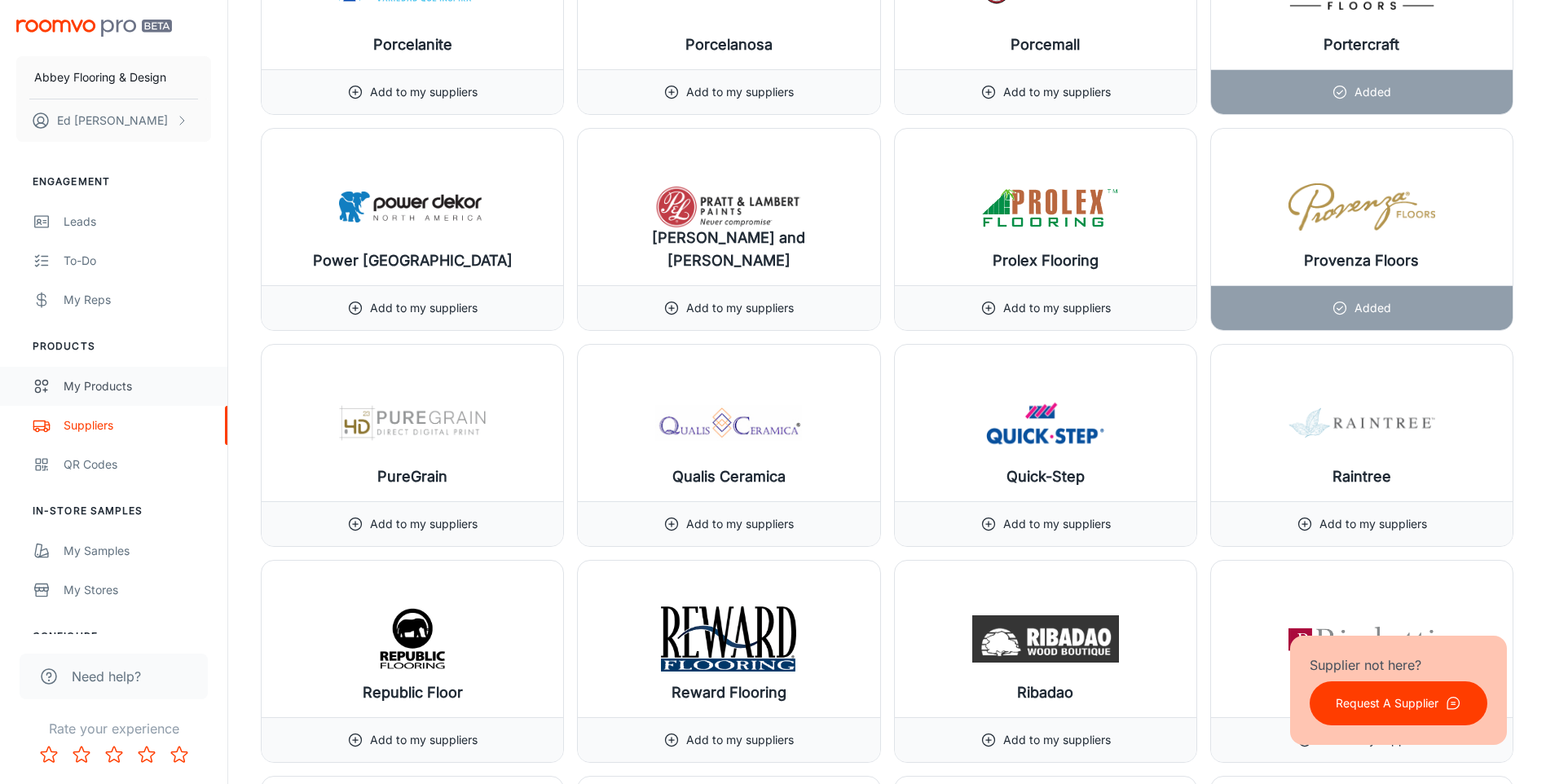
click at [92, 382] on div "My Products" at bounding box center [137, 386] width 148 height 18
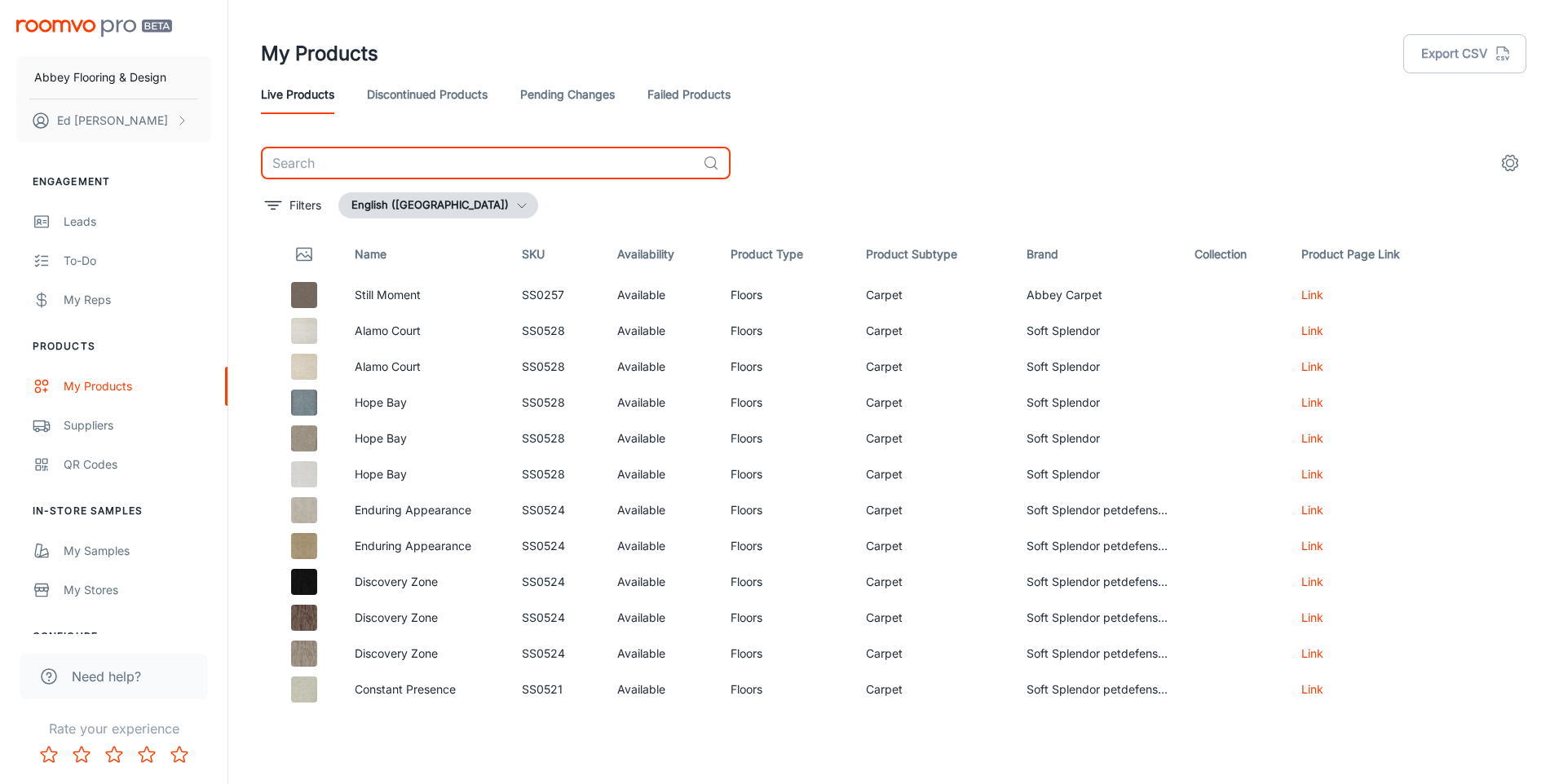
click at [334, 163] on input "text" at bounding box center [479, 163] width 435 height 33
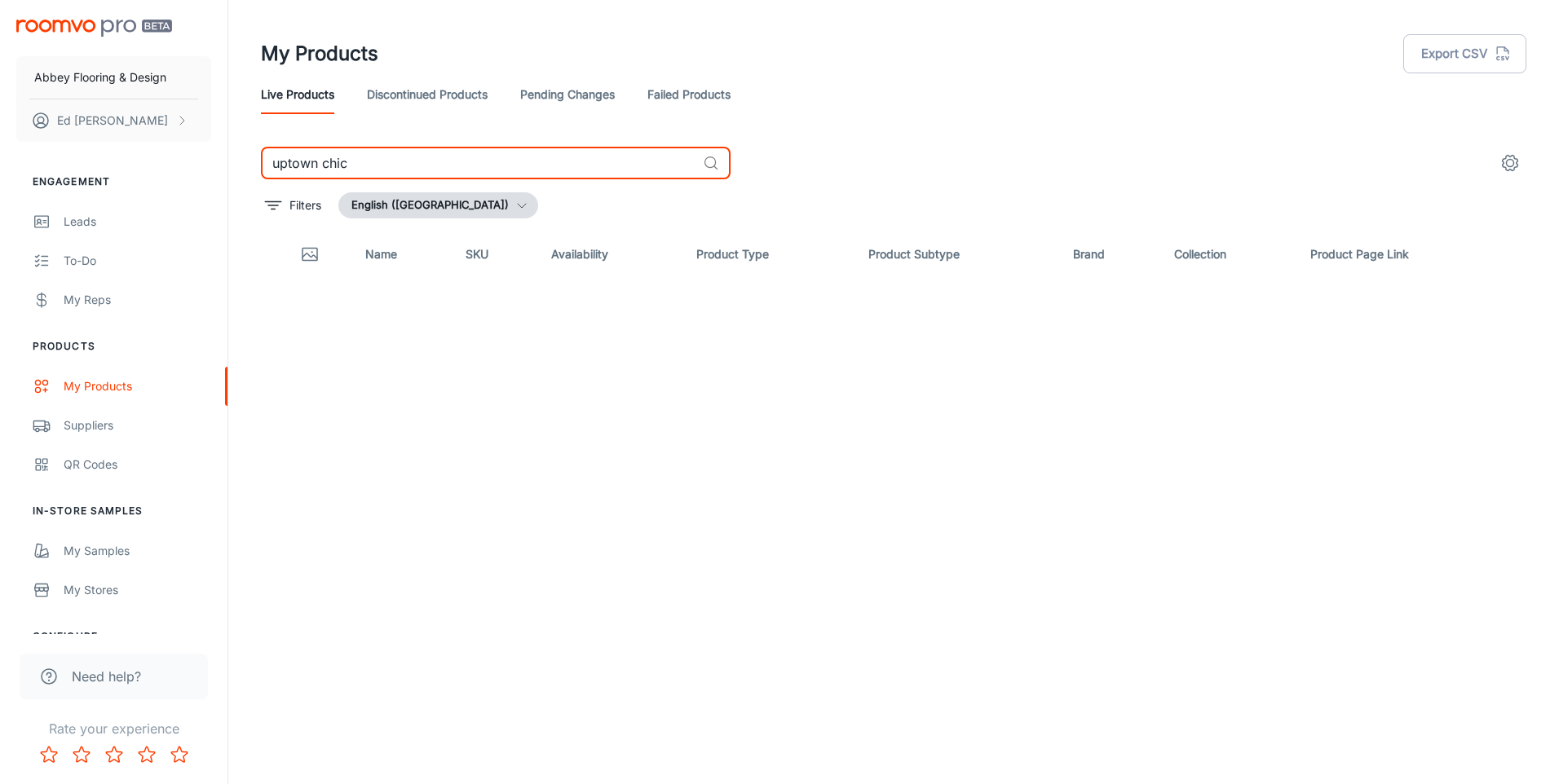
click at [709, 161] on icon at bounding box center [710, 163] width 16 height 16
click at [427, 157] on input "uptown chic" at bounding box center [479, 163] width 435 height 33
click at [424, 156] on input "uptown chic" at bounding box center [479, 163] width 435 height 33
drag, startPoint x: 352, startPoint y: 167, endPoint x: 319, endPoint y: 161, distance: 33.5
click at [319, 161] on input "uptown chic" at bounding box center [479, 163] width 435 height 33
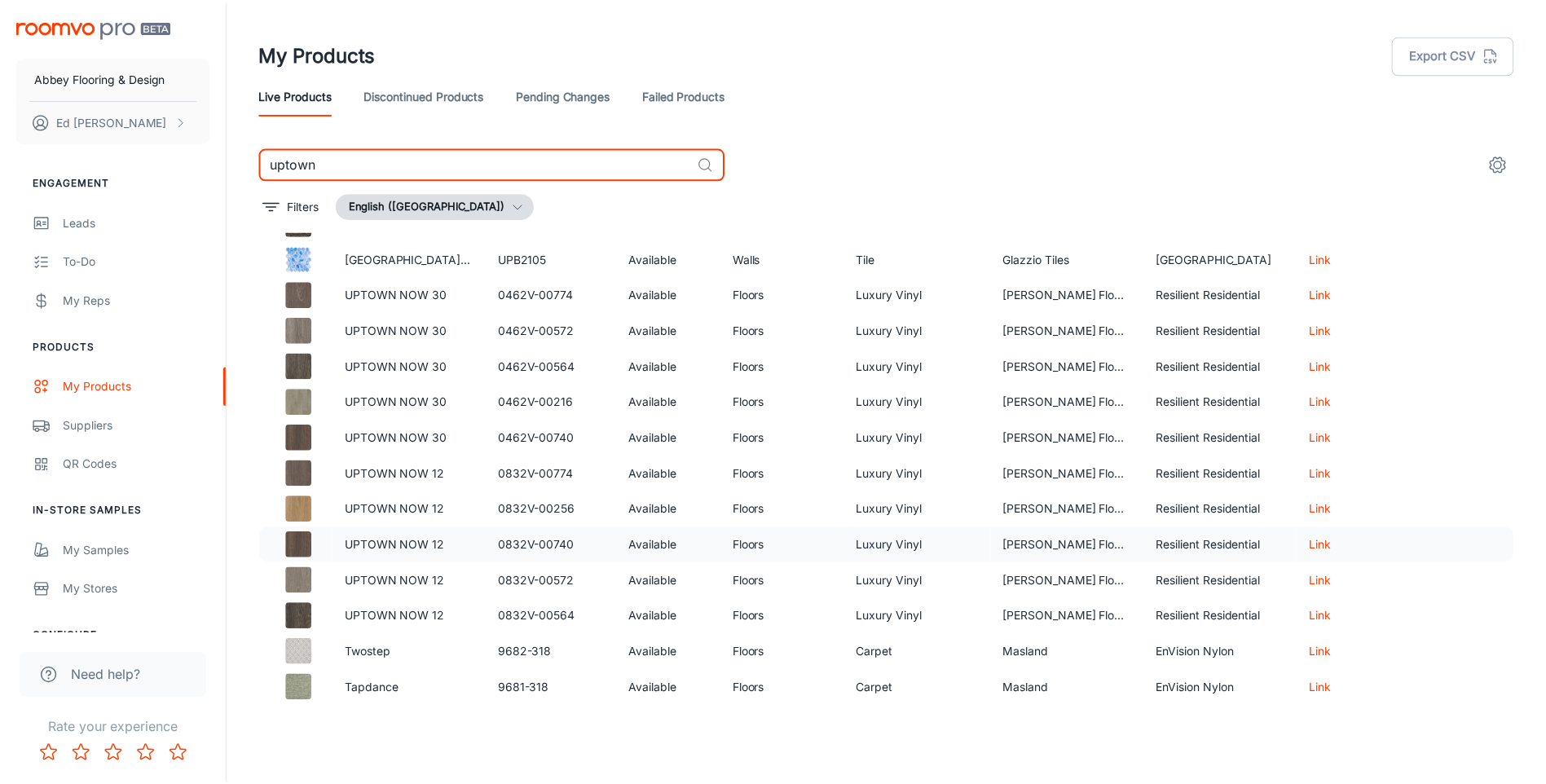
scroll to position [4161, 0]
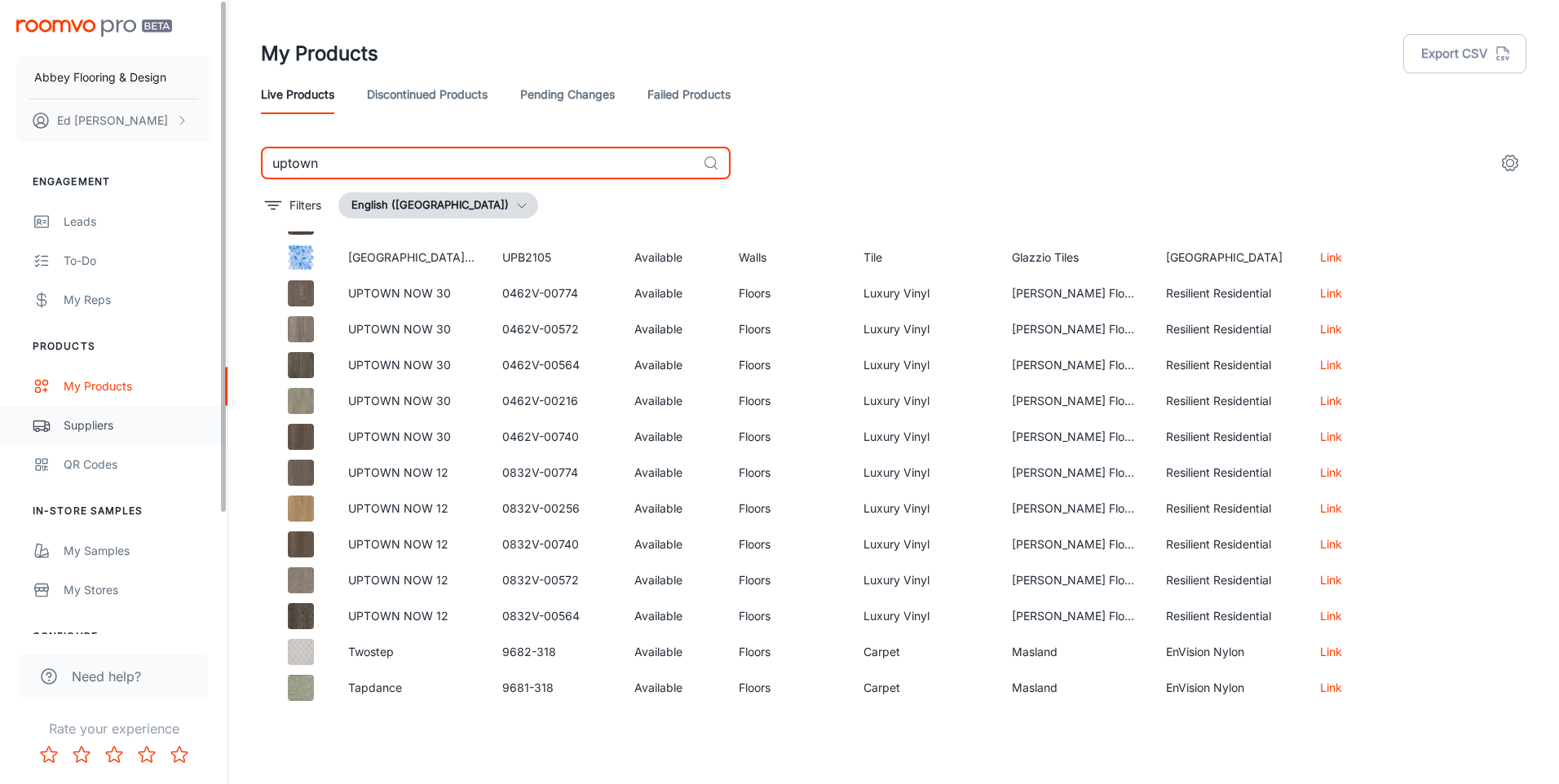
type input "uptown"
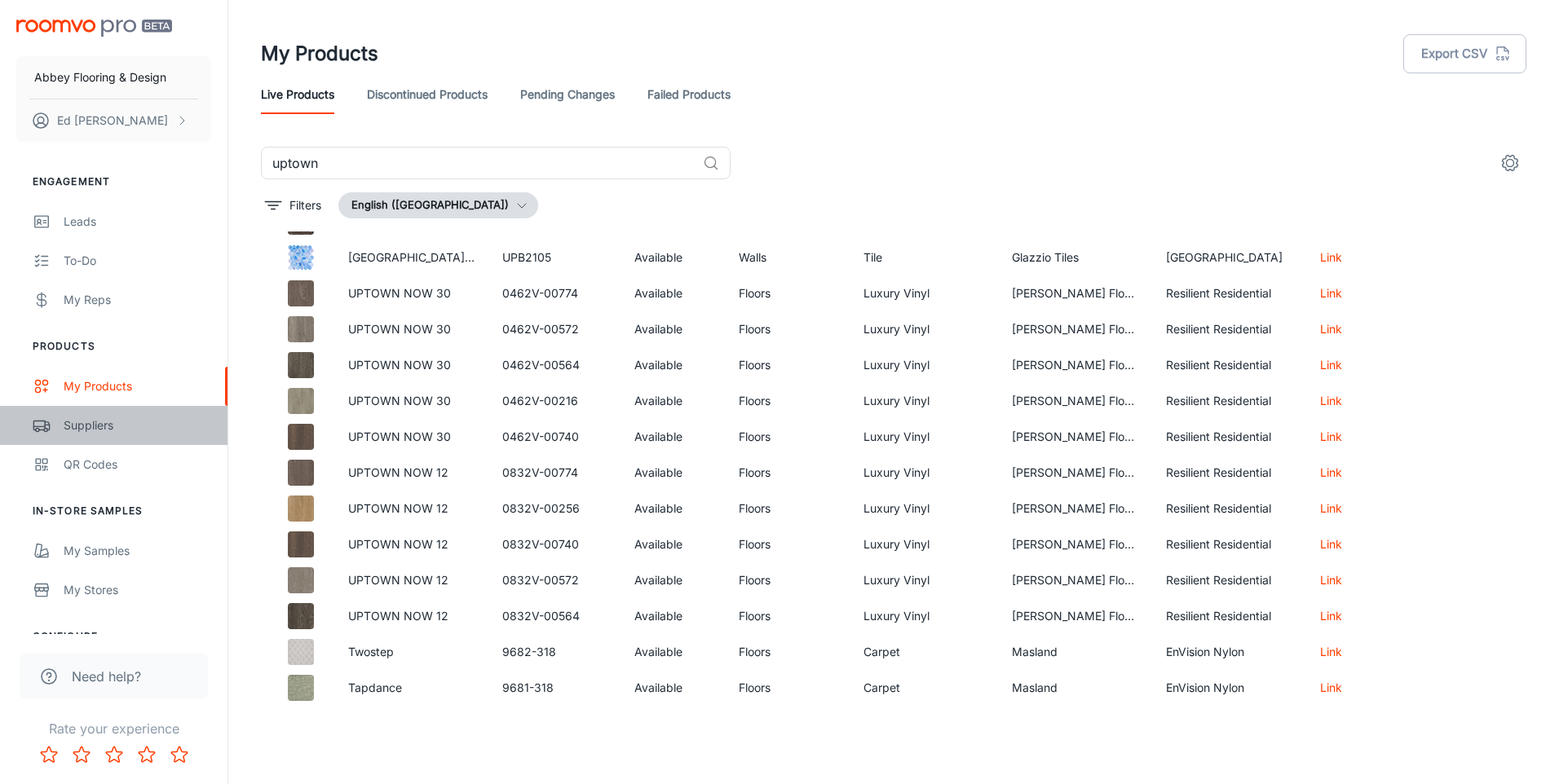
click at [77, 424] on div "Suppliers" at bounding box center [137, 425] width 148 height 18
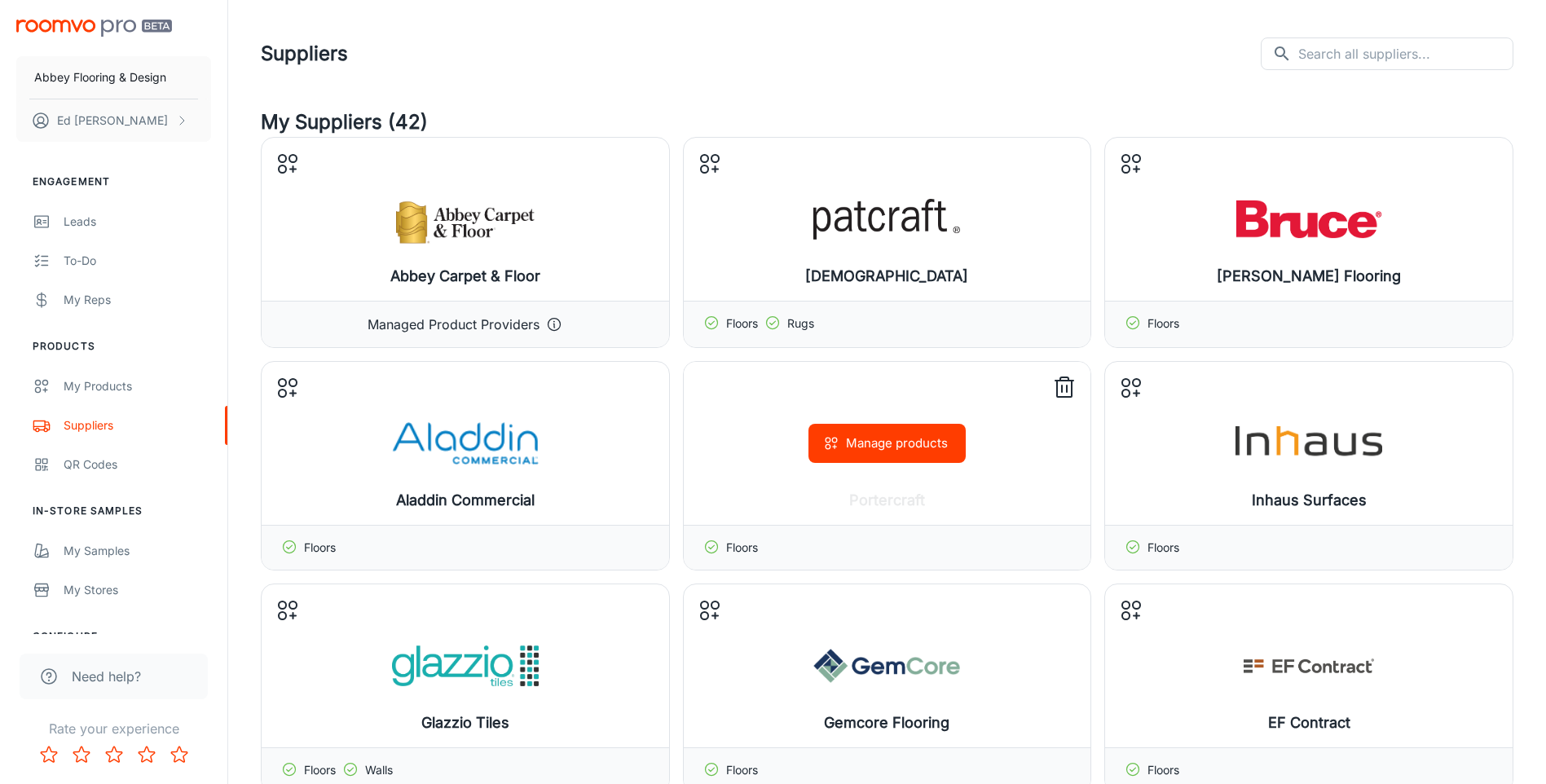
click at [879, 442] on button "Manage products" at bounding box center [887, 444] width 158 height 39
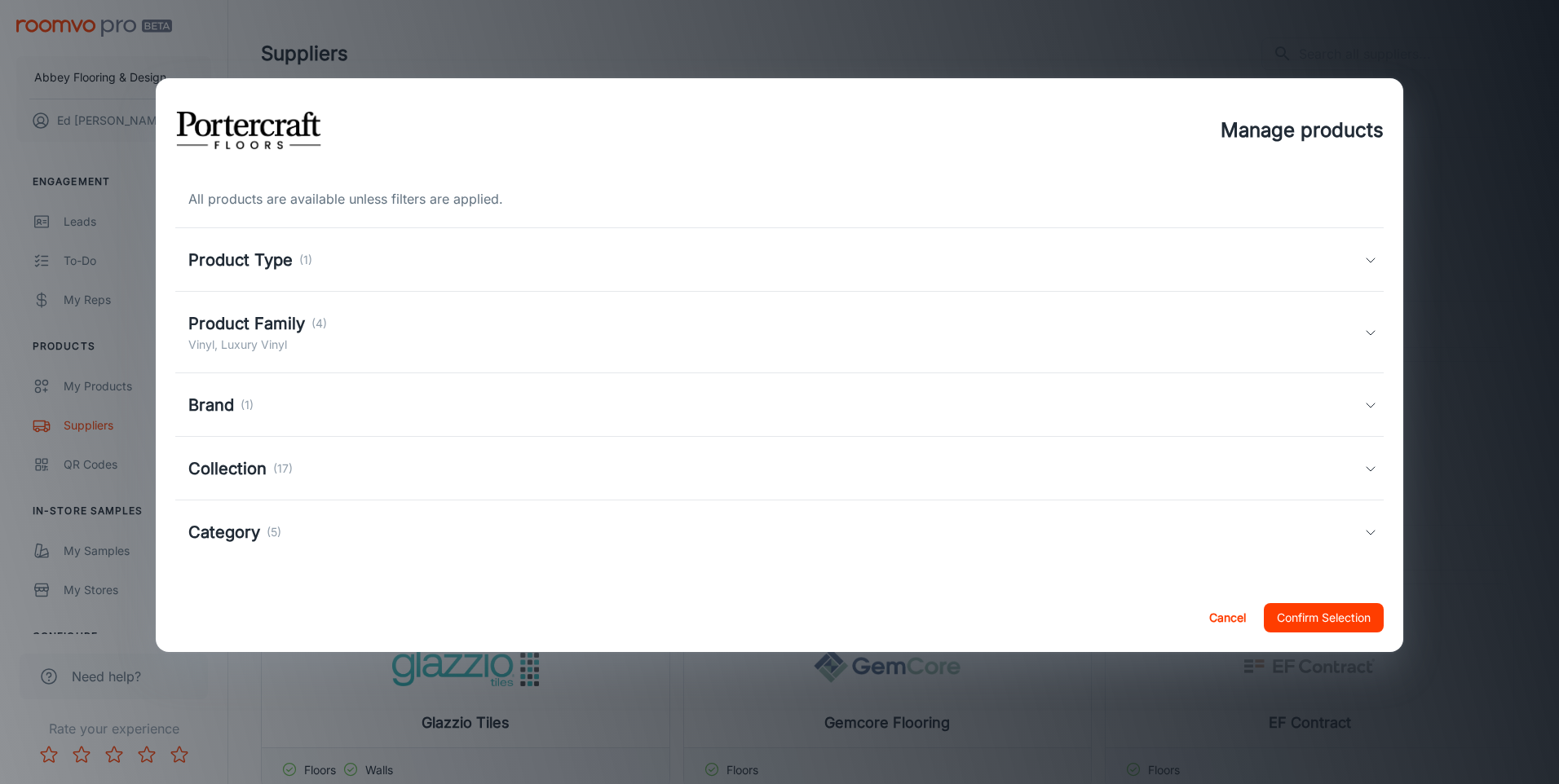
click at [1227, 612] on button "Cancel" at bounding box center [1227, 617] width 53 height 29
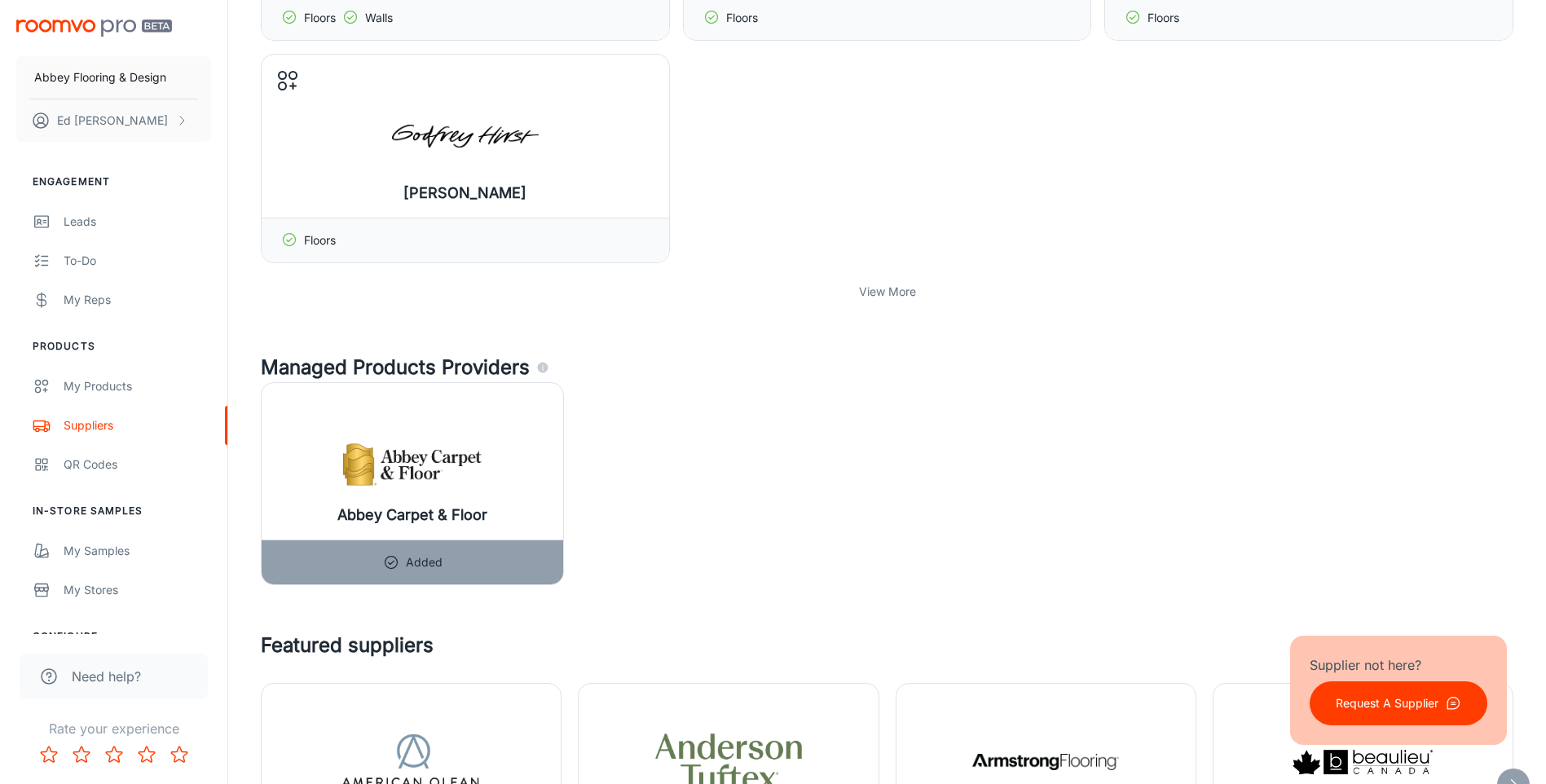
scroll to position [652, 0]
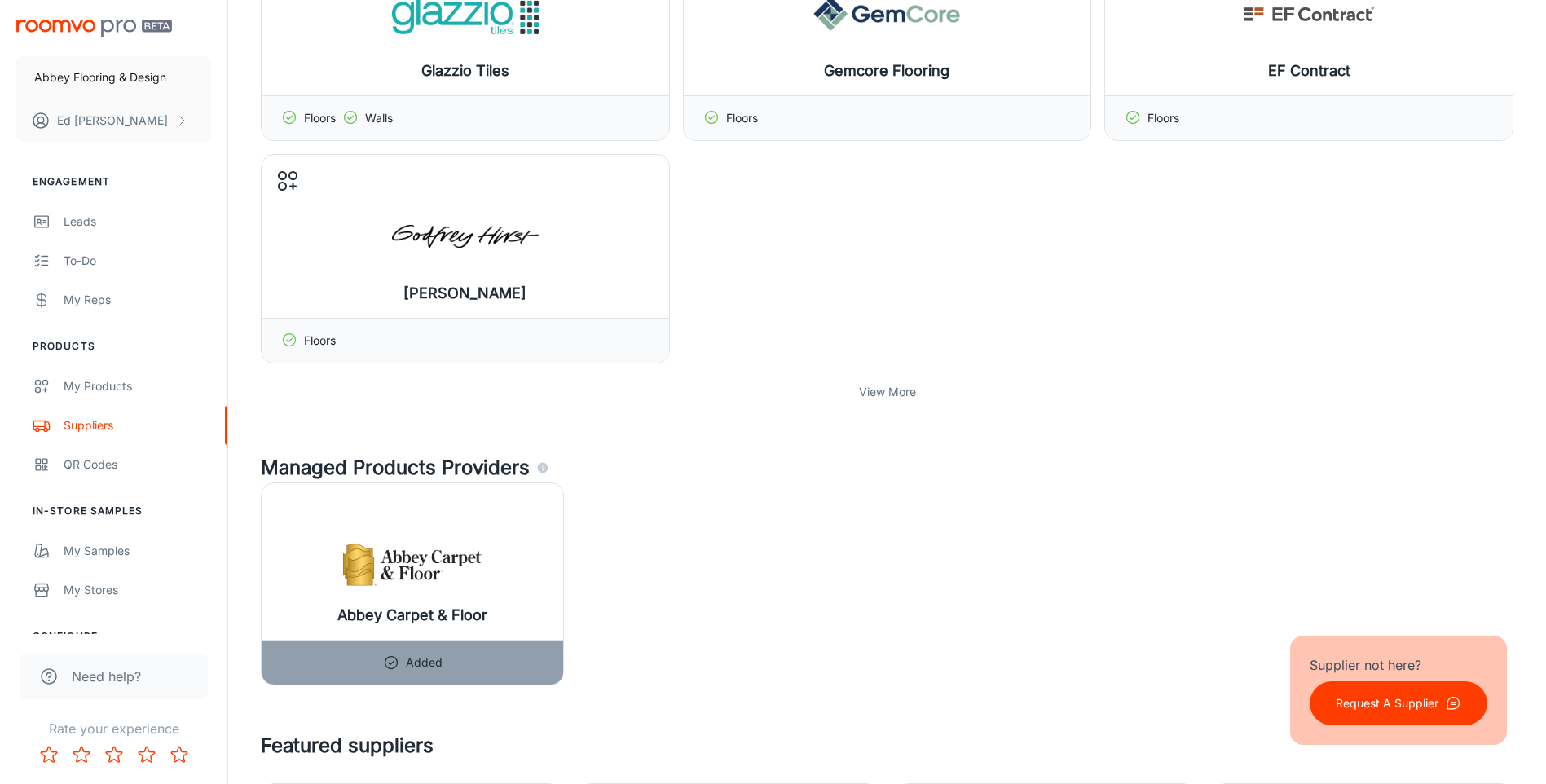
click at [892, 390] on p "View More" at bounding box center [888, 392] width 57 height 18
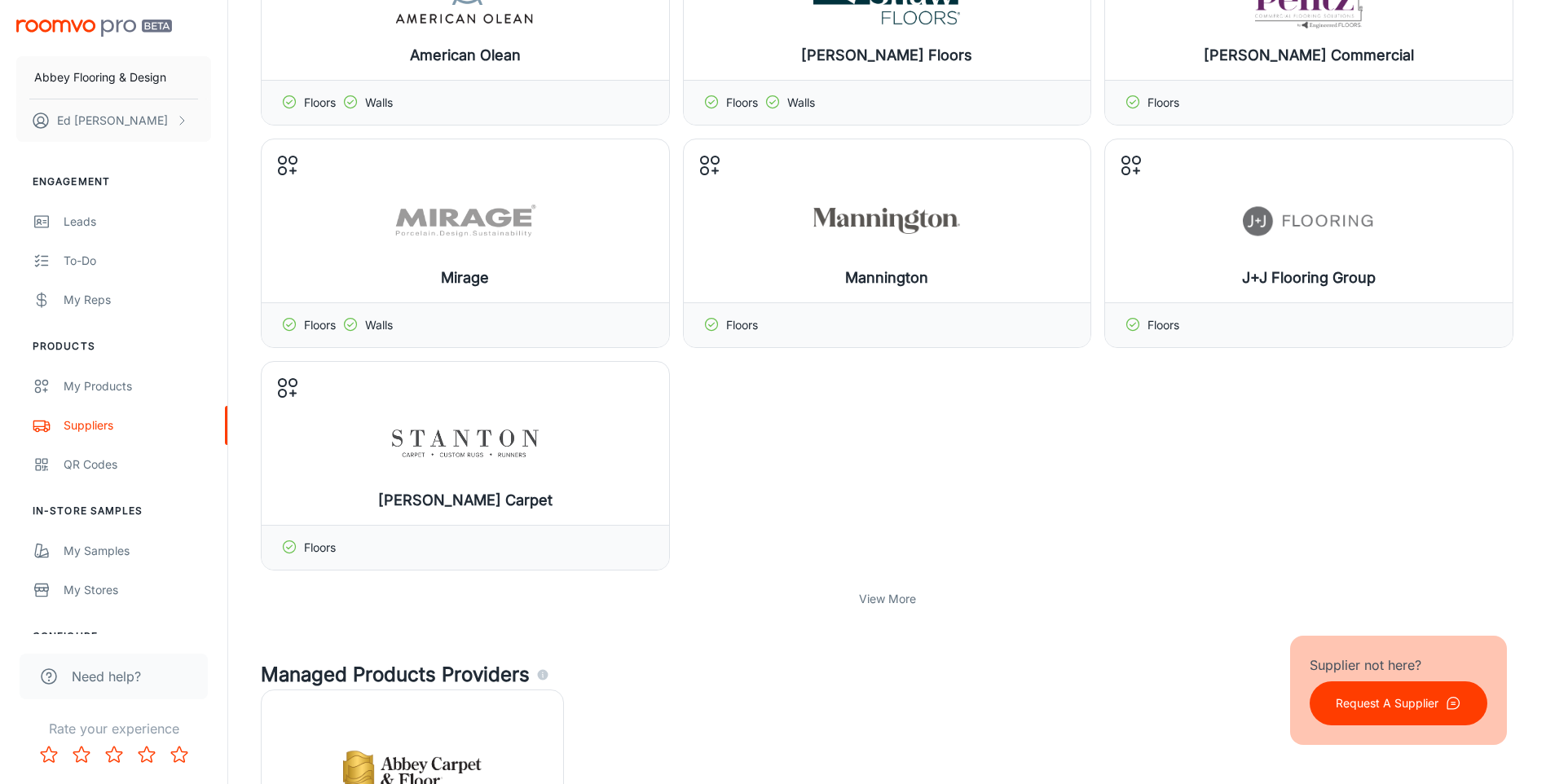
scroll to position [1140, 0]
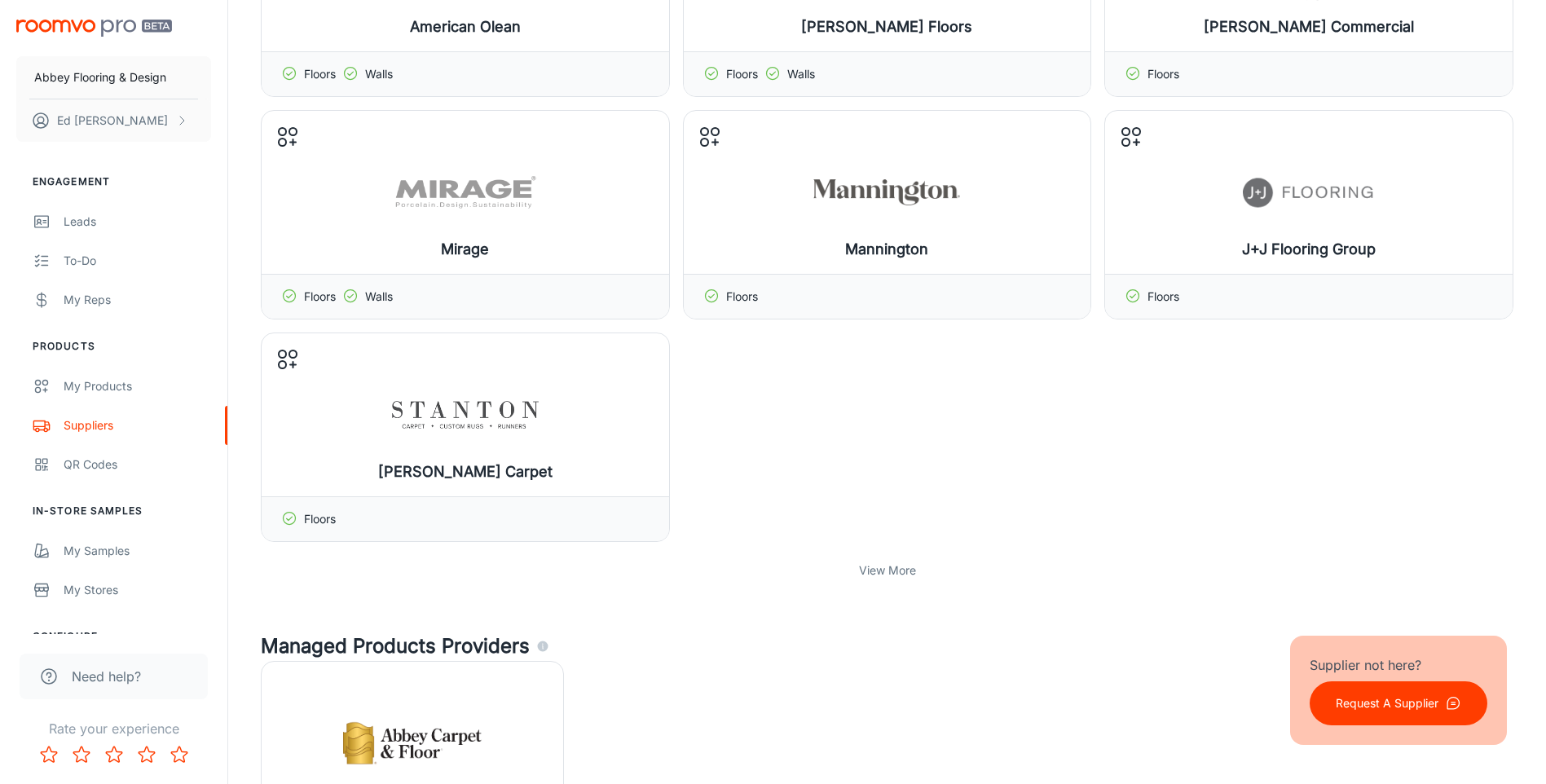
click at [898, 572] on p "View More" at bounding box center [888, 570] width 57 height 18
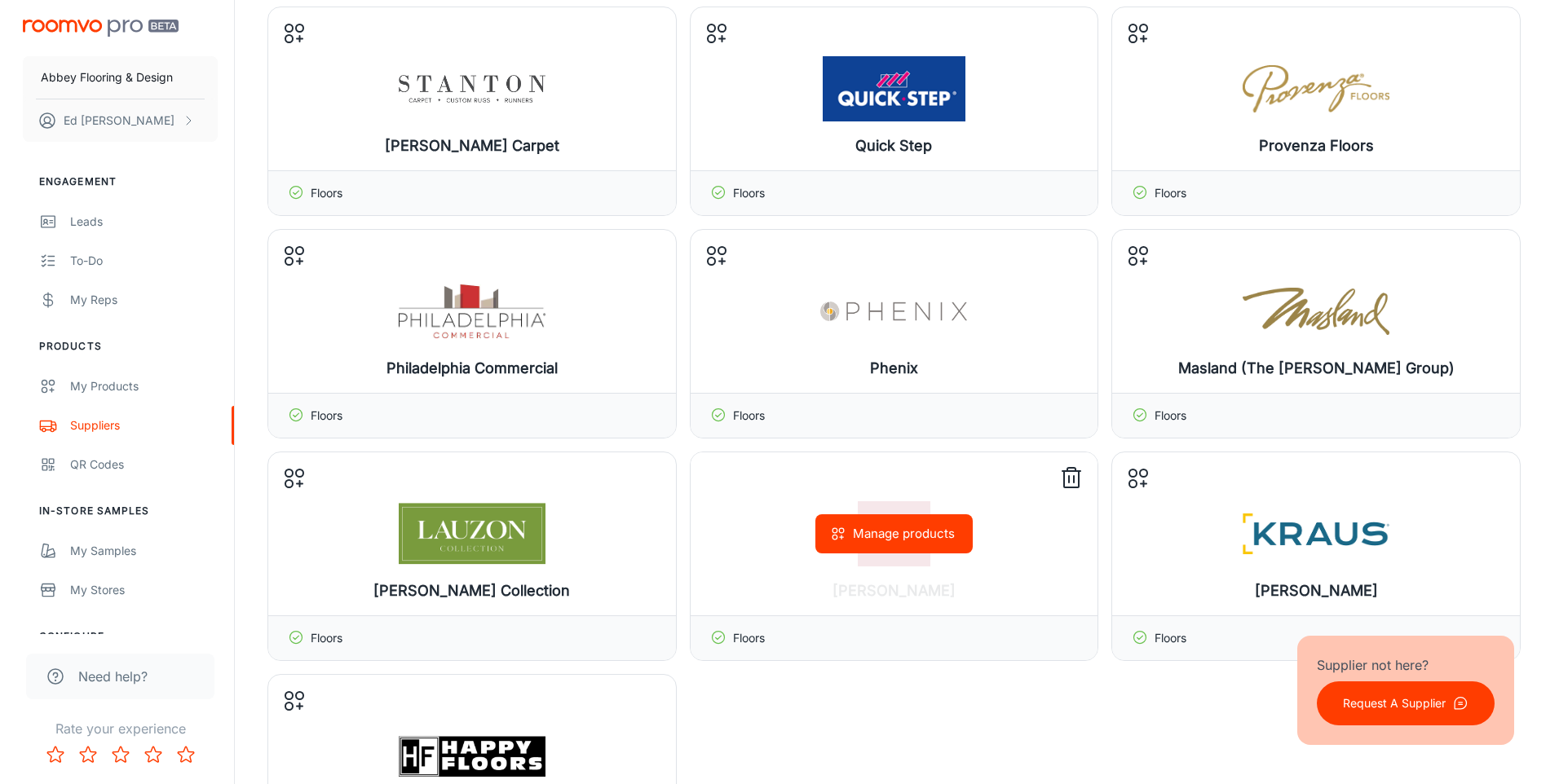
scroll to position [1385, 0]
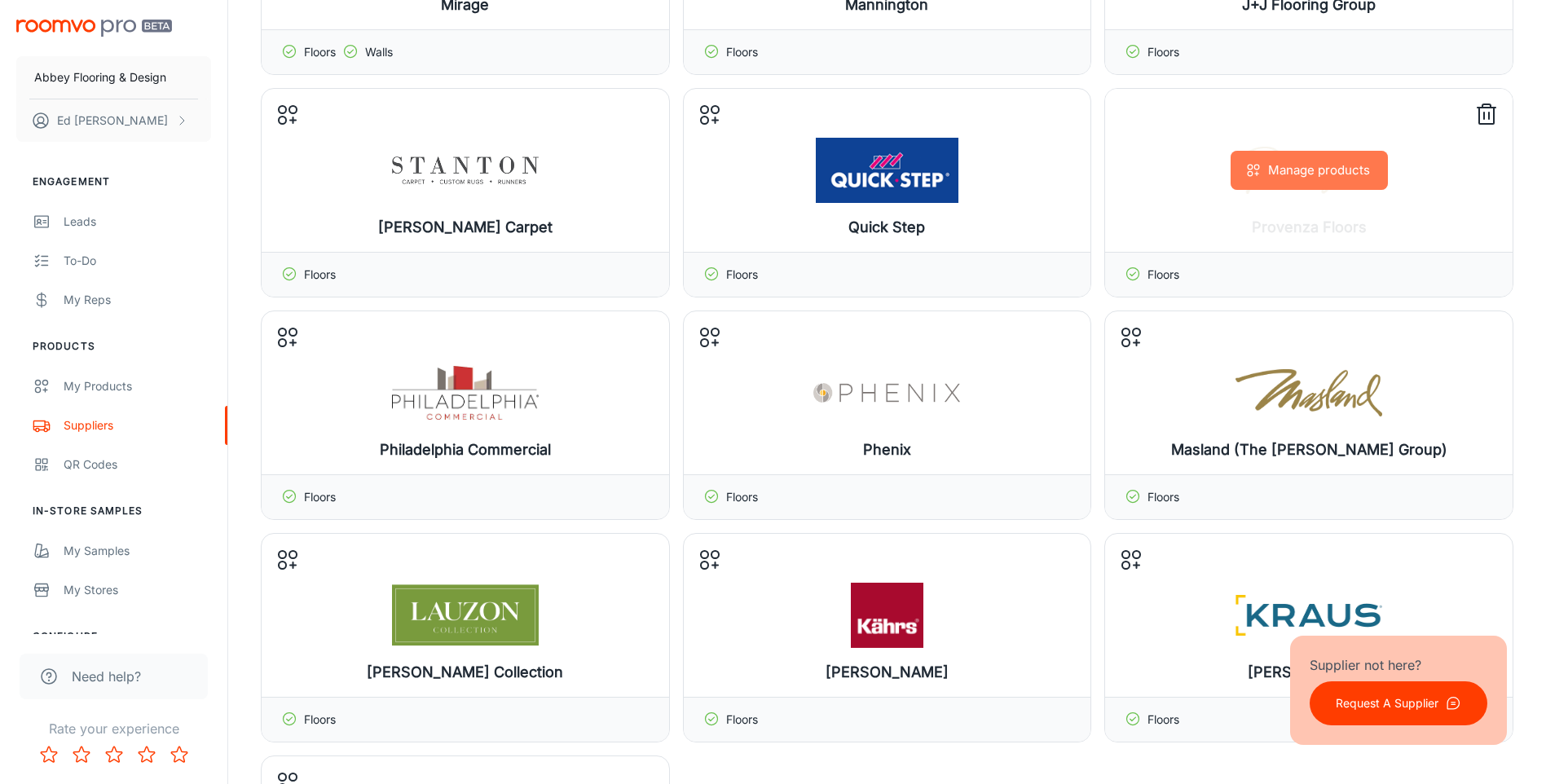
click at [1317, 167] on button "Manage products" at bounding box center [1309, 170] width 158 height 39
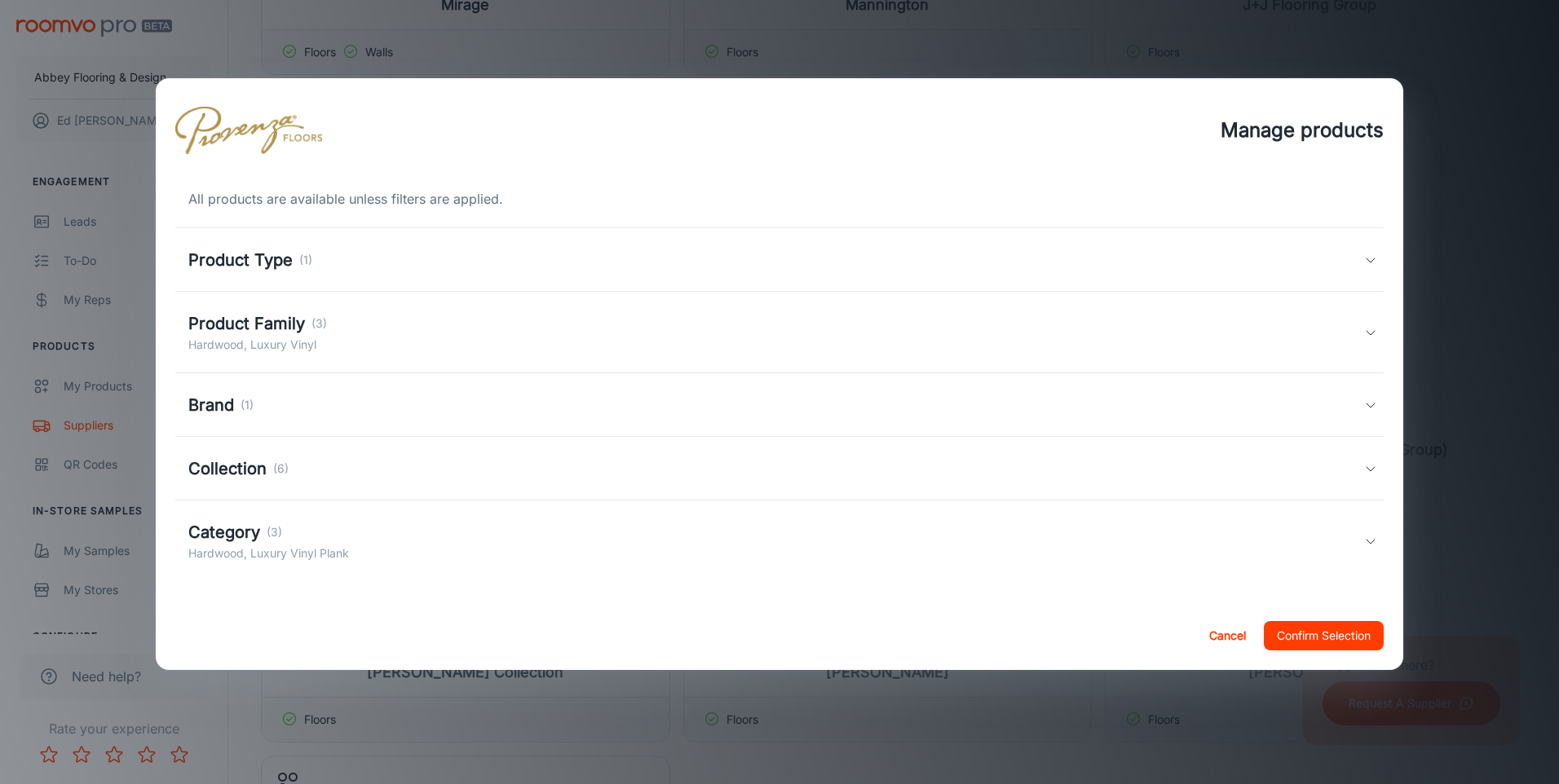
click at [278, 465] on p "(6)" at bounding box center [280, 469] width 15 height 18
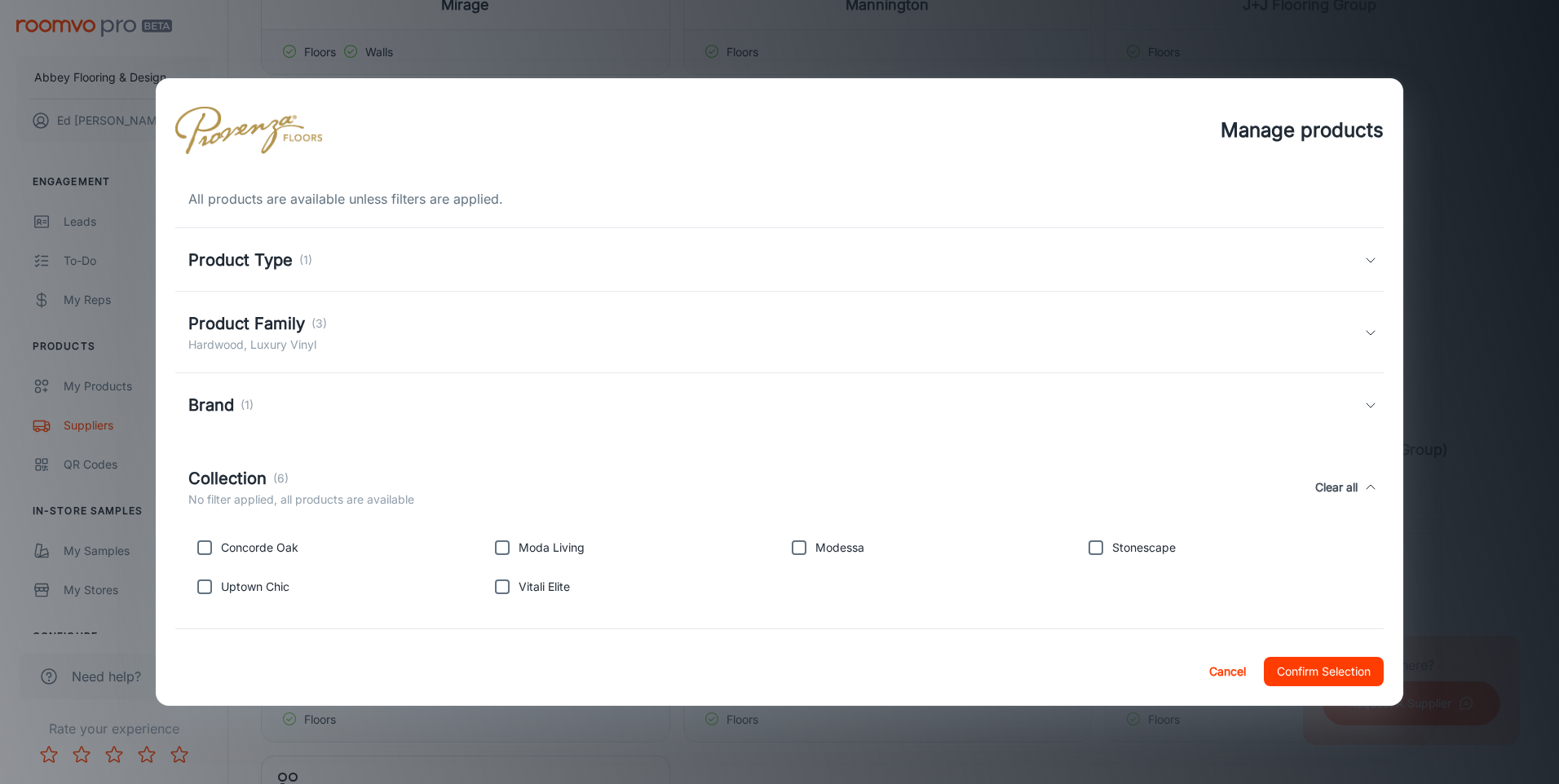
click at [250, 406] on p "(1)" at bounding box center [247, 404] width 13 height 18
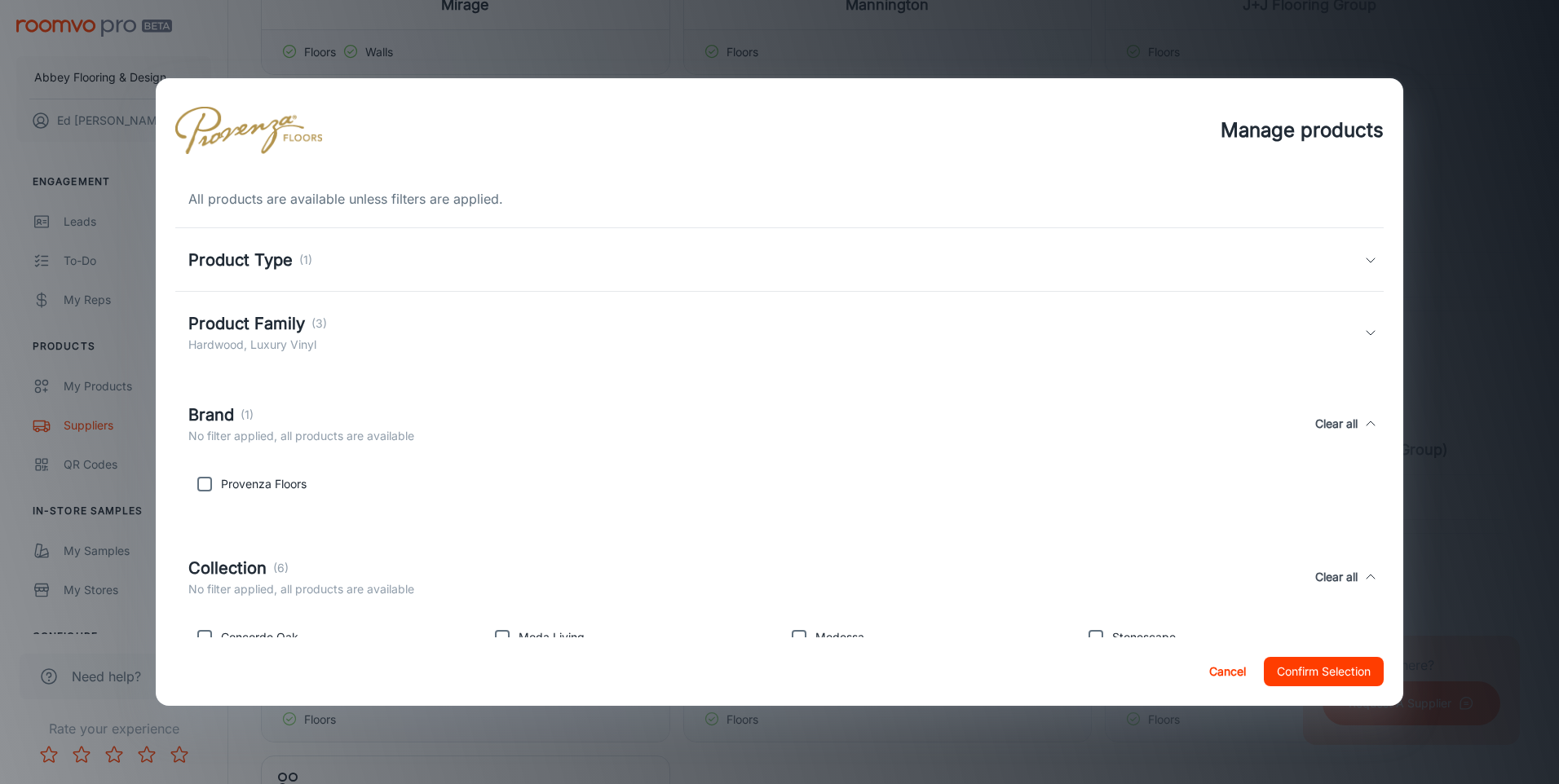
click at [201, 481] on input "checkbox" at bounding box center [204, 484] width 33 height 33
checkbox input "true"
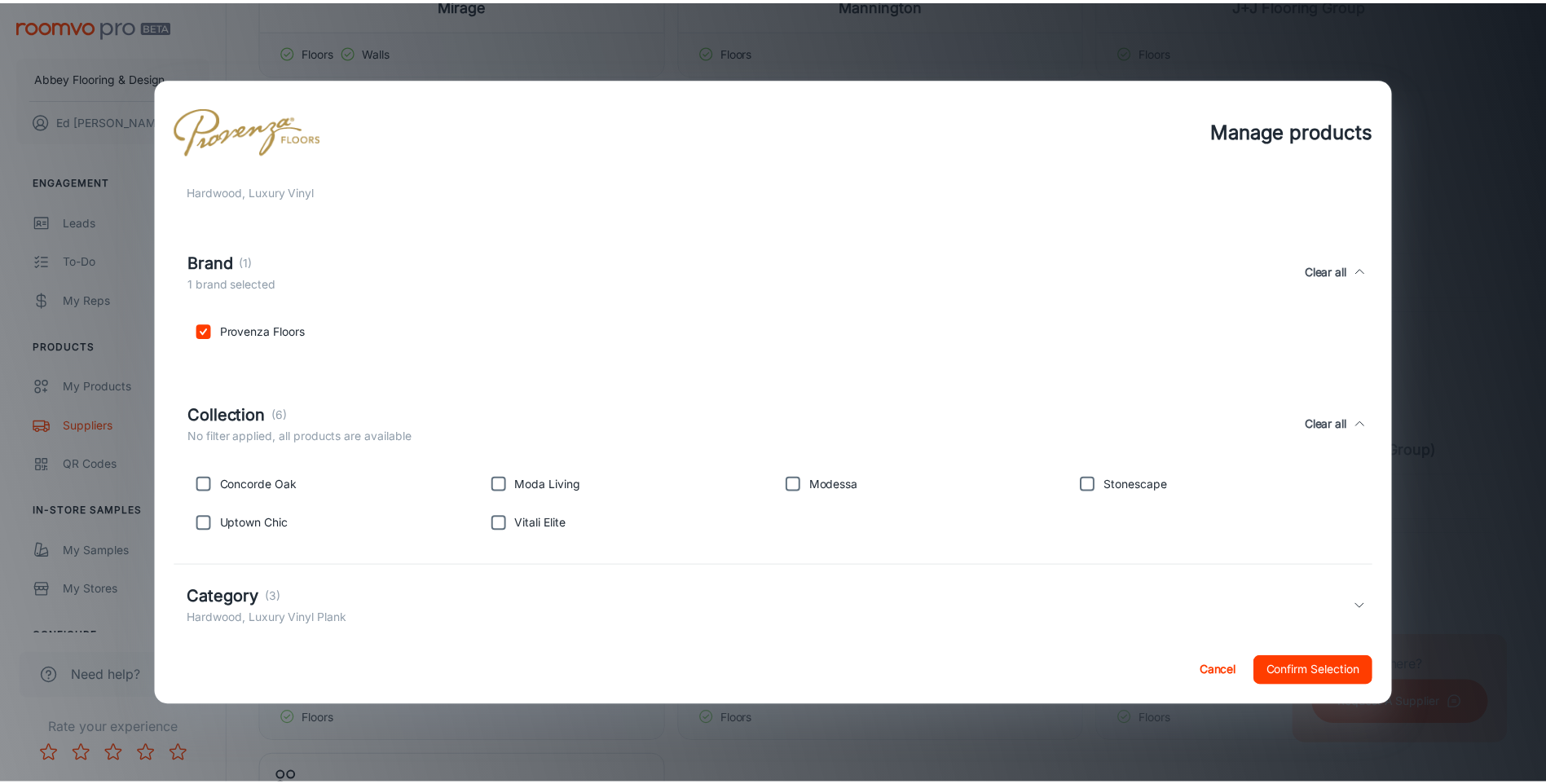
scroll to position [183, 0]
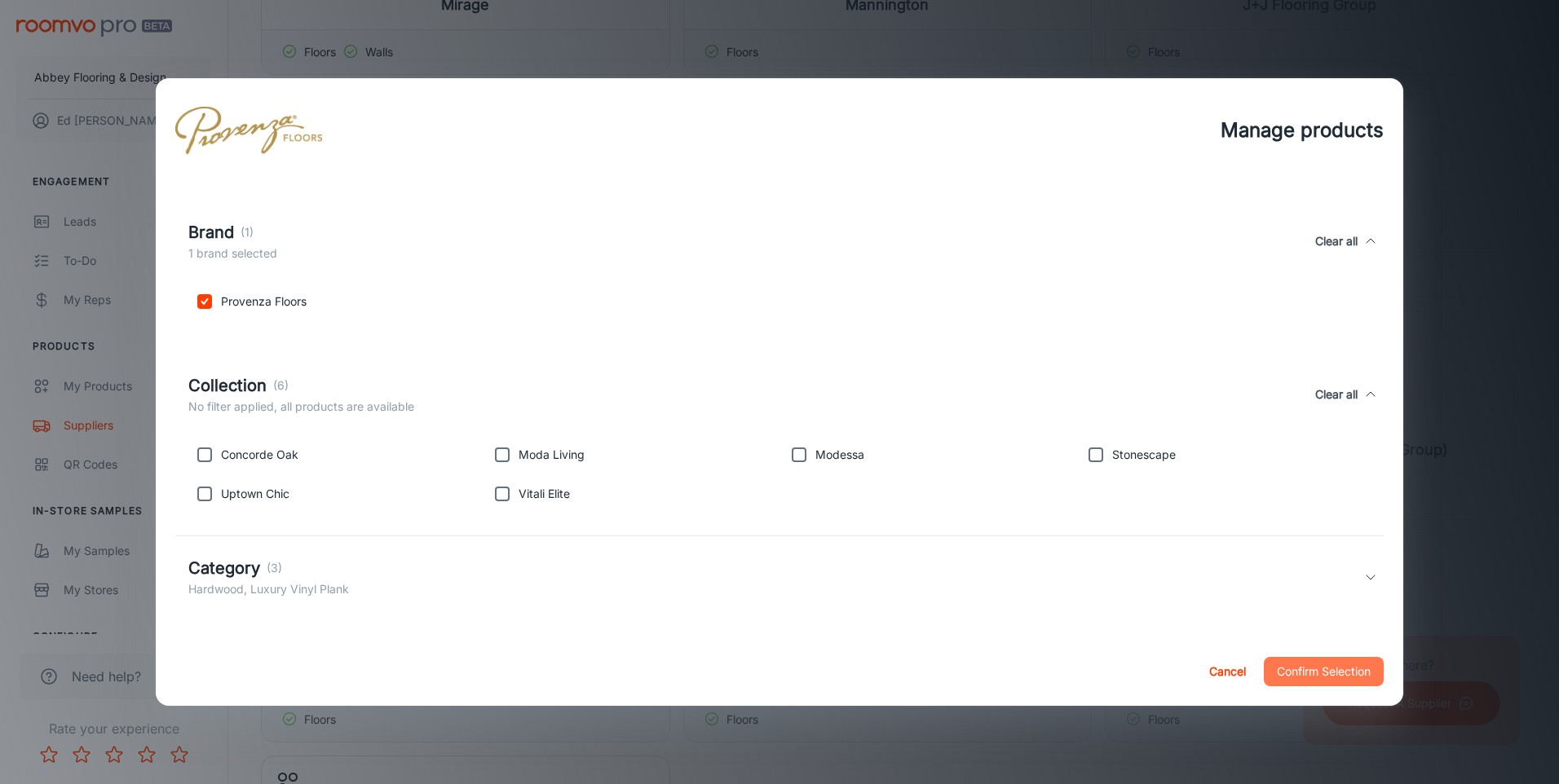
click at [1321, 665] on button "Confirm Selection" at bounding box center [1323, 671] width 119 height 29
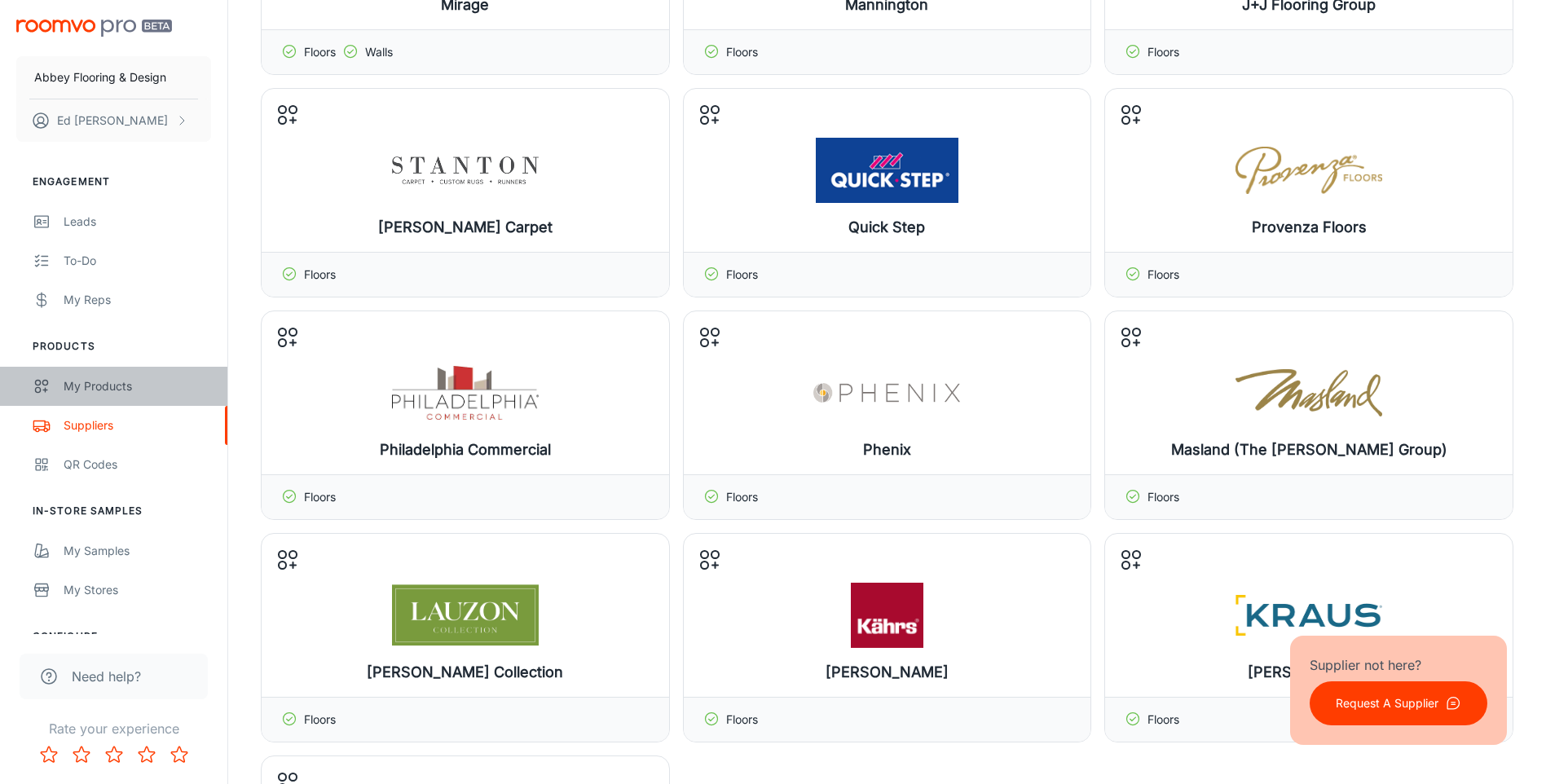
click at [98, 396] on link "My Products" at bounding box center [113, 387] width 227 height 39
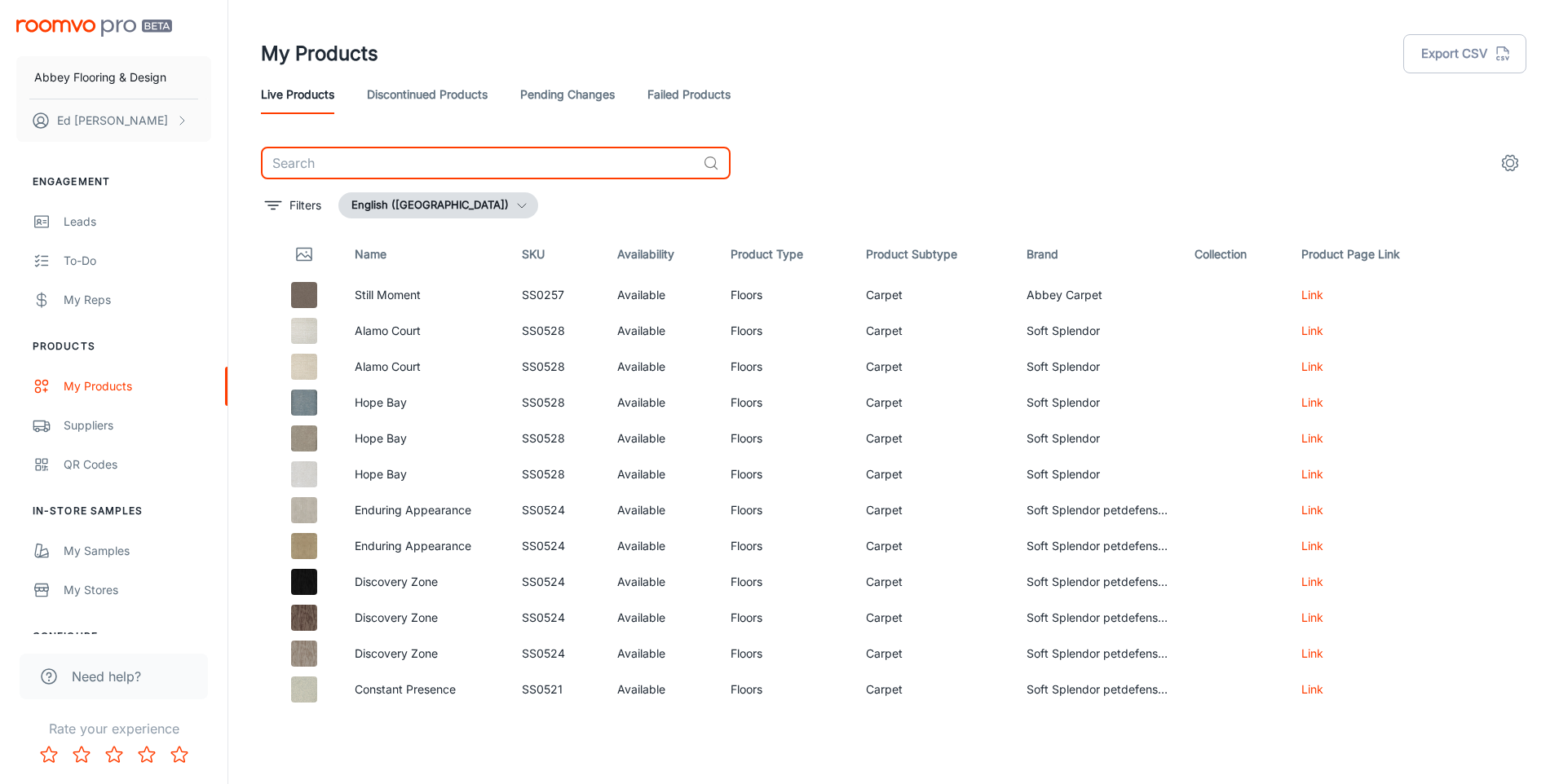
click at [365, 165] on input "text" at bounding box center [479, 163] width 435 height 33
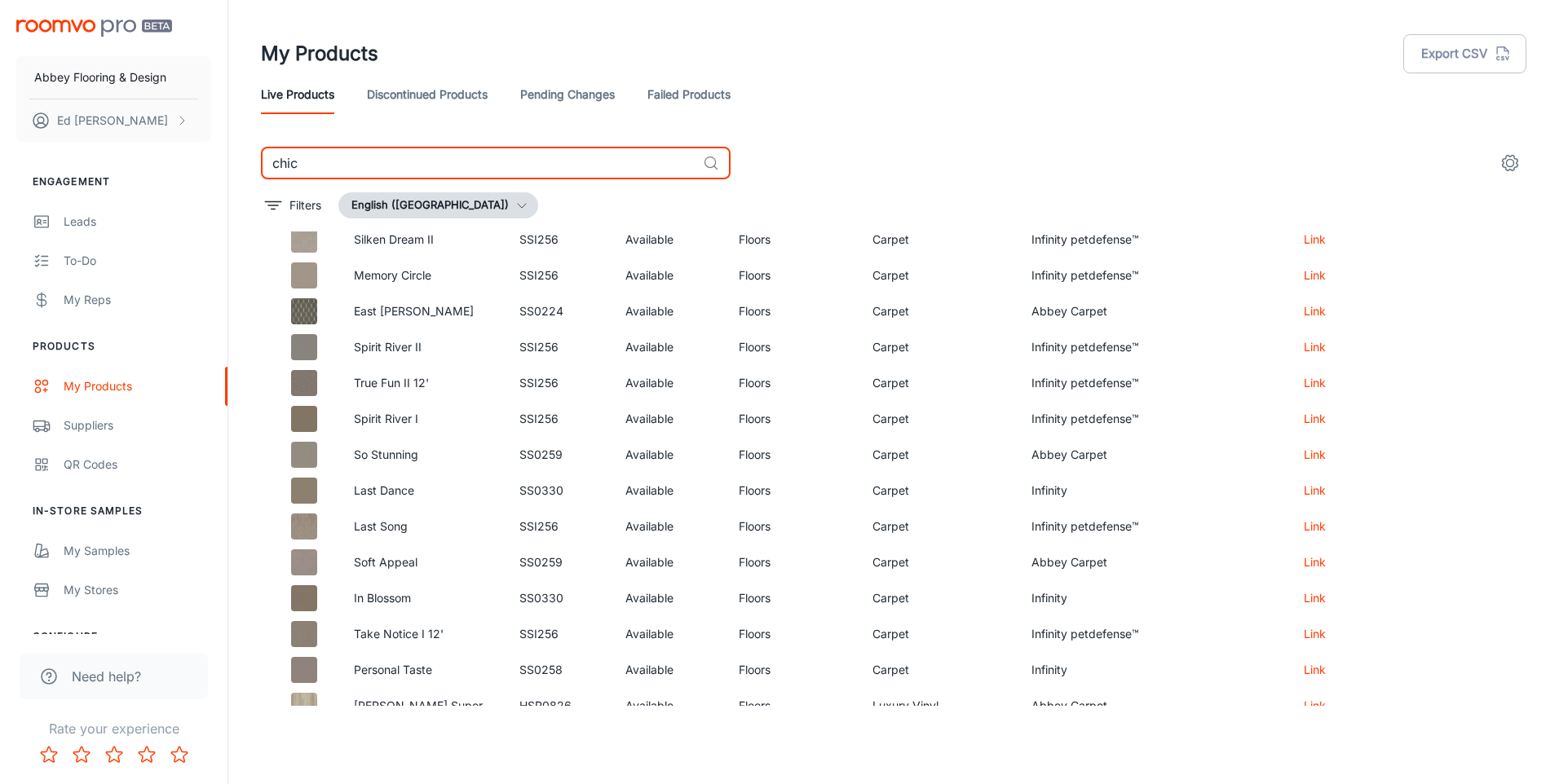
scroll to position [474, 0]
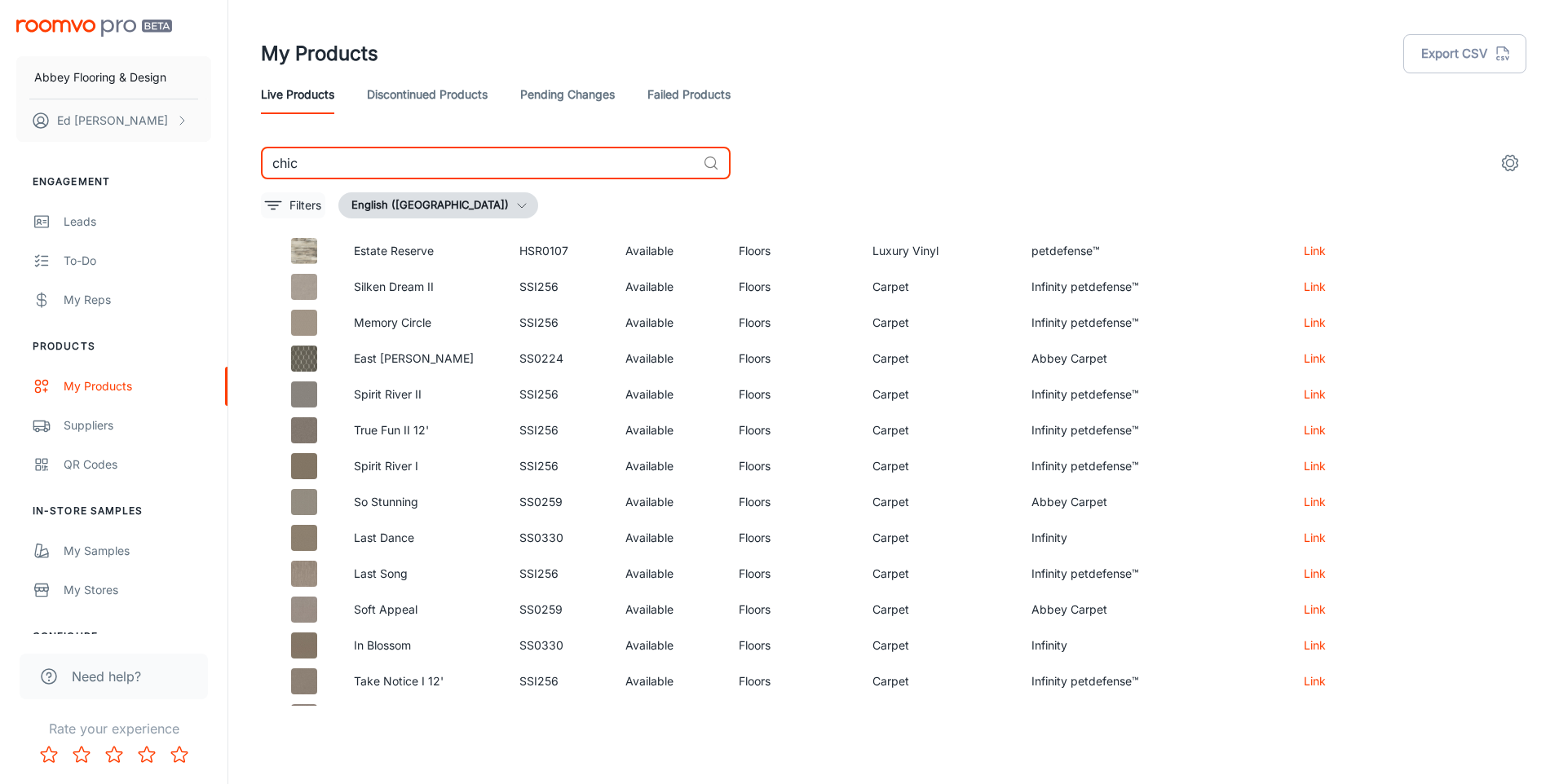
type input "chic"
click at [291, 207] on button "Filters" at bounding box center [293, 205] width 64 height 26
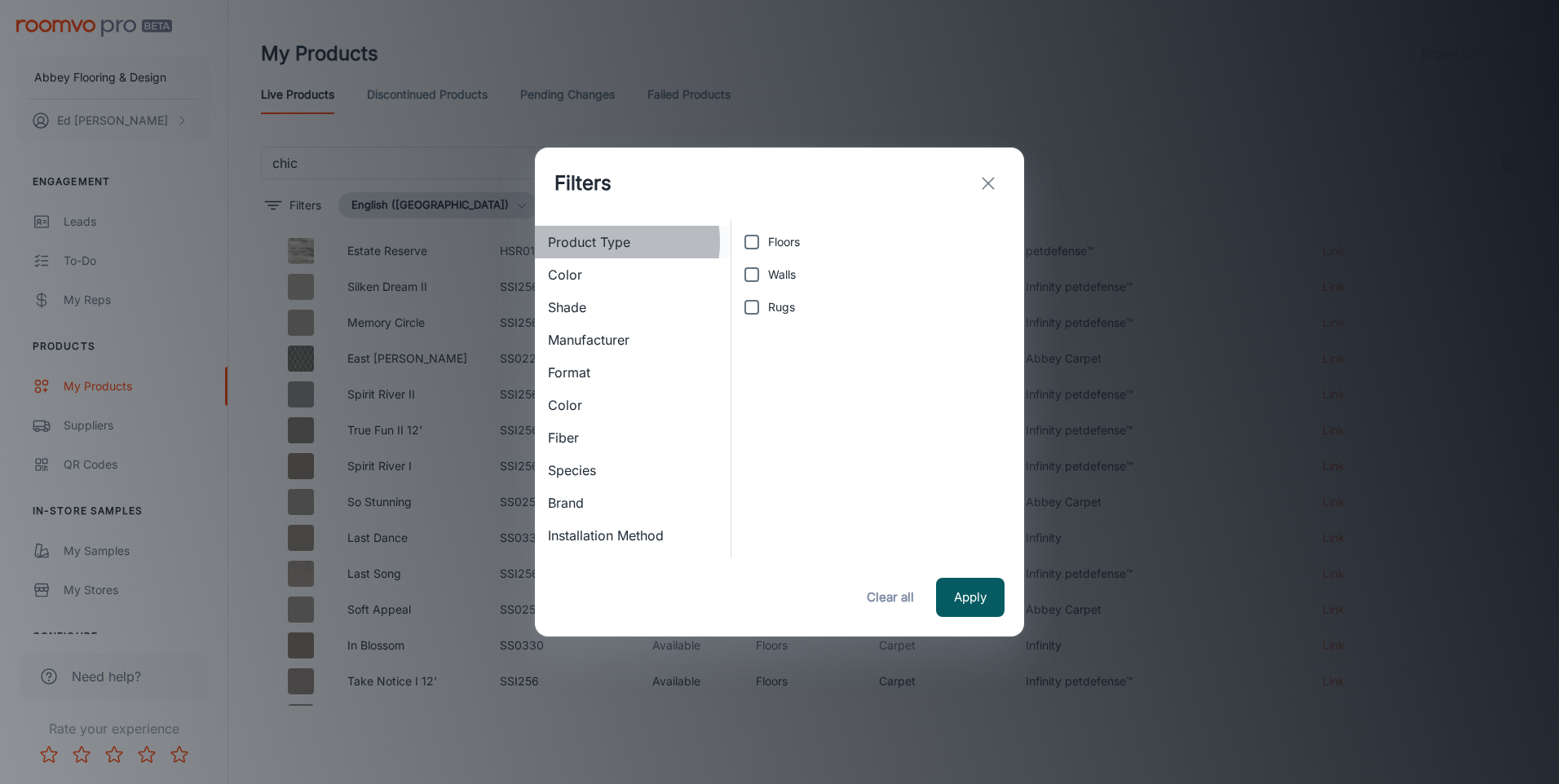
click at [598, 242] on span "Product Type" at bounding box center [633, 242] width 169 height 20
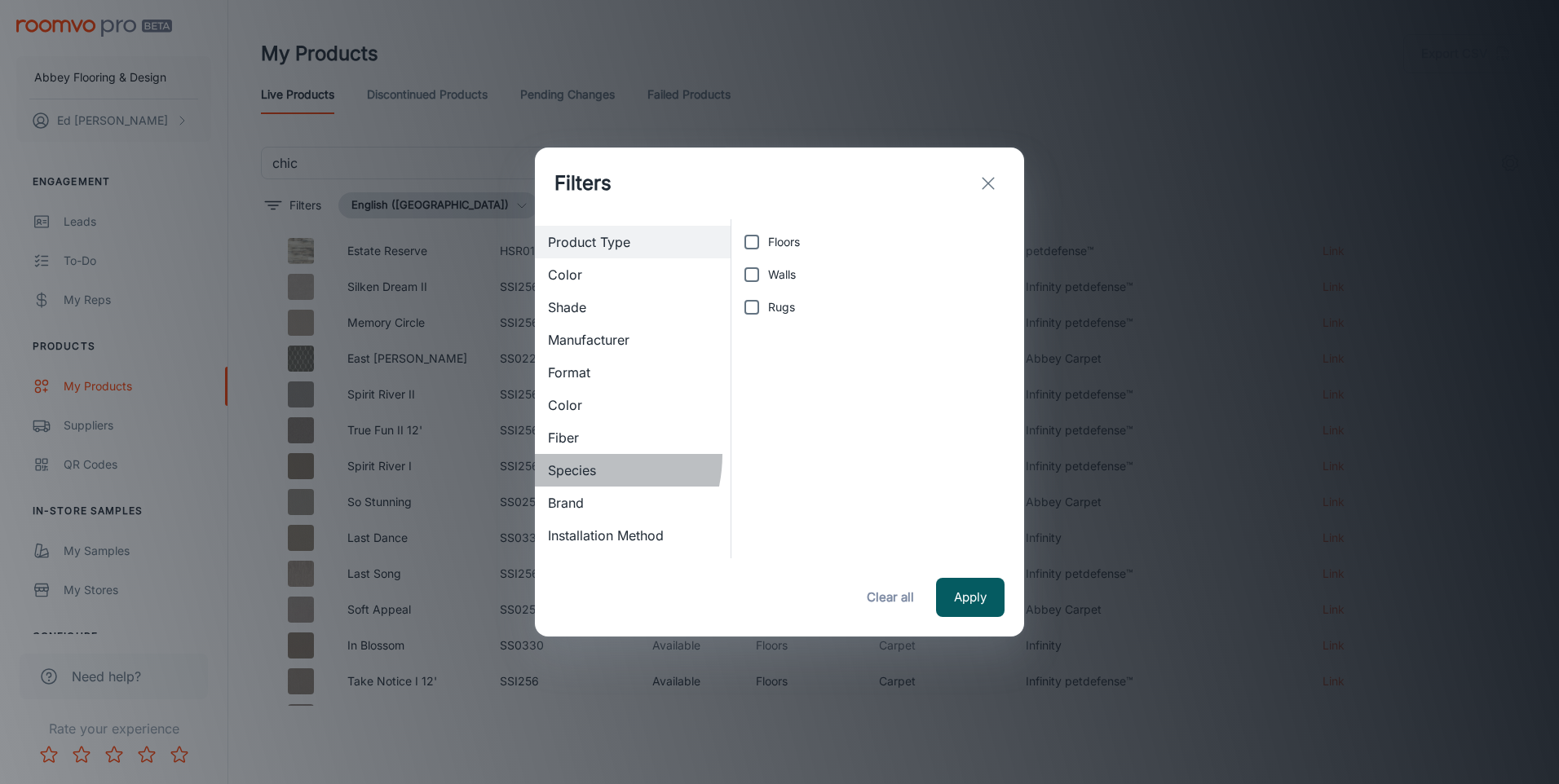
drag, startPoint x: 558, startPoint y: 463, endPoint x: 554, endPoint y: 495, distance: 32.2
click at [554, 493] on ul "Product Type Color Shade Manufacturer Format Color Fiber Species Brand Installa…" at bounding box center [632, 404] width 195 height 372
click at [560, 483] on div "Species" at bounding box center [632, 470] width 195 height 33
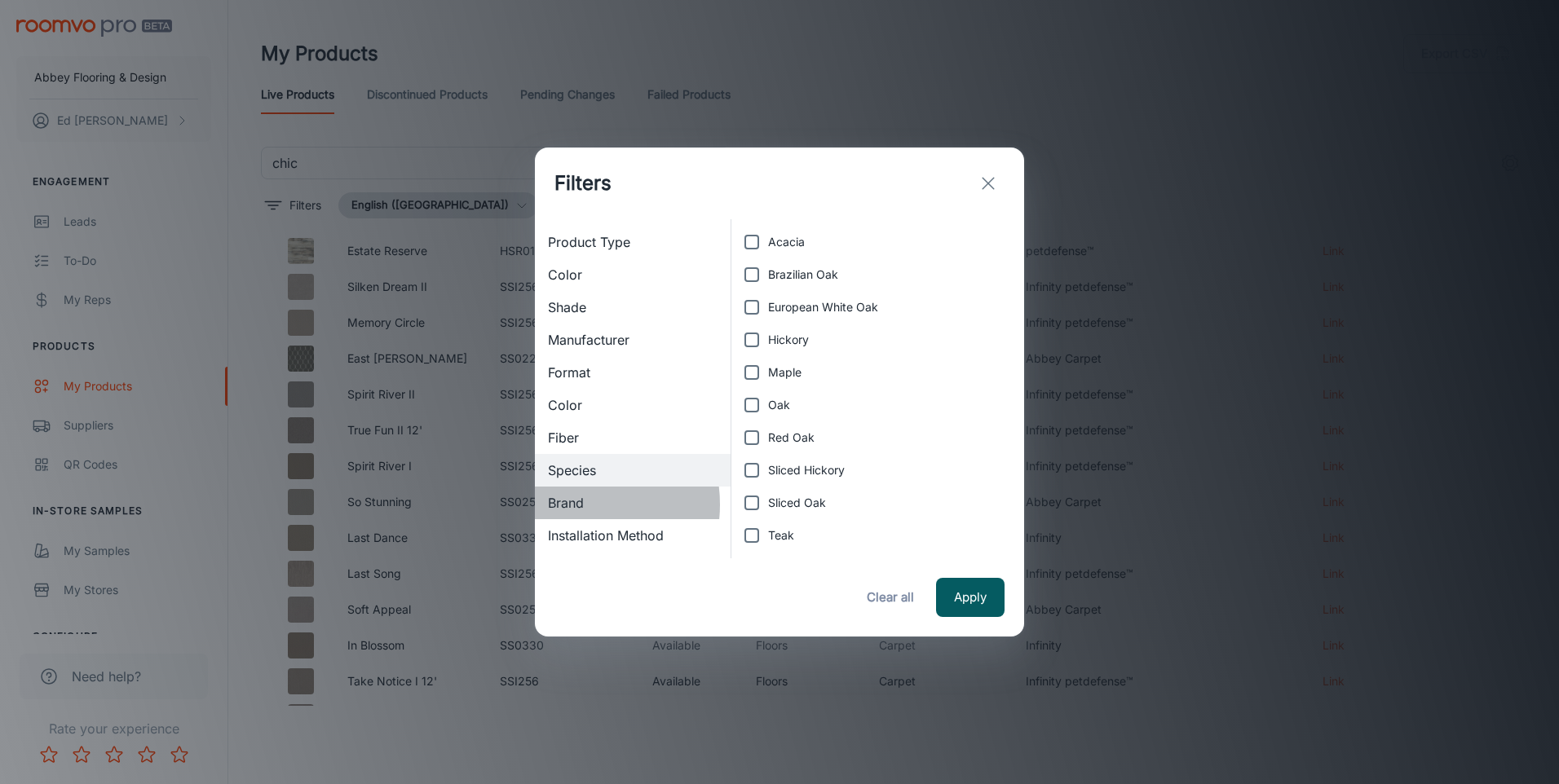
click at [570, 504] on span "Brand" at bounding box center [633, 502] width 169 height 20
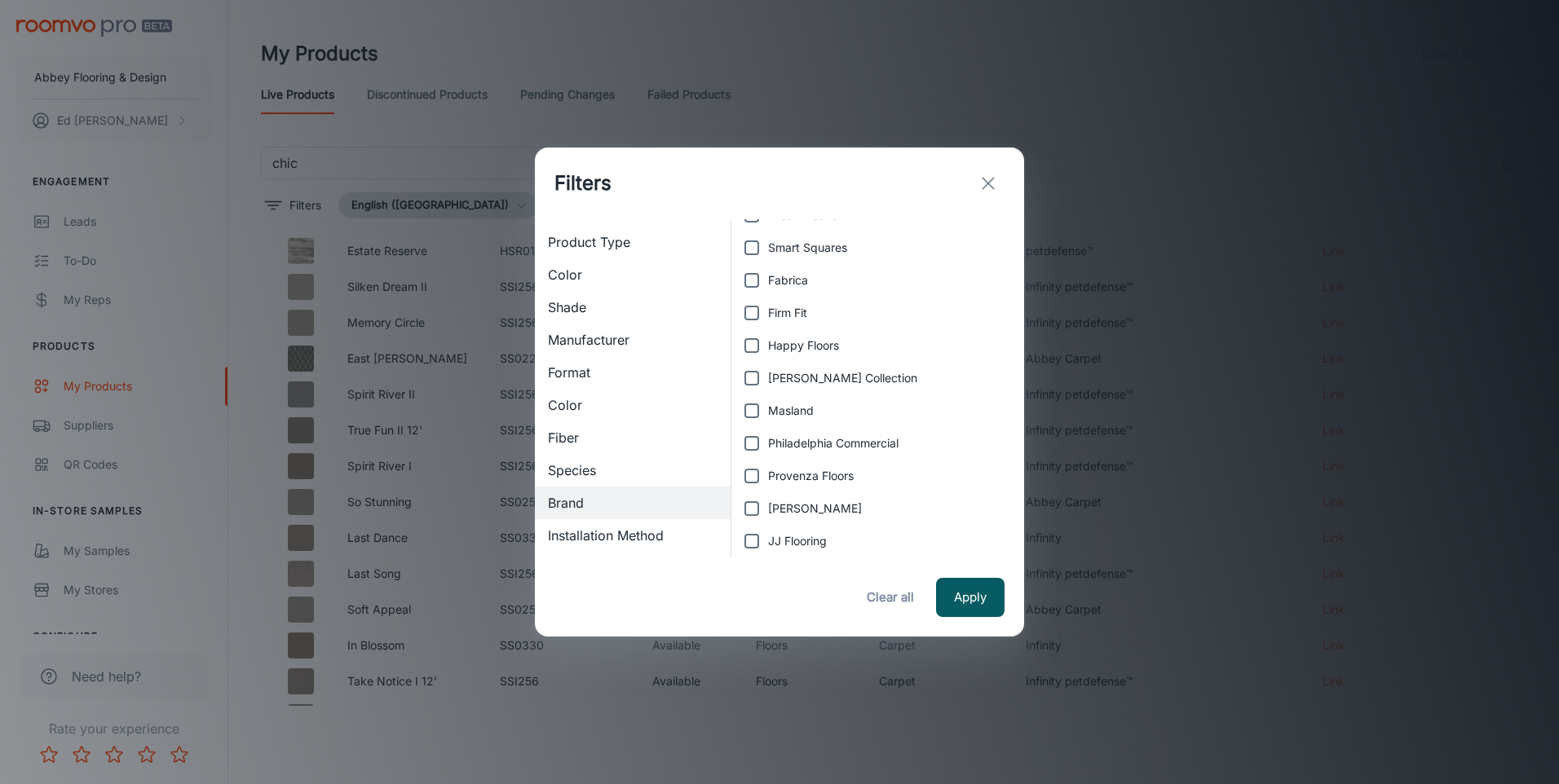
scroll to position [1059, 0]
click at [745, 352] on input "Provenza Floors" at bounding box center [751, 355] width 33 height 33
checkbox input "true"
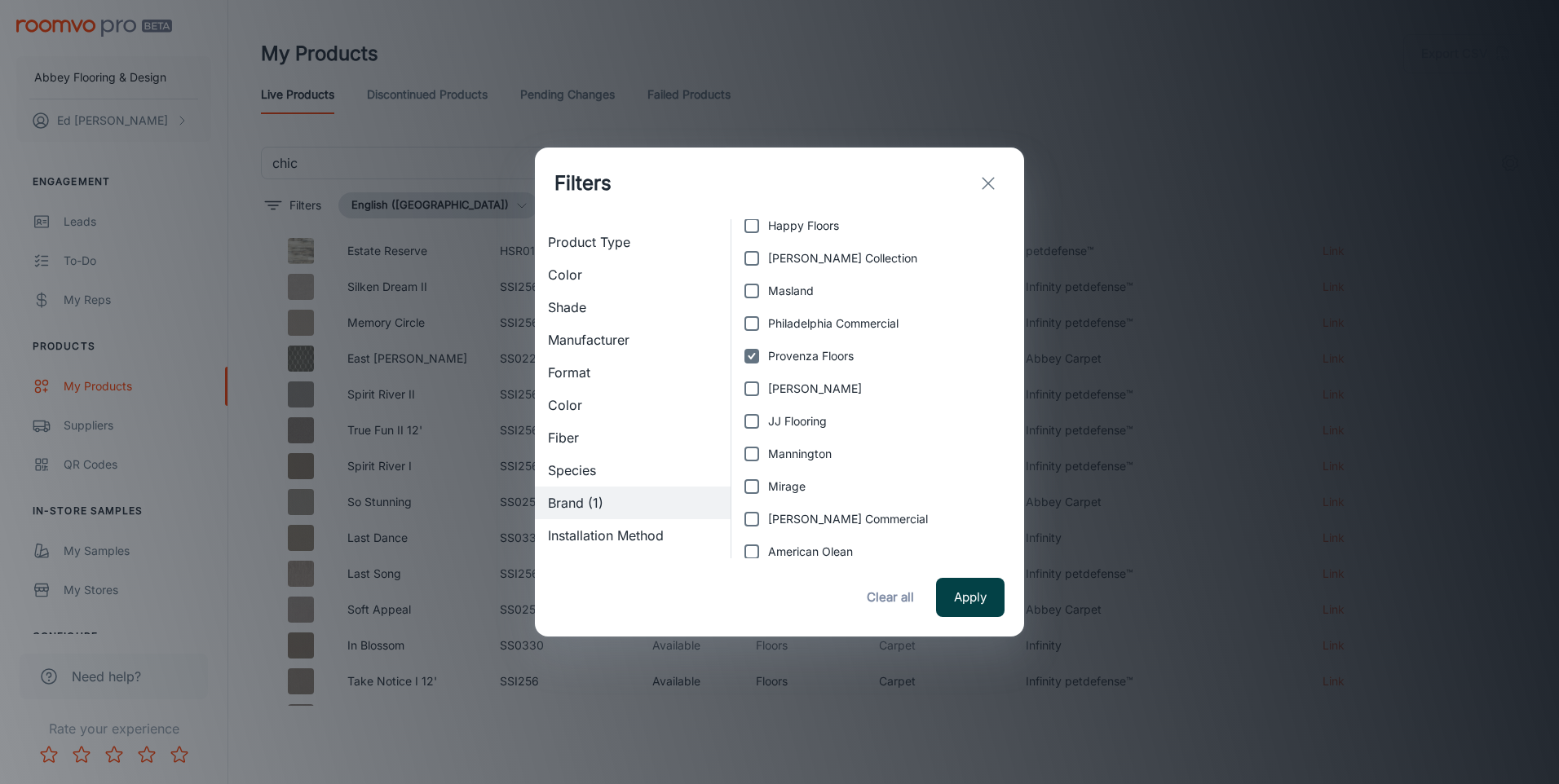
click at [971, 596] on button "Apply" at bounding box center [970, 597] width 69 height 39
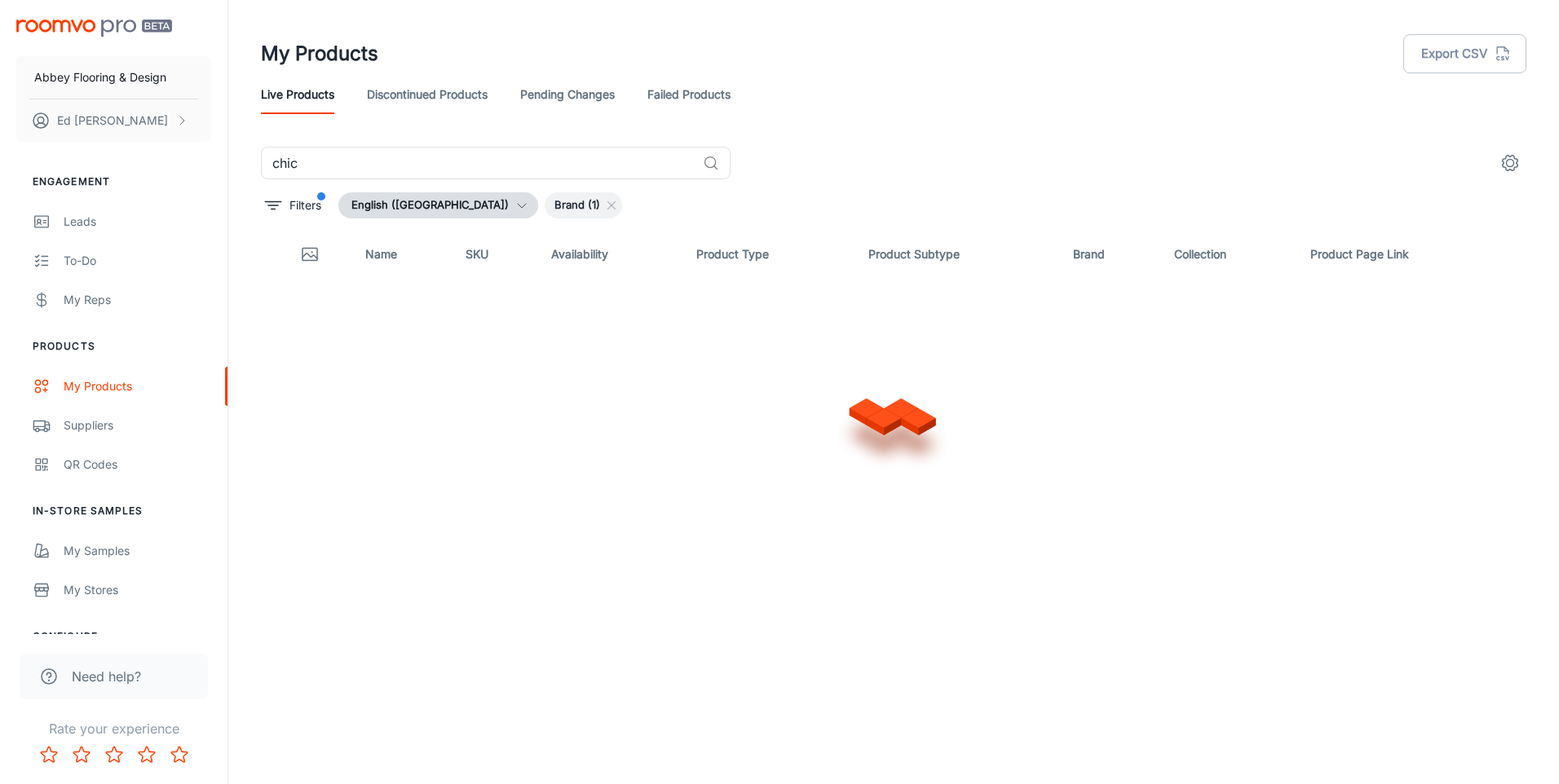
scroll to position [0, 0]
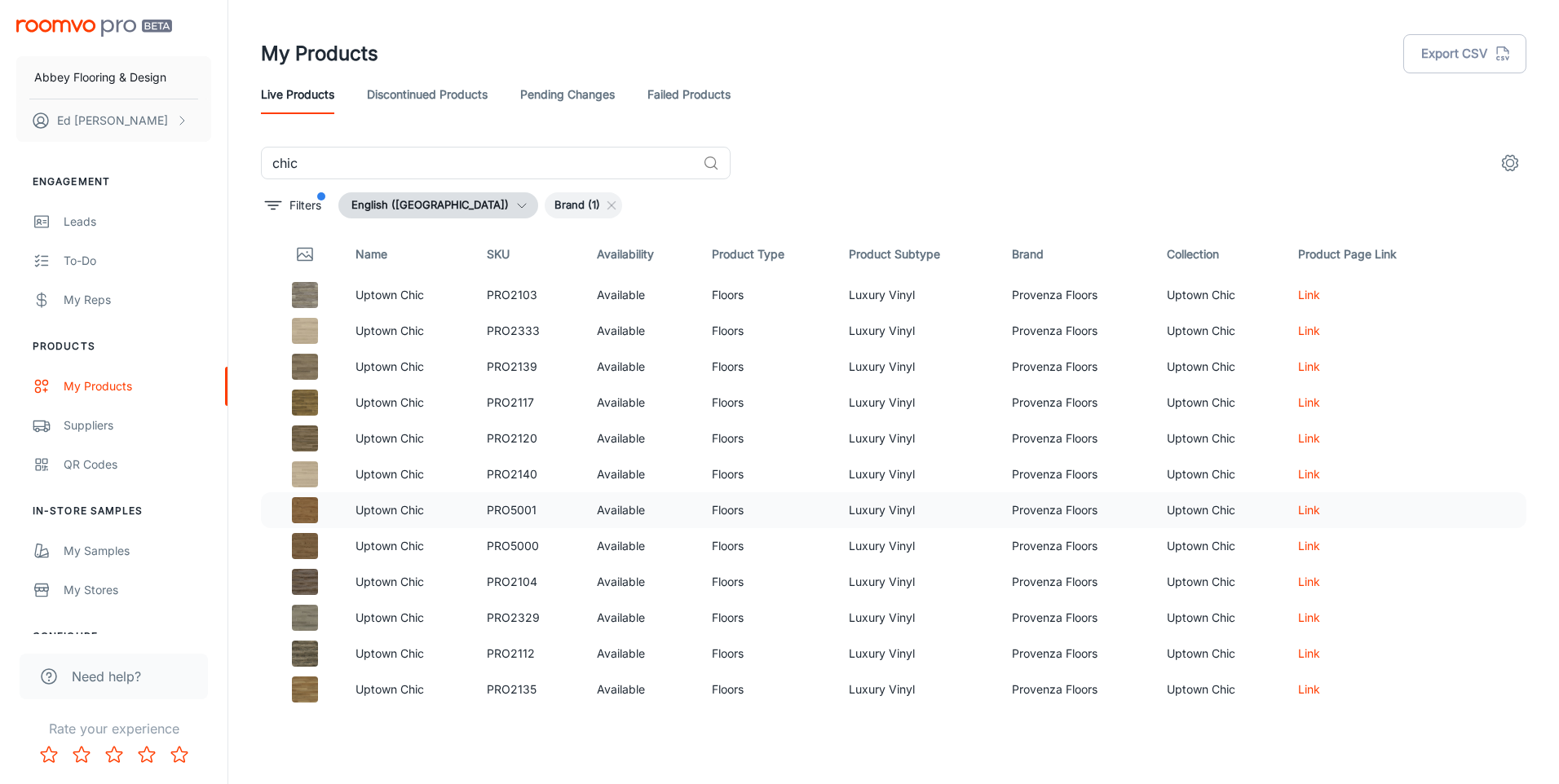
click at [312, 507] on img at bounding box center [304, 510] width 26 height 26
click at [308, 510] on img at bounding box center [304, 510] width 26 height 26
click at [305, 510] on img at bounding box center [304, 510] width 26 height 26
click at [1317, 510] on td "Link" at bounding box center [1375, 510] width 182 height 36
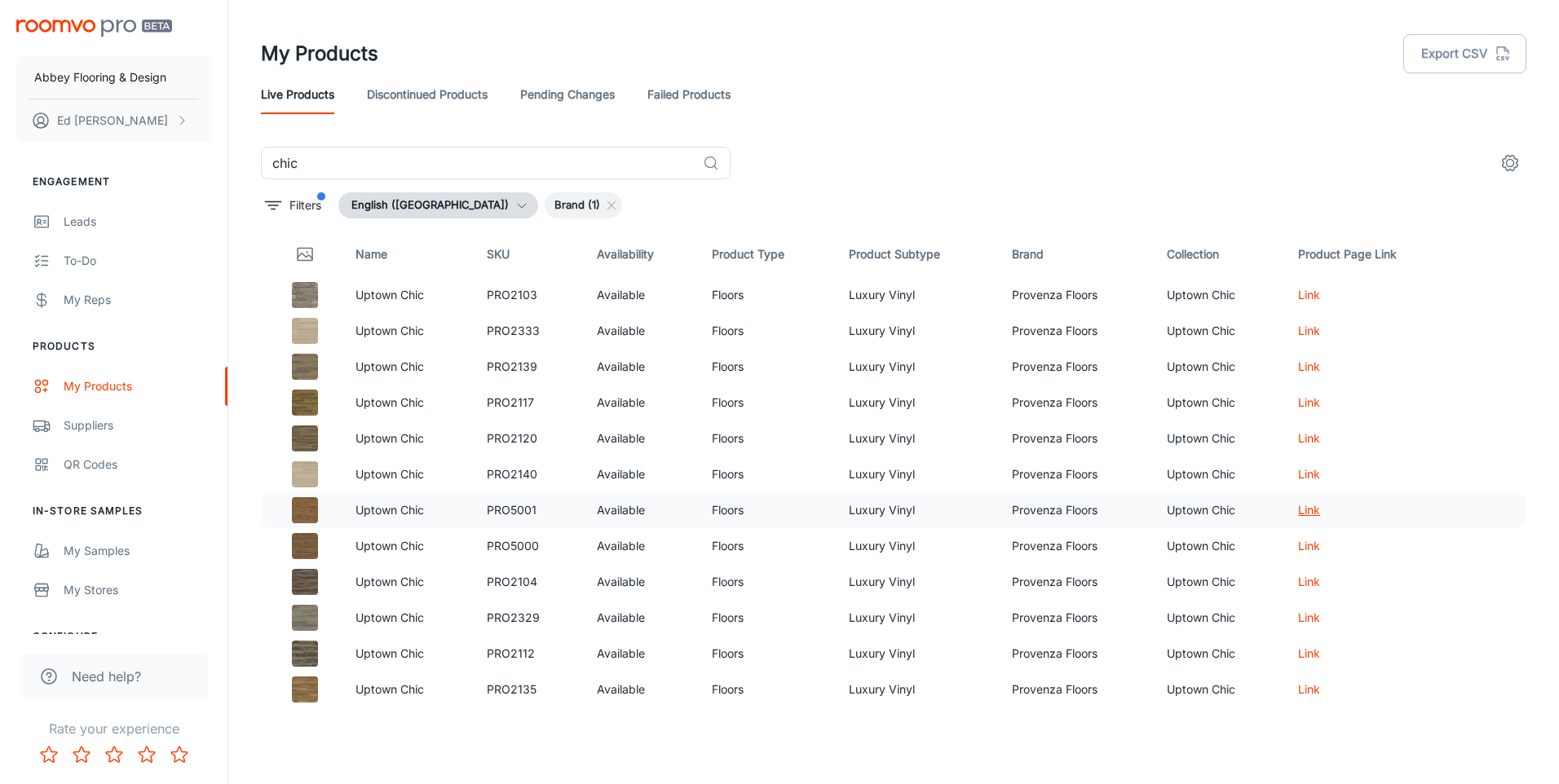
click at [1299, 510] on link "Link" at bounding box center [1309, 510] width 22 height 14
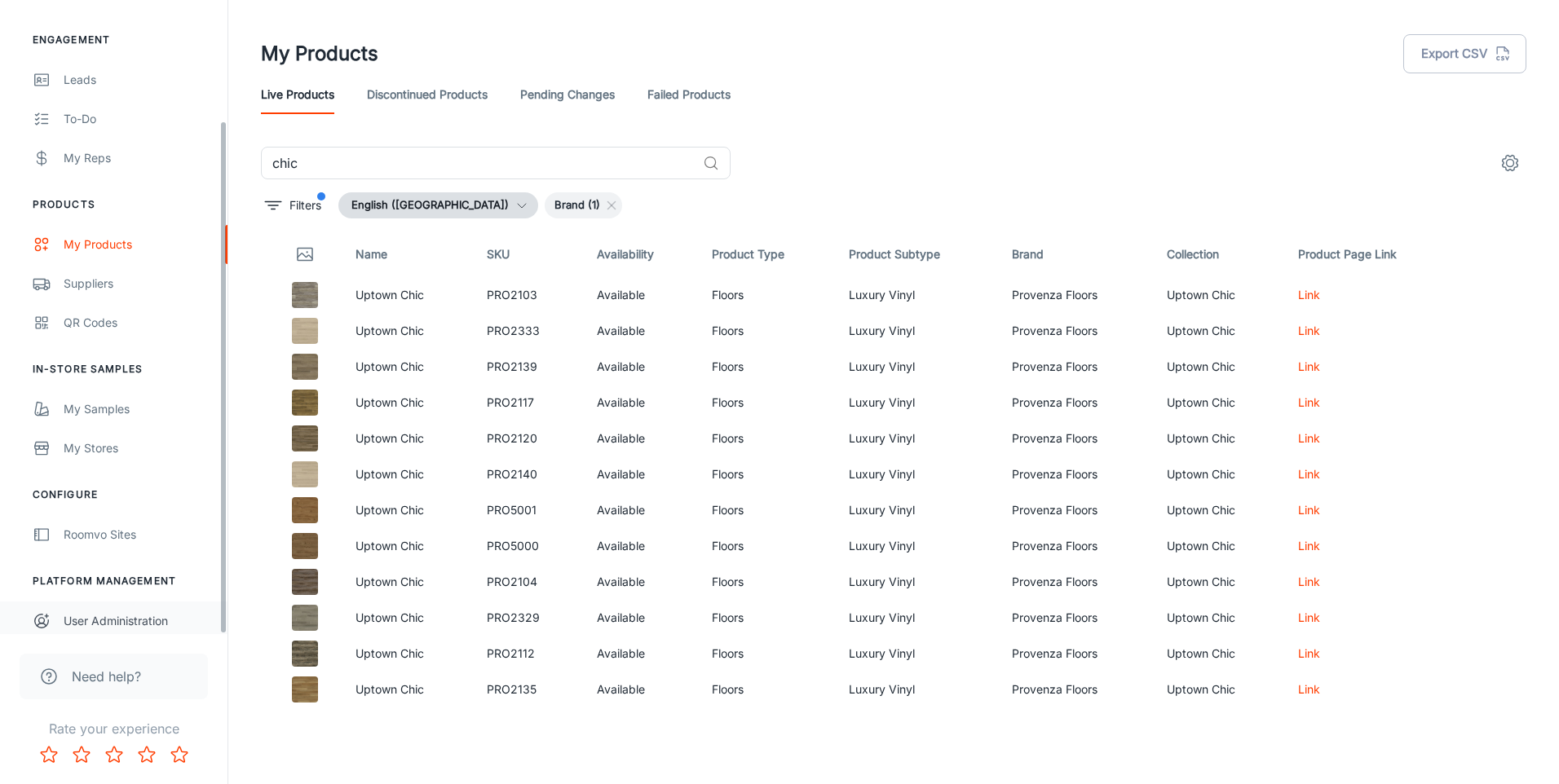
scroll to position [148, 0]
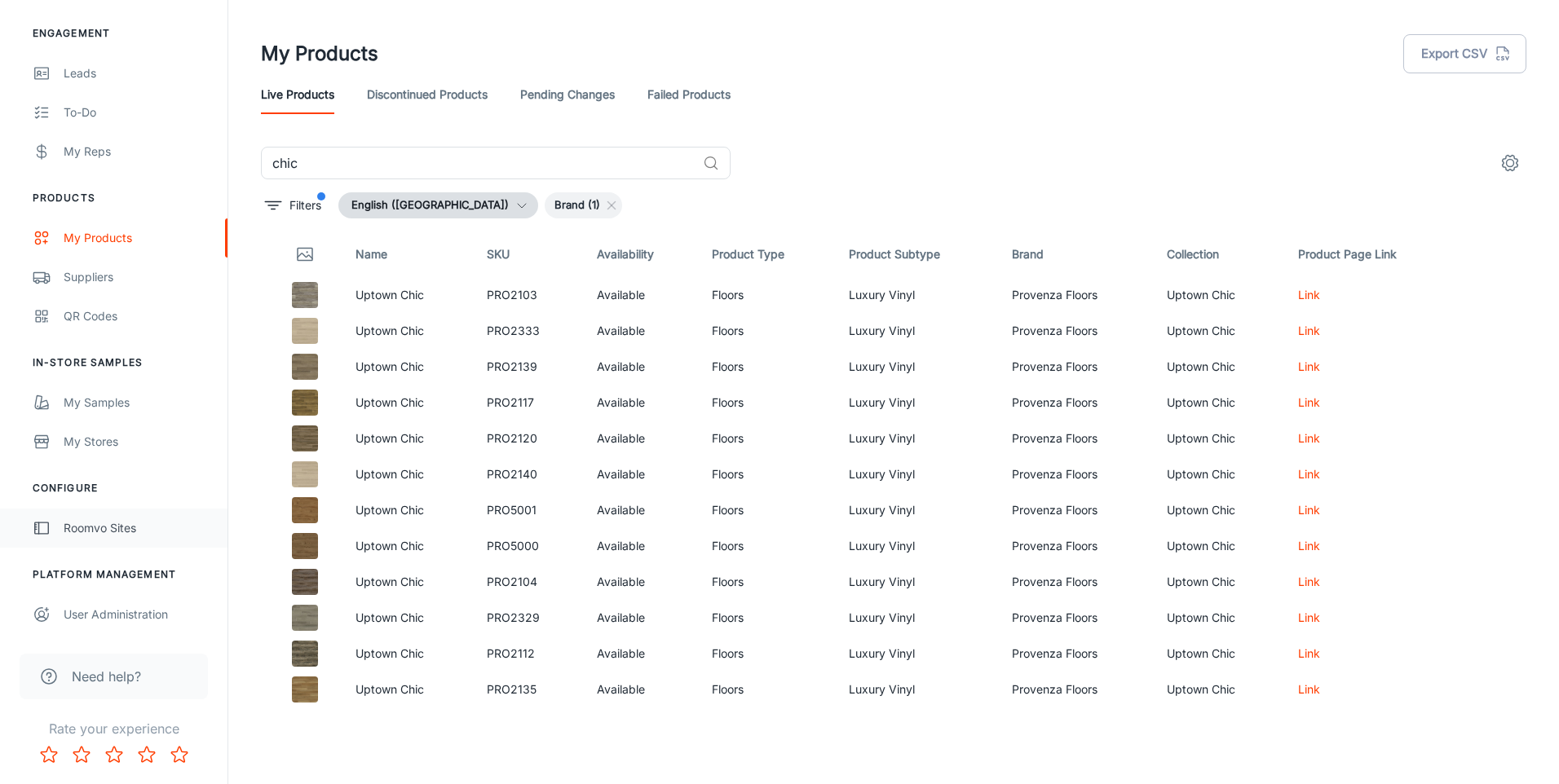
click at [100, 524] on div "Roomvo Sites" at bounding box center [137, 528] width 148 height 18
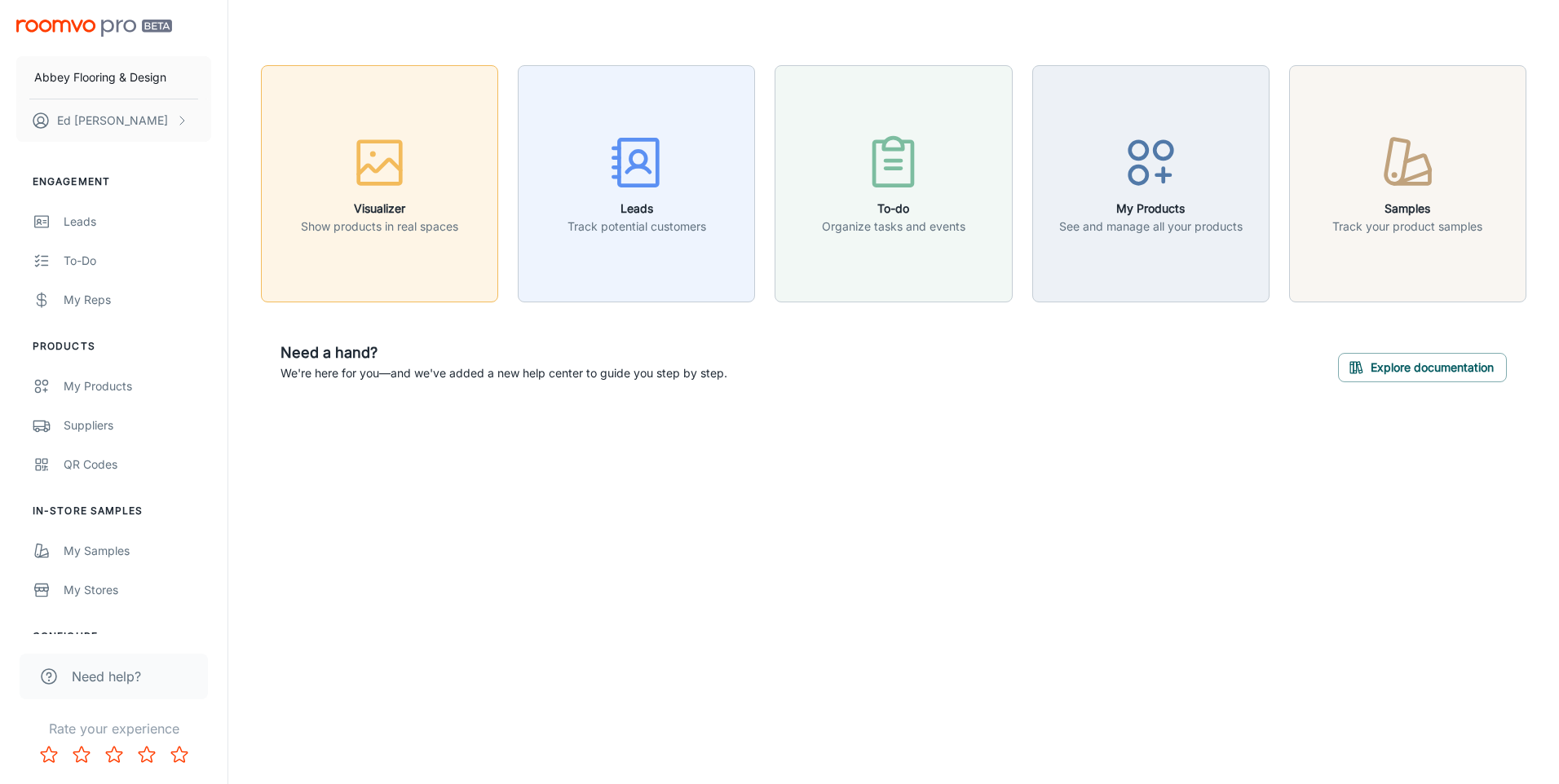
click at [383, 167] on icon "button" at bounding box center [380, 167] width 43 height 14
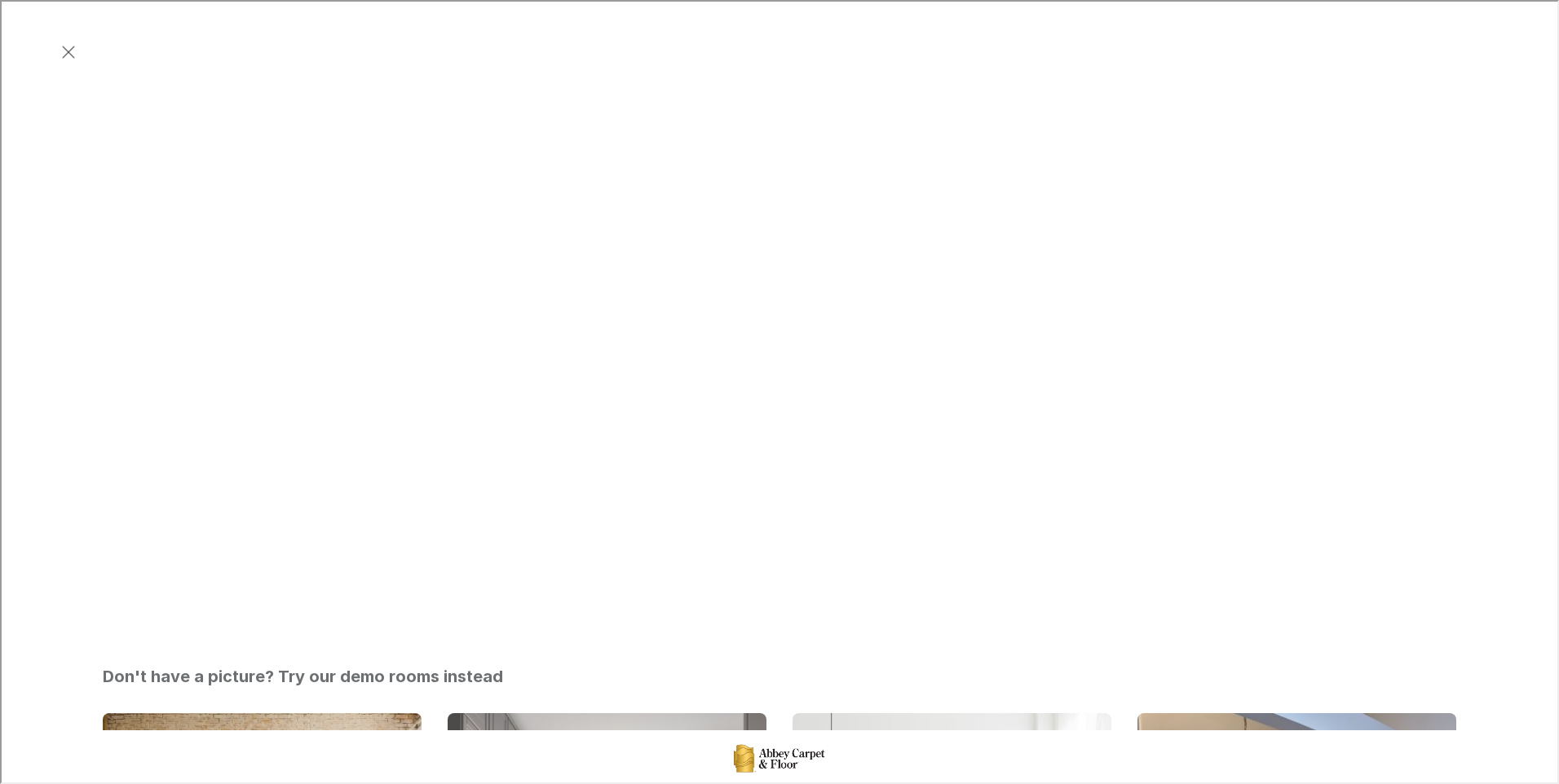
scroll to position [407, 0]
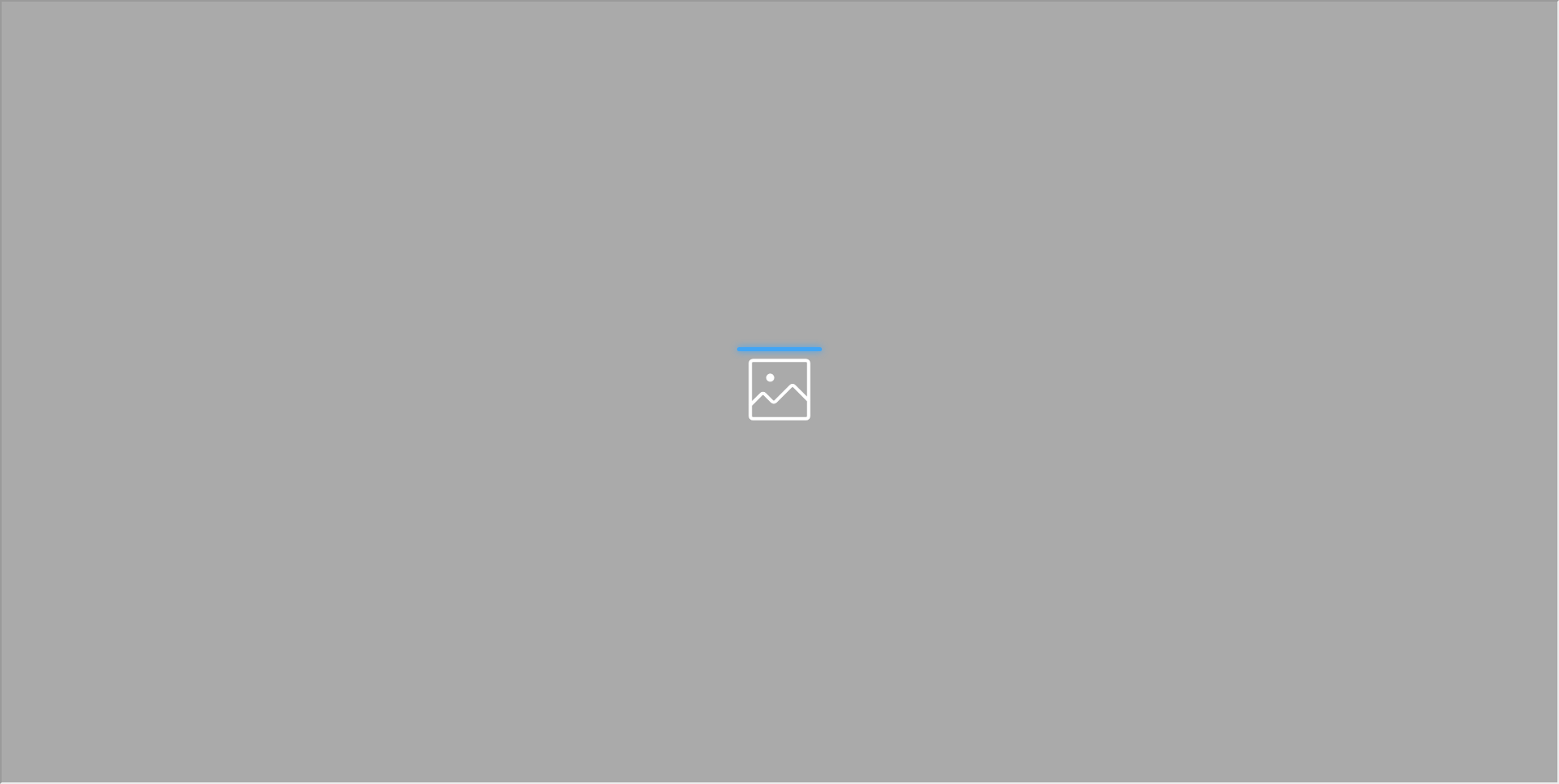
scroll to position [0, 0]
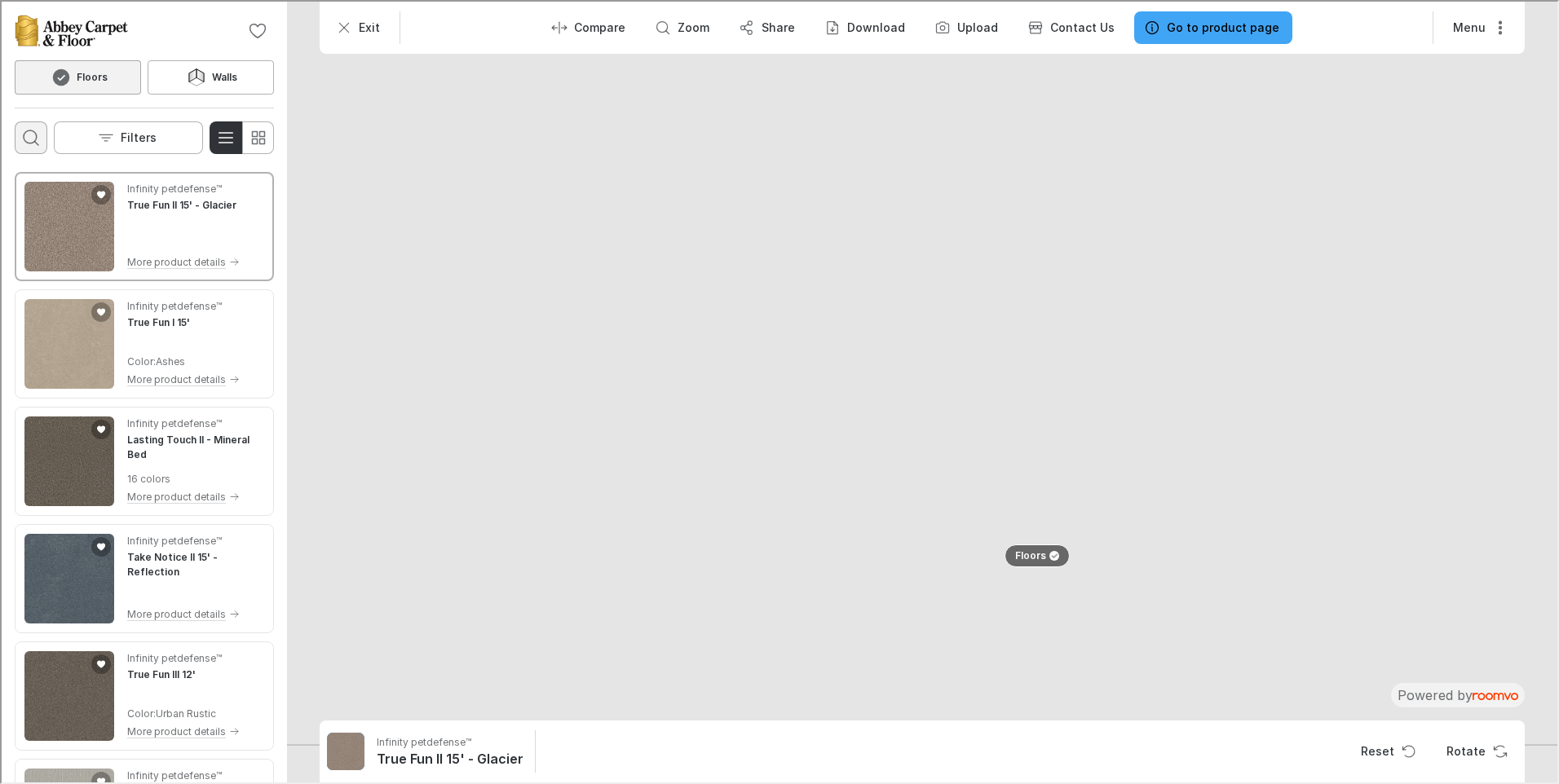
click at [35, 127] on icon "Open search box" at bounding box center [29, 136] width 20 height 20
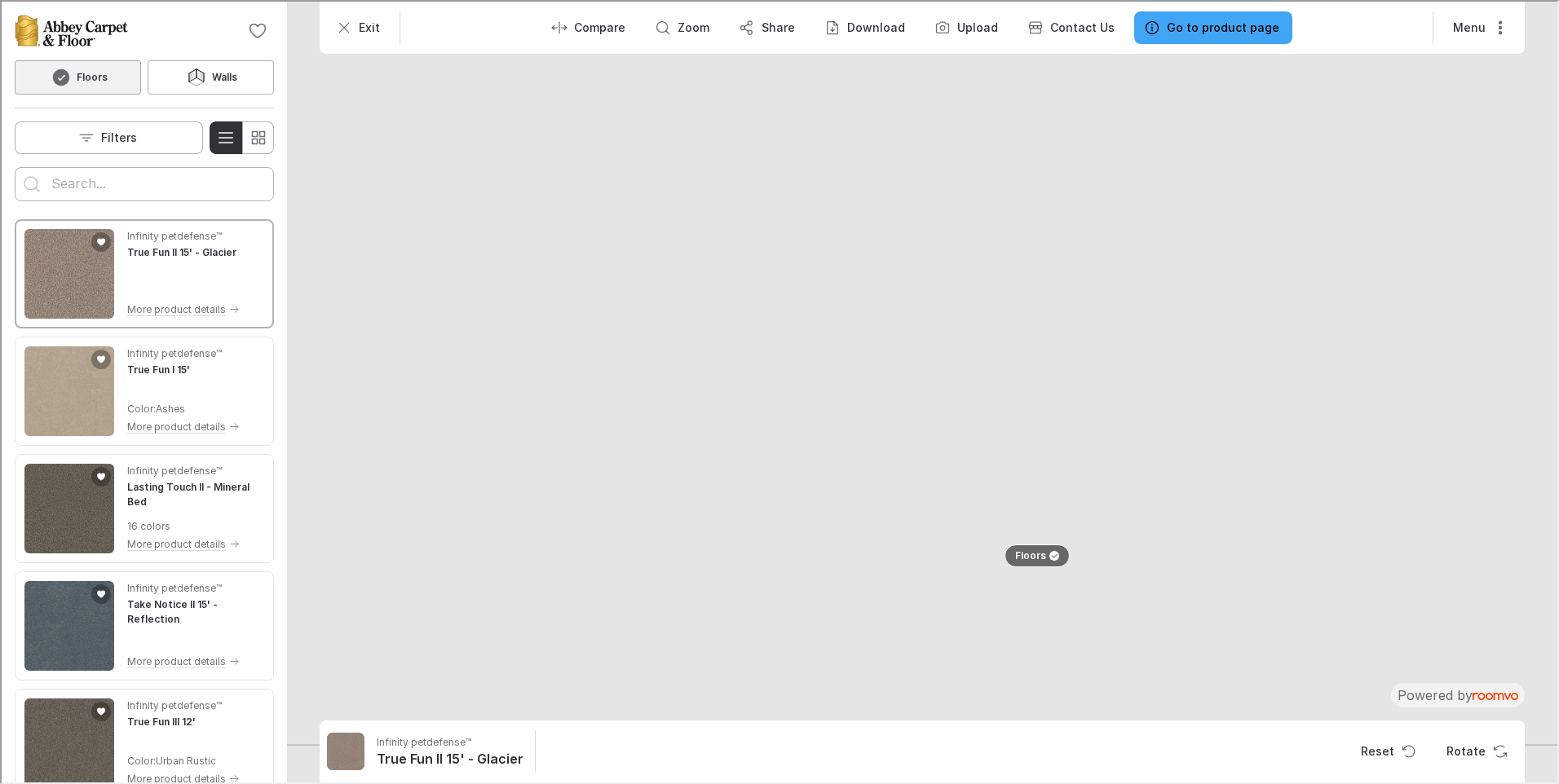
click at [62, 188] on input "Enter products to search for" at bounding box center [143, 182] width 186 height 26
type input "uptown chic"
click at [29, 185] on icon "Search for products" at bounding box center [30, 183] width 20 height 20
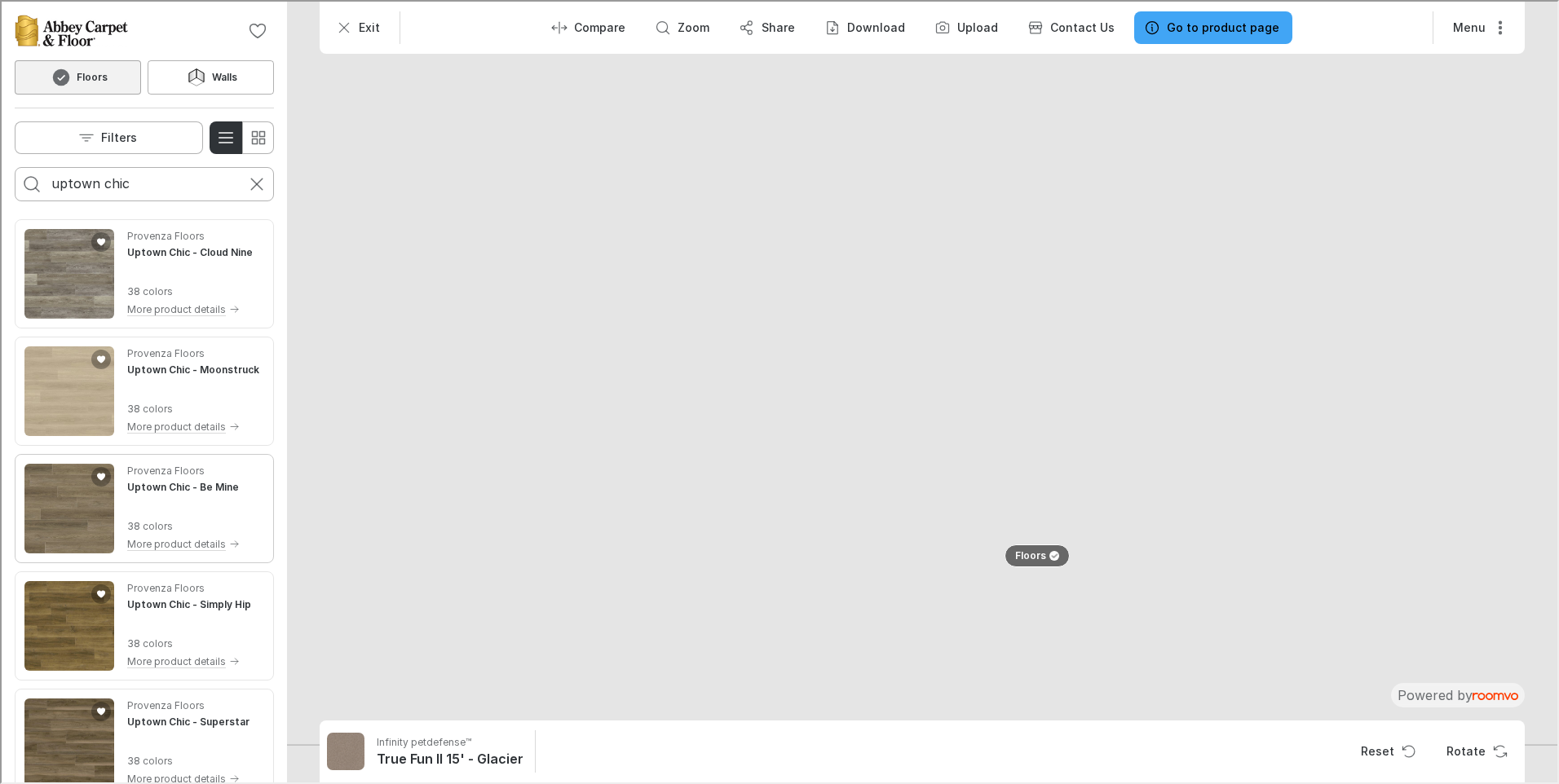
click at [63, 510] on img "See Uptown Chic in the room" at bounding box center [68, 507] width 90 height 90
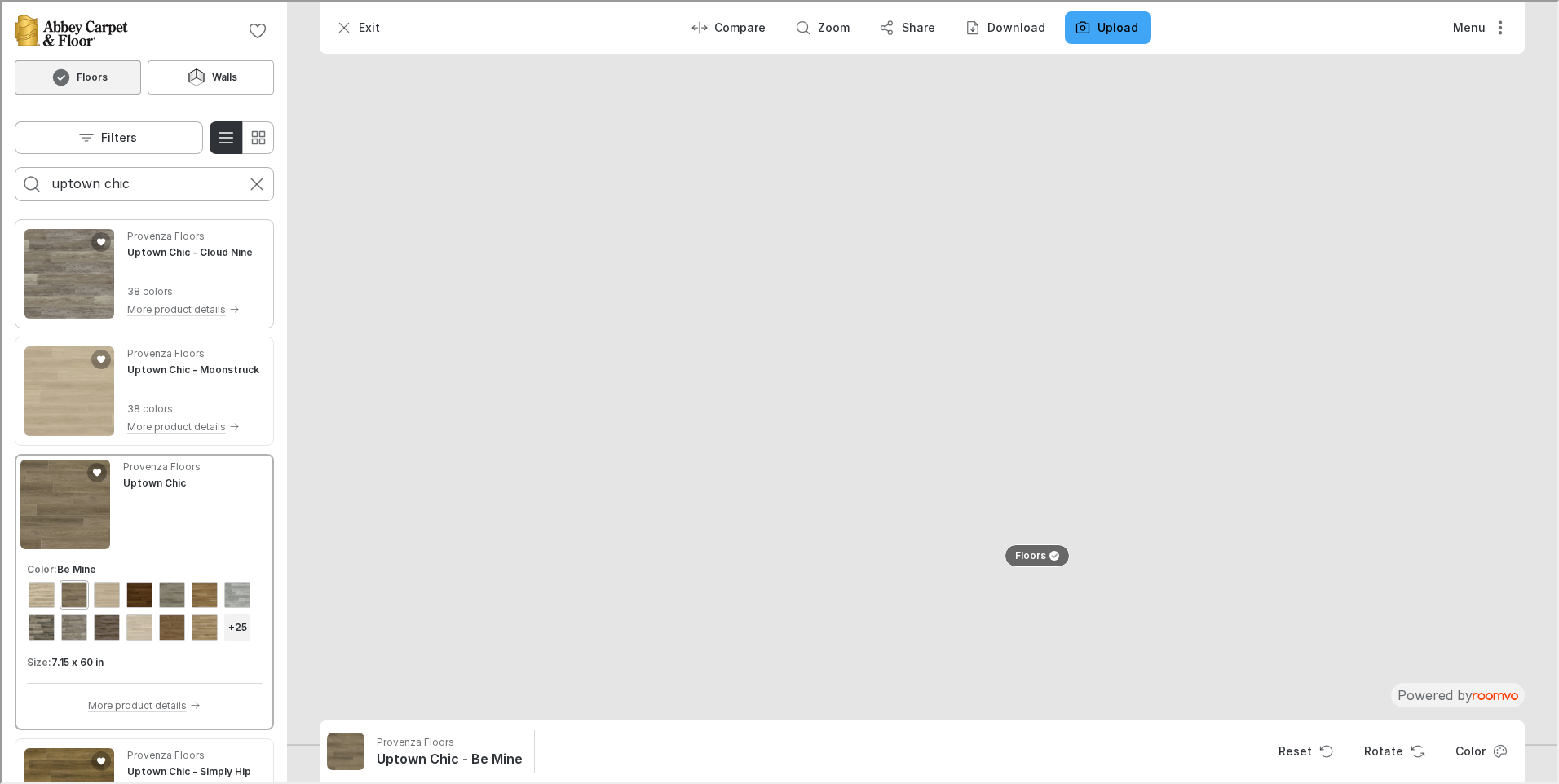
click at [66, 280] on img "See Uptown Chic in the room" at bounding box center [68, 272] width 90 height 90
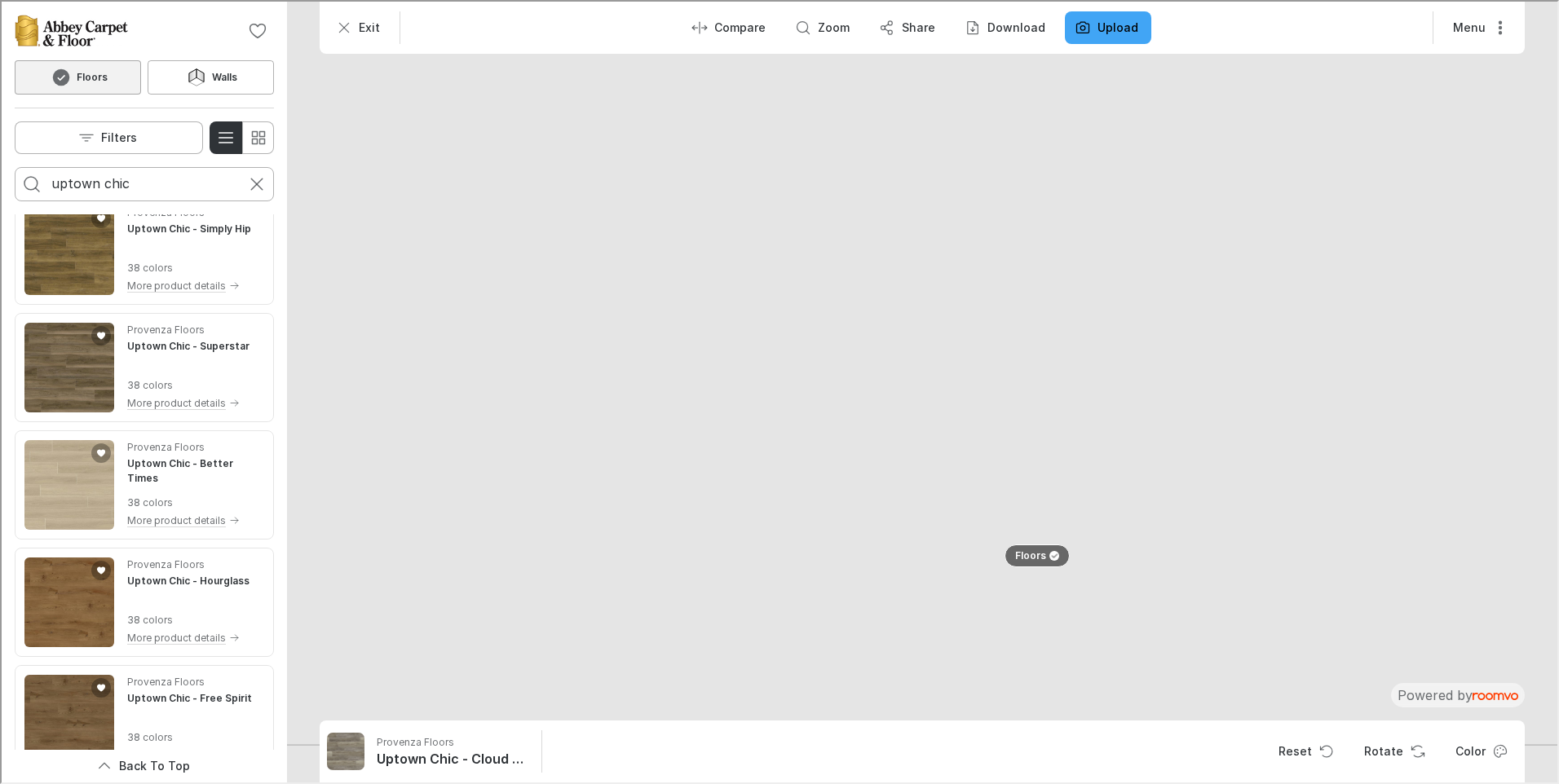
scroll to position [570, 0]
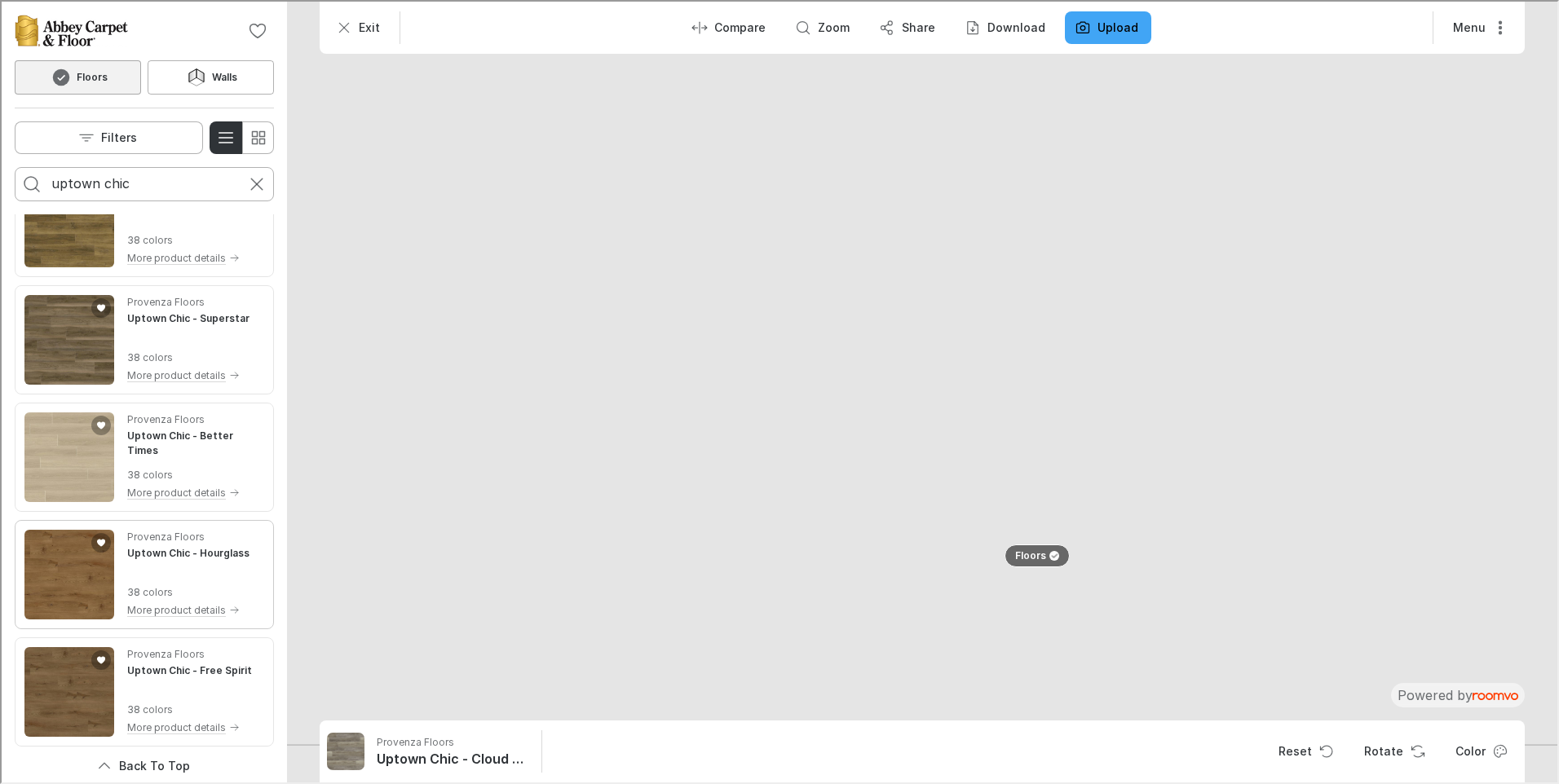
click at [81, 603] on img "See Uptown Chic in the room" at bounding box center [68, 573] width 90 height 90
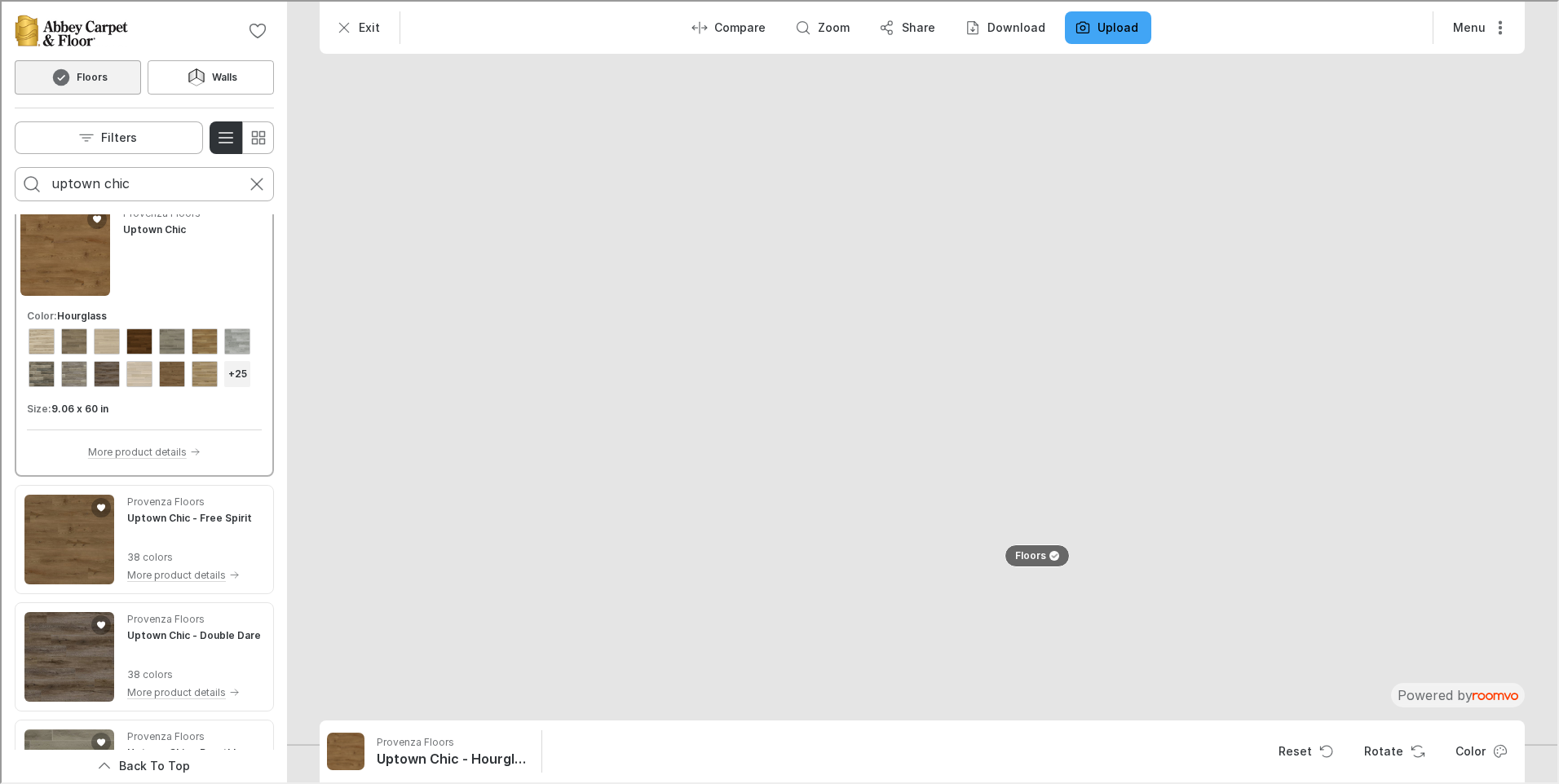
scroll to position [778, 0]
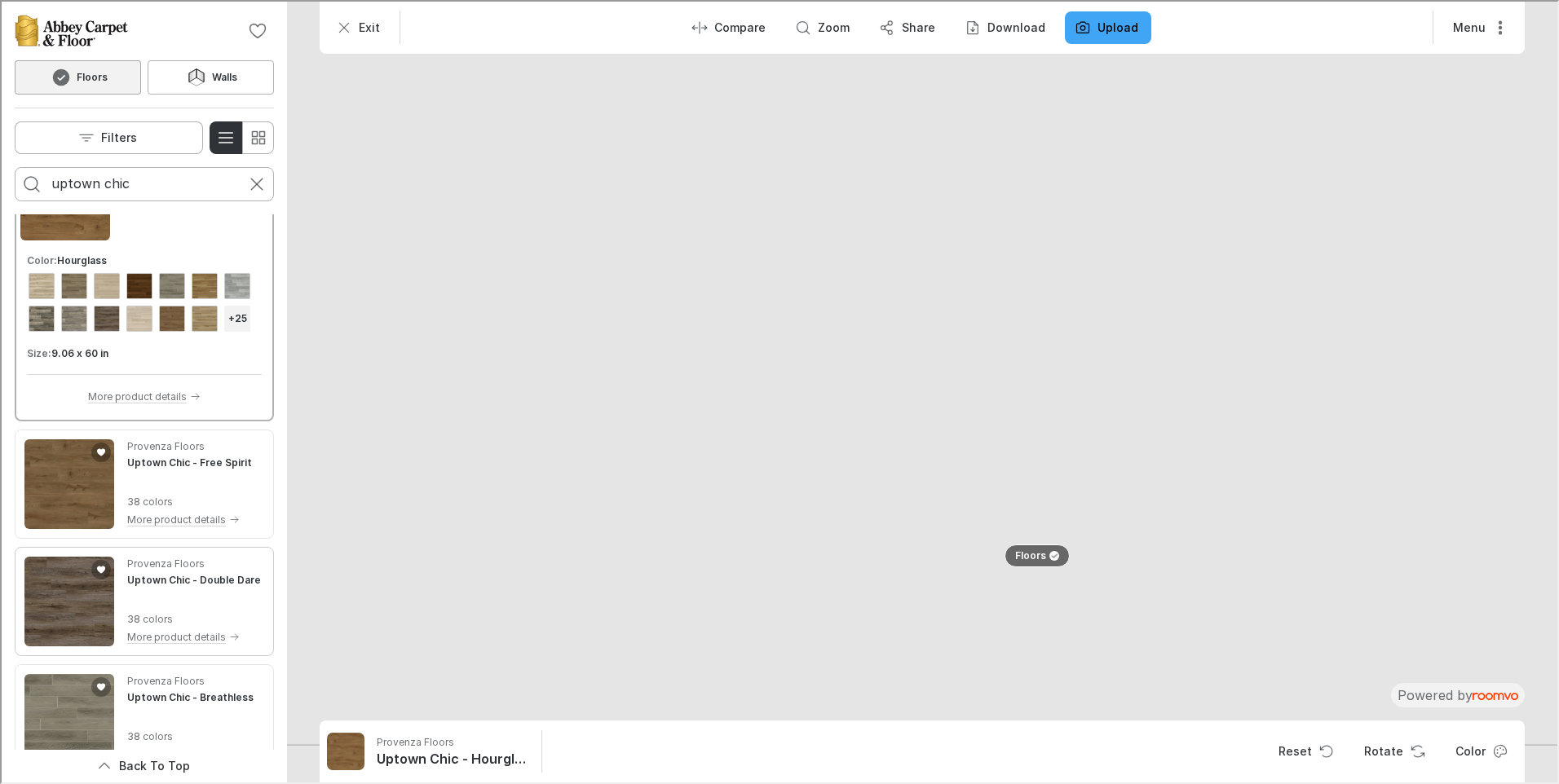
click at [56, 644] on img "See Uptown Chic in the room" at bounding box center [68, 600] width 90 height 90
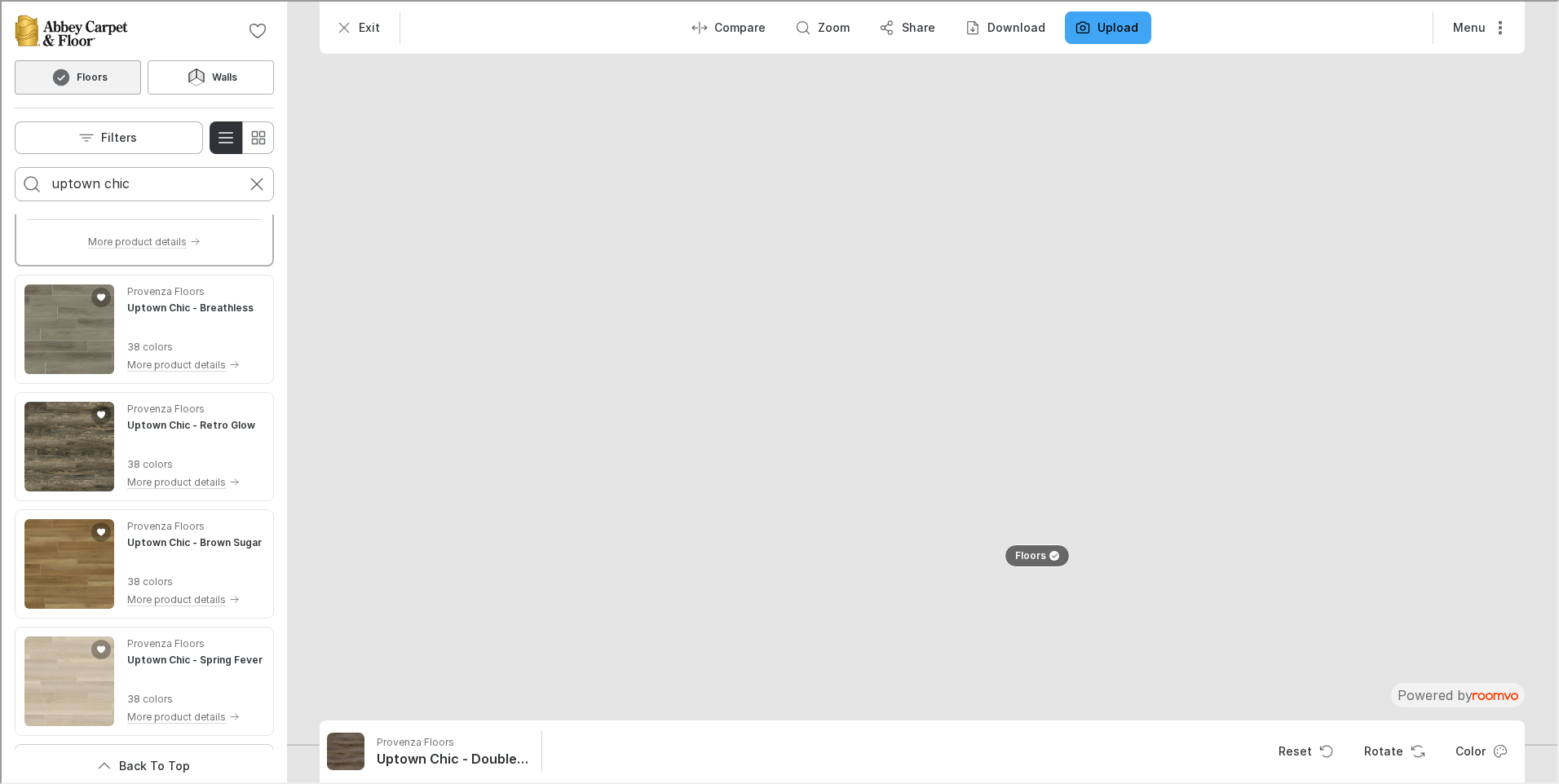
scroll to position [1267, 0]
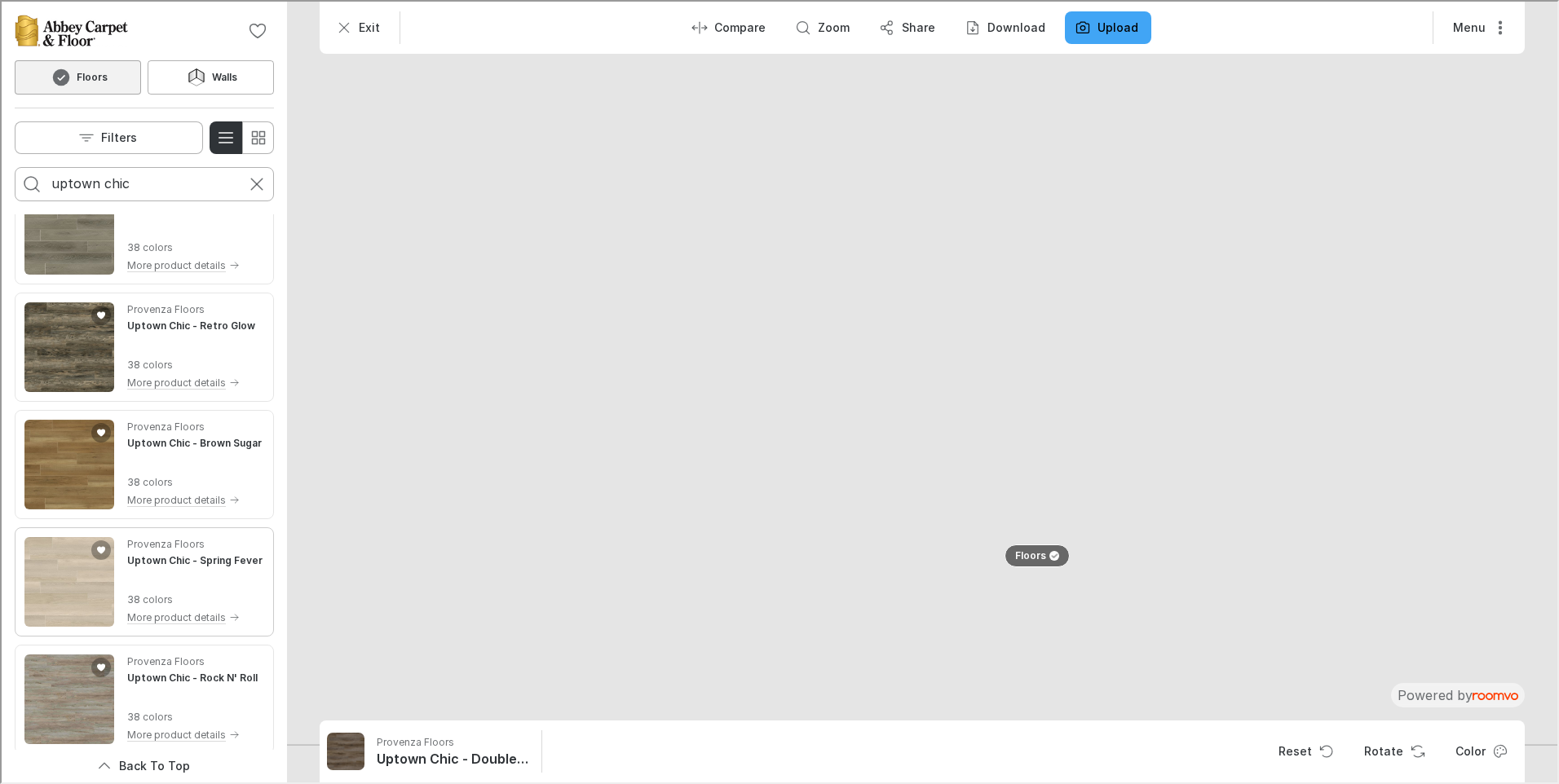
click at [103, 611] on img "See Uptown Chic in the room" at bounding box center [68, 580] width 90 height 90
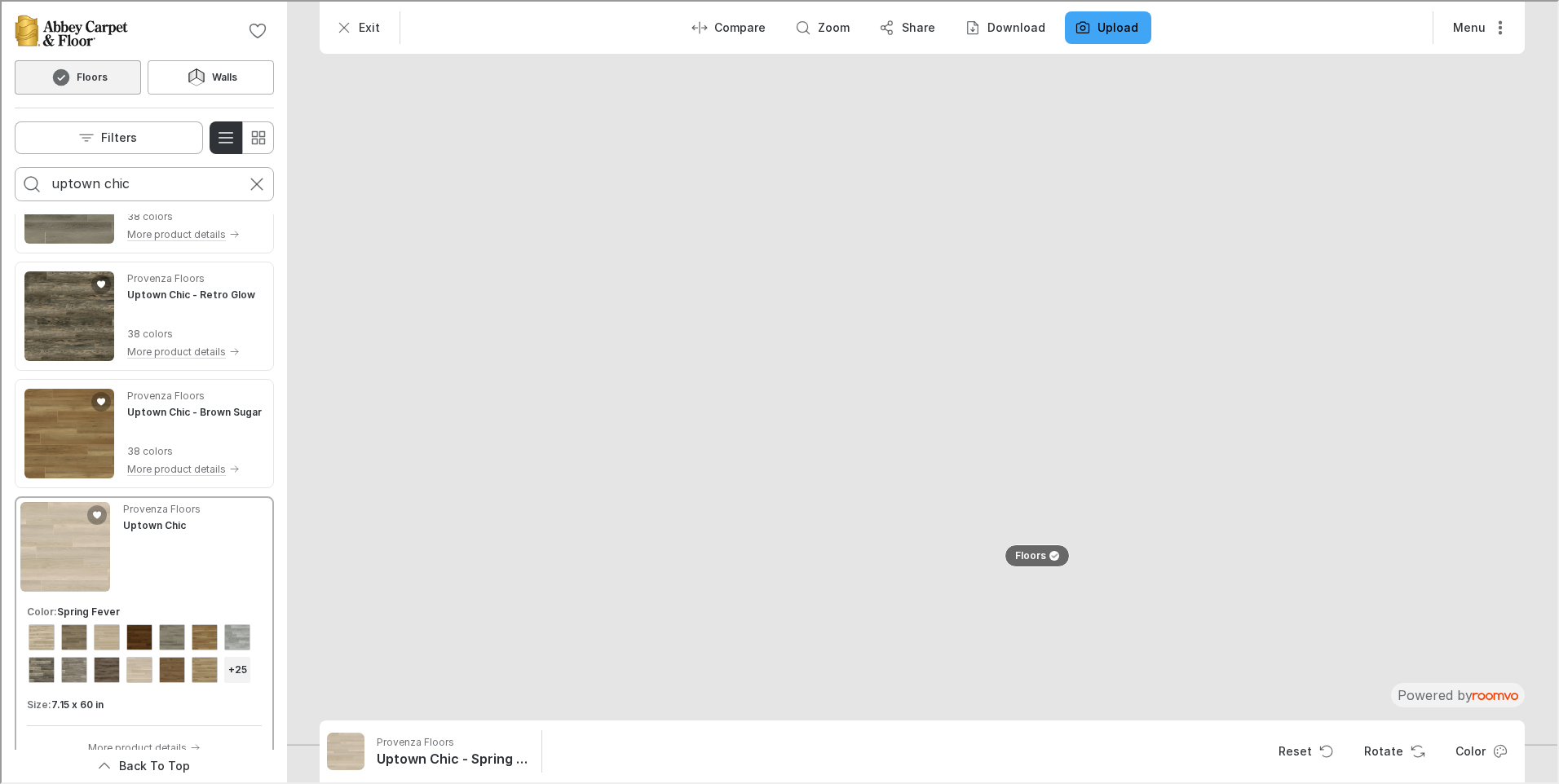
scroll to position [1311, 0]
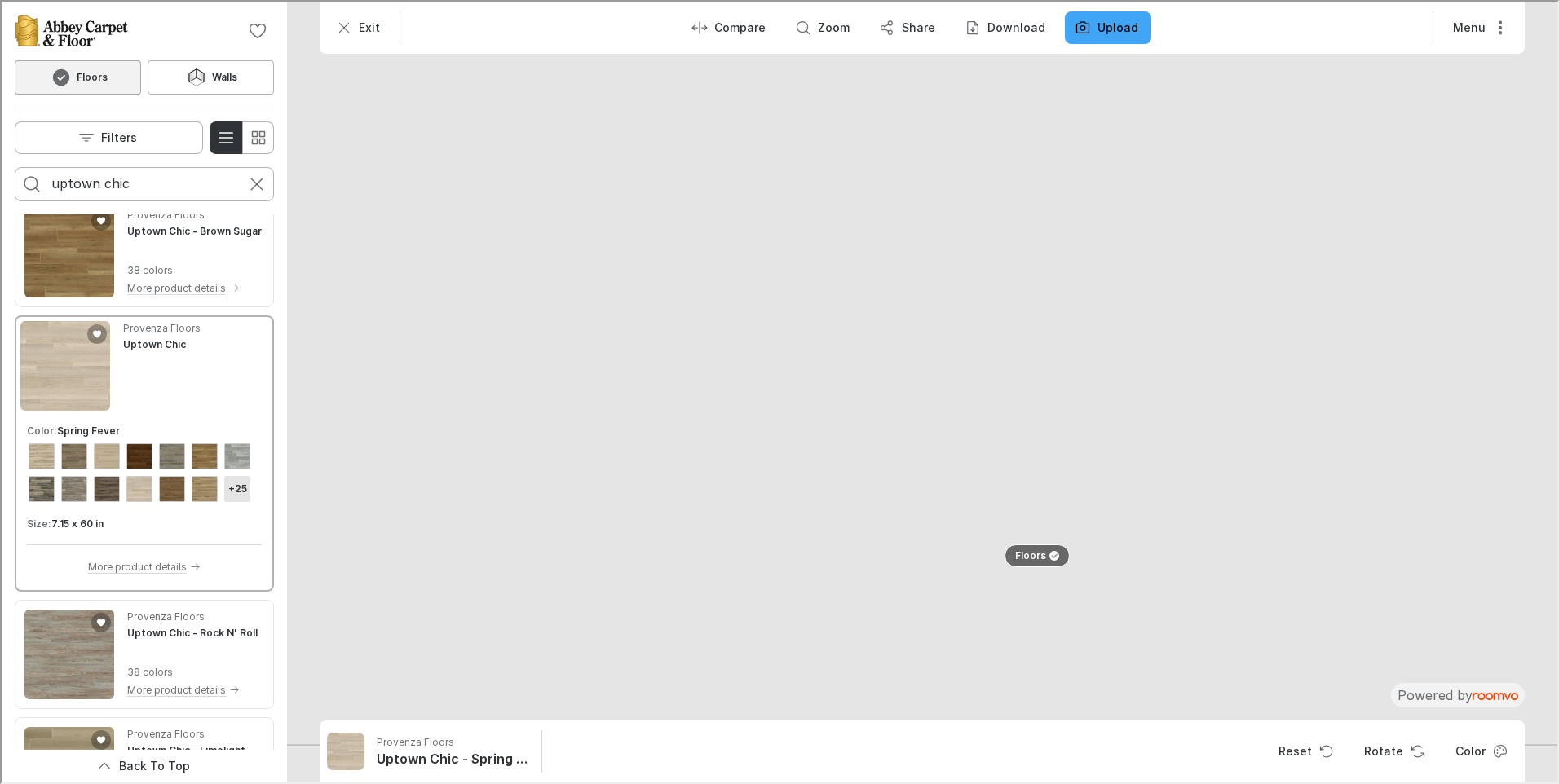
click at [226, 494] on h6 "+25" at bounding box center [235, 487] width 19 height 14
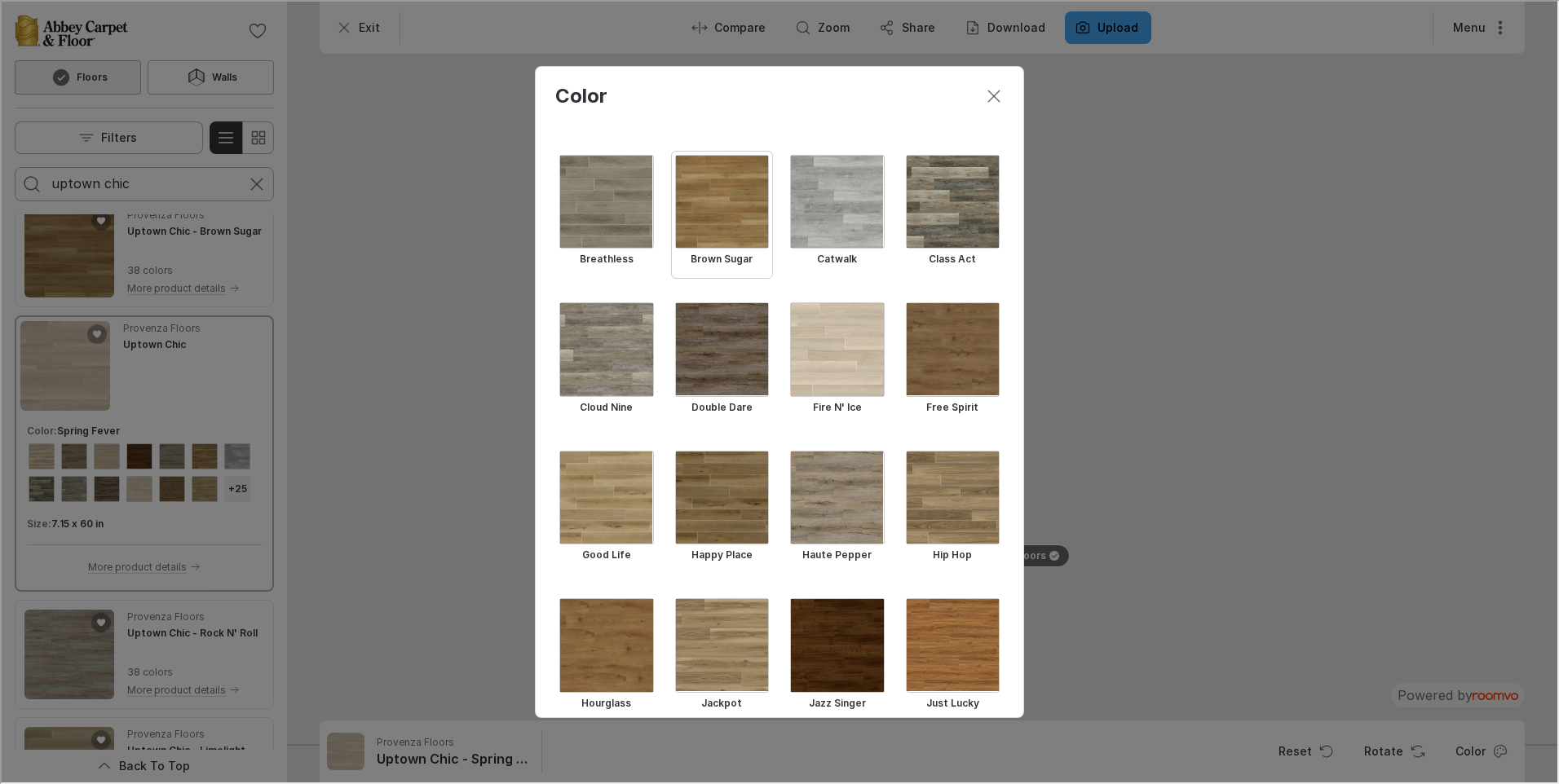
scroll to position [130, 0]
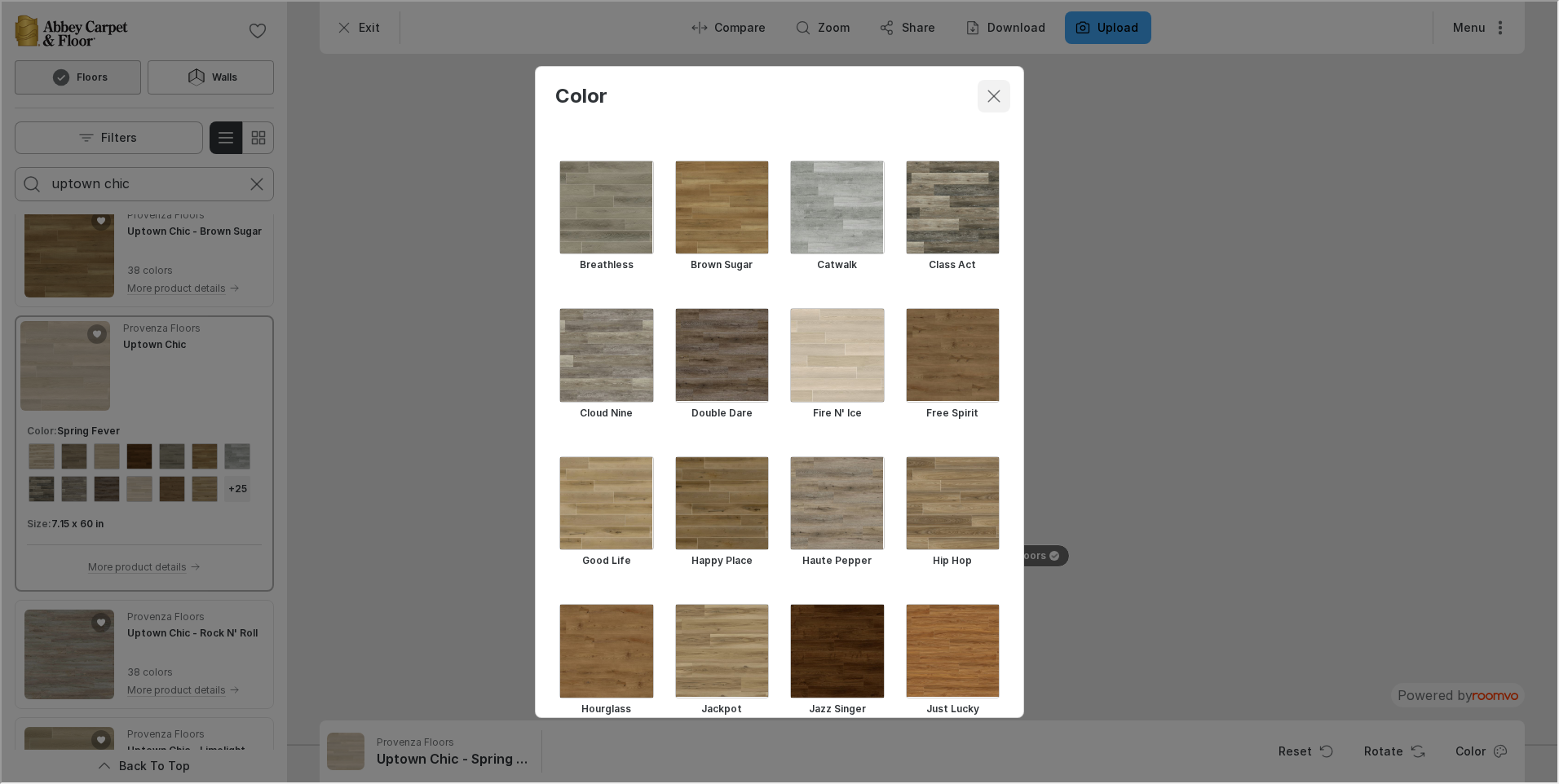
click at [988, 93] on icon "Close dialog" at bounding box center [992, 94] width 20 height 20
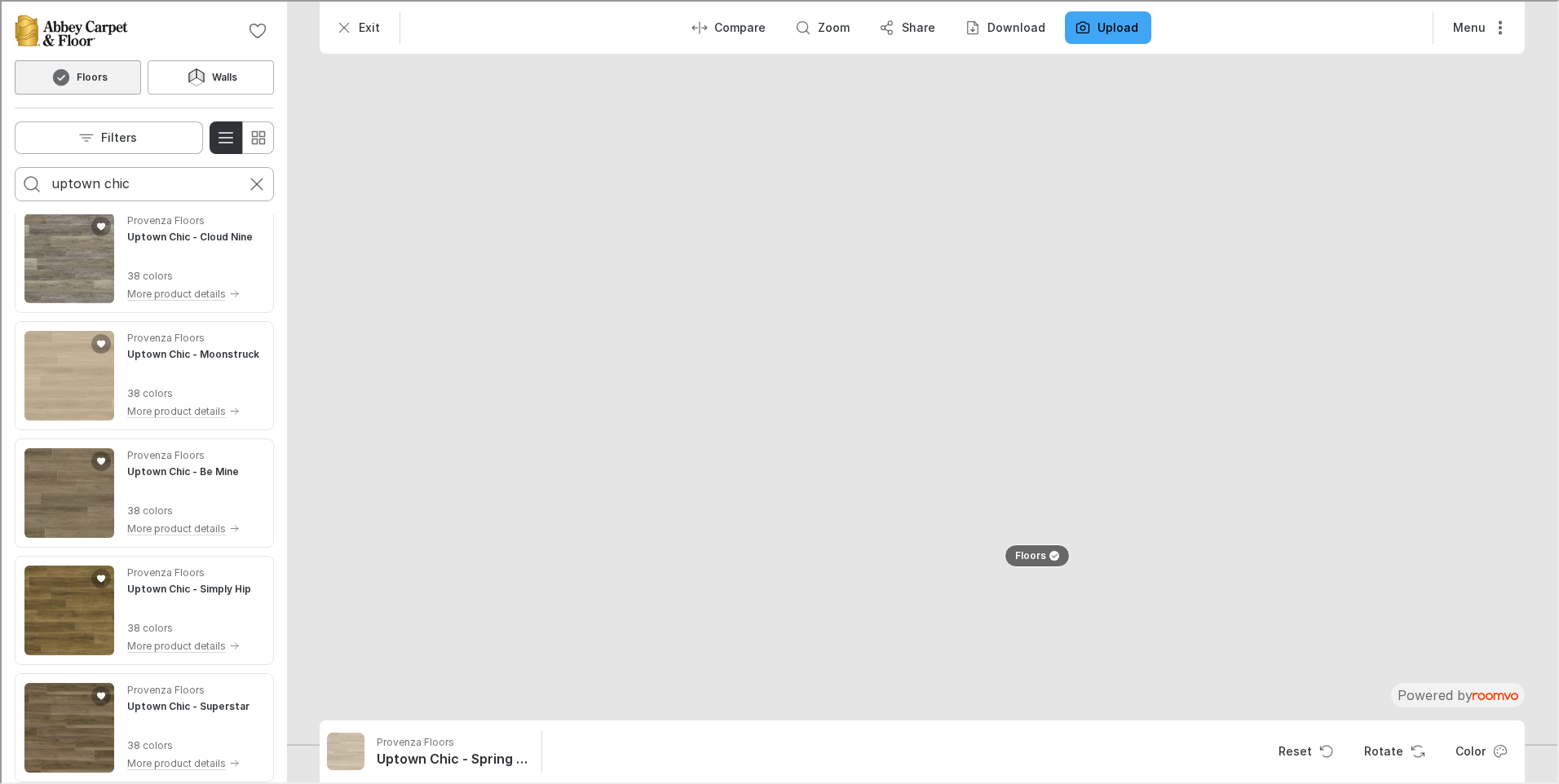
scroll to position [0, 0]
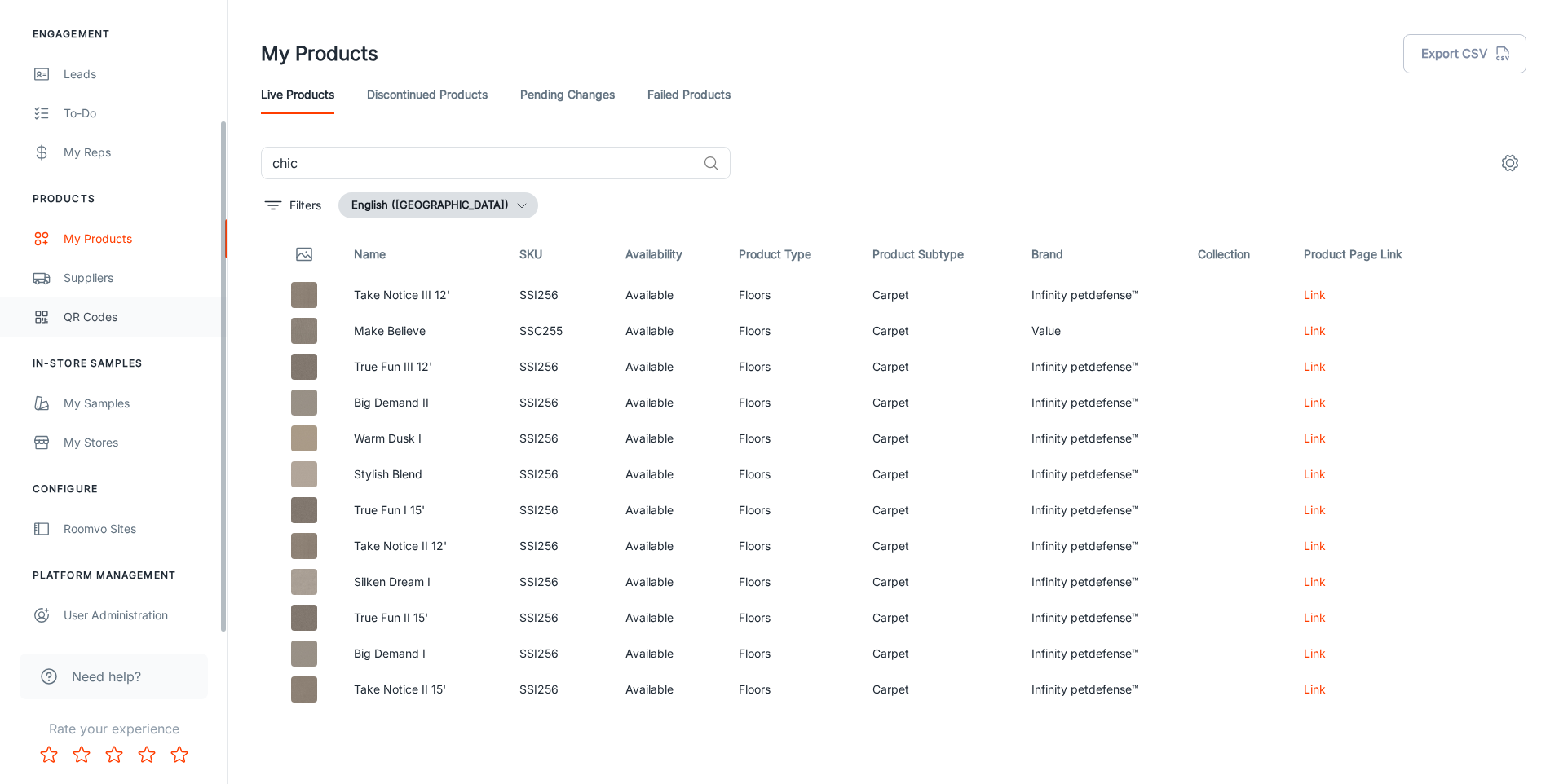
scroll to position [148, 0]
